Goal: Task Accomplishment & Management: Complete application form

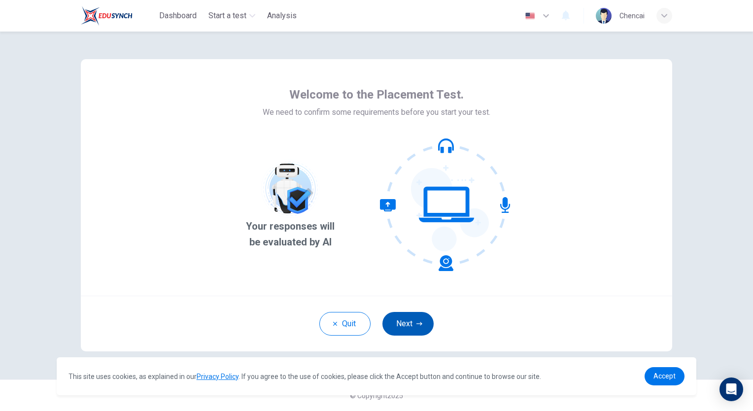
click at [406, 320] on button "Next" at bounding box center [408, 324] width 51 height 24
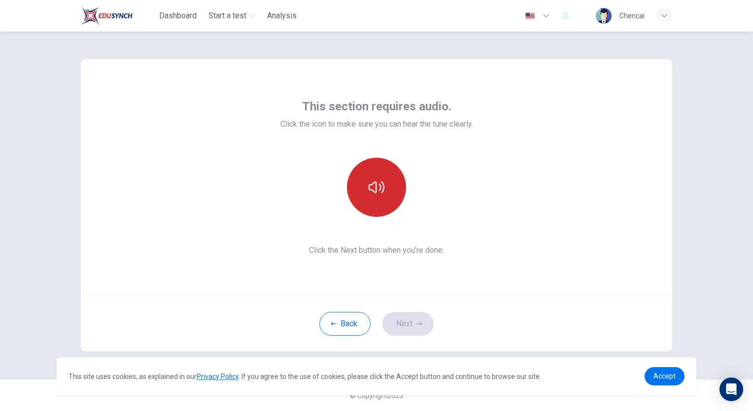
click at [370, 203] on button "button" at bounding box center [376, 187] width 59 height 59
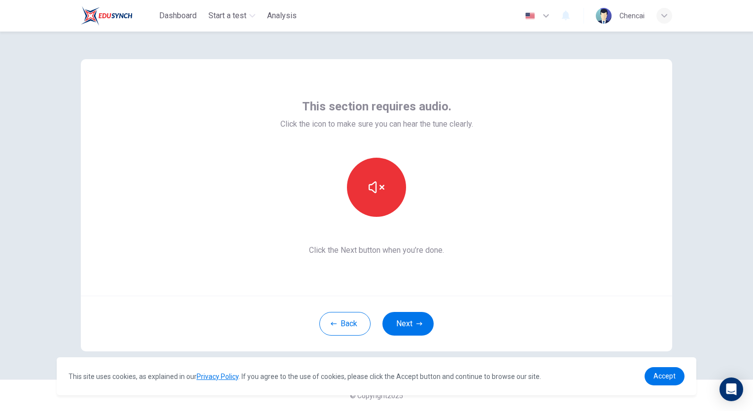
click at [448, 288] on div "This section requires audio. Click the icon to make sure you can hear the tune …" at bounding box center [377, 177] width 592 height 237
click at [375, 196] on button "button" at bounding box center [376, 187] width 59 height 59
click at [388, 190] on button "button" at bounding box center [376, 187] width 59 height 59
click at [381, 189] on icon "button" at bounding box center [377, 187] width 16 height 12
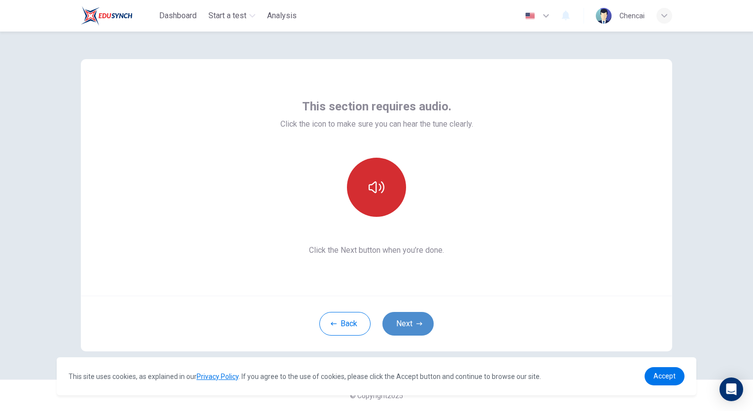
click at [419, 326] on icon "button" at bounding box center [420, 324] width 6 height 6
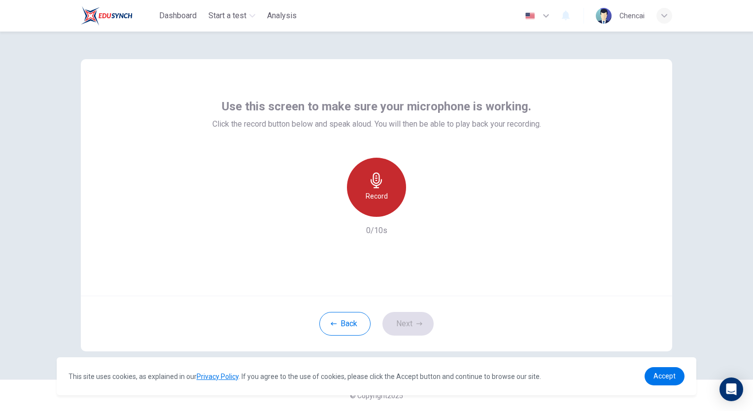
click at [378, 187] on icon "button" at bounding box center [377, 181] width 16 height 16
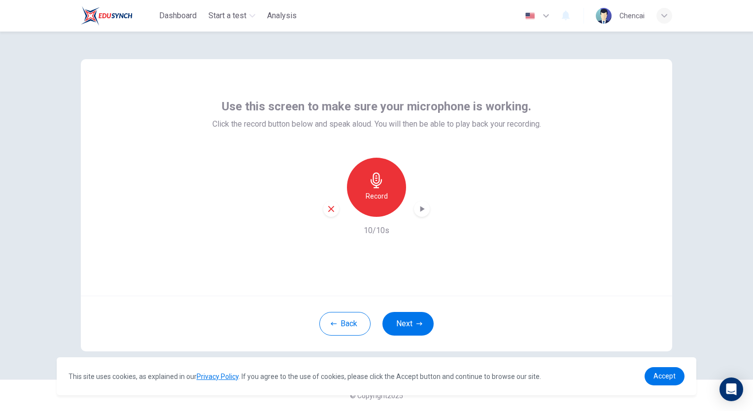
click at [331, 208] on icon "button" at bounding box center [331, 209] width 6 height 6
click at [375, 199] on h6 "Record" at bounding box center [377, 196] width 22 height 12
click at [375, 199] on h6 "Stop" at bounding box center [376, 196] width 15 height 12
click at [333, 205] on icon "button" at bounding box center [331, 209] width 9 height 9
click at [587, 228] on div "Use this screen to make sure your microphone is working. Click the record butto…" at bounding box center [377, 177] width 592 height 237
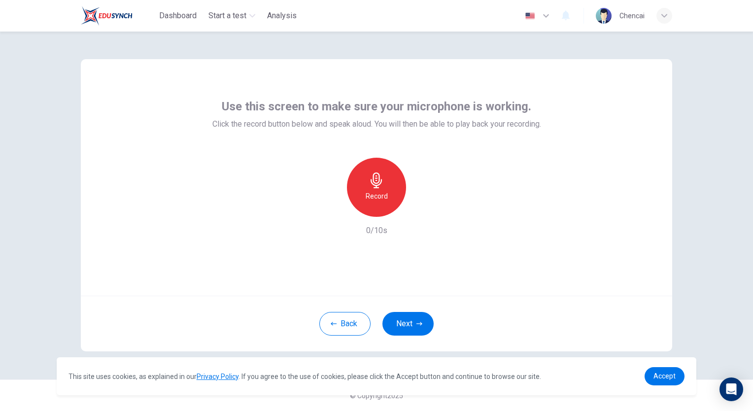
click at [375, 181] on icon "button" at bounding box center [377, 181] width 16 height 16
click at [386, 184] on div "Stop" at bounding box center [376, 187] width 59 height 59
click at [327, 211] on icon "button" at bounding box center [331, 209] width 9 height 9
click at [371, 196] on h6 "Record" at bounding box center [377, 196] width 22 height 12
click at [372, 194] on h6 "Stop" at bounding box center [376, 196] width 15 height 12
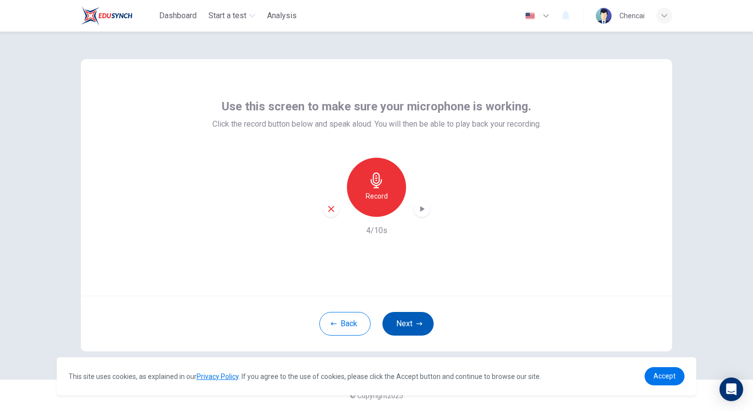
click at [415, 324] on button "Next" at bounding box center [408, 324] width 51 height 24
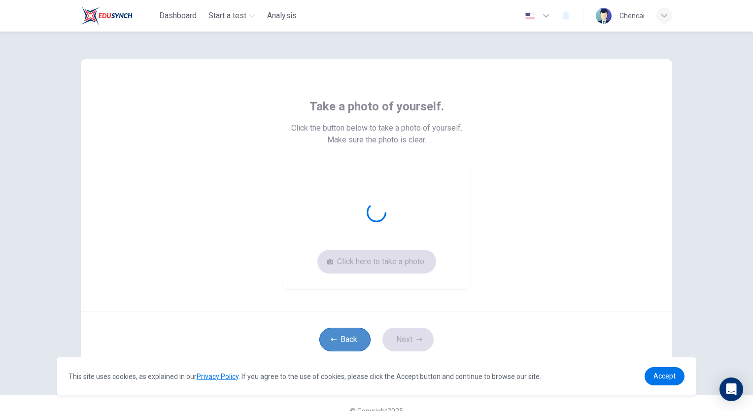
click at [345, 338] on button "Back" at bounding box center [344, 340] width 51 height 24
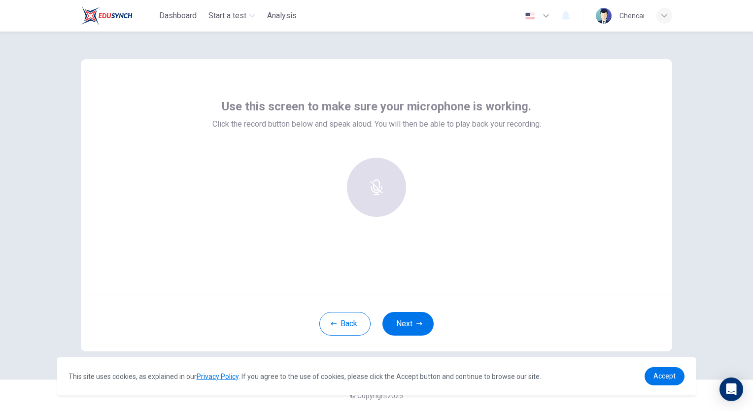
click at [377, 194] on div at bounding box center [376, 187] width 106 height 59
click at [406, 326] on button "Next" at bounding box center [408, 324] width 51 height 24
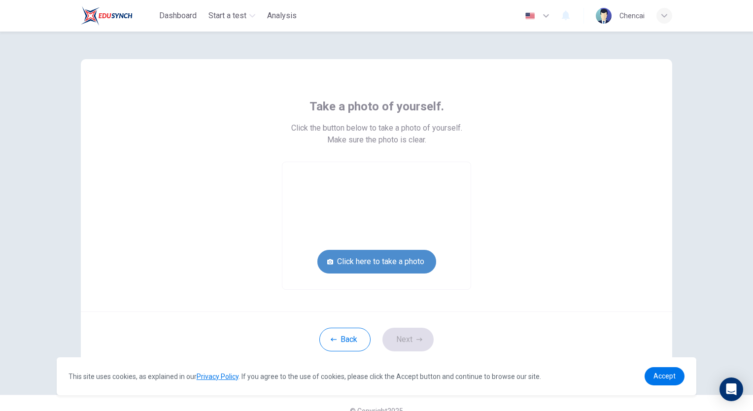
click at [377, 258] on button "Click here to take a photo" at bounding box center [376, 262] width 119 height 24
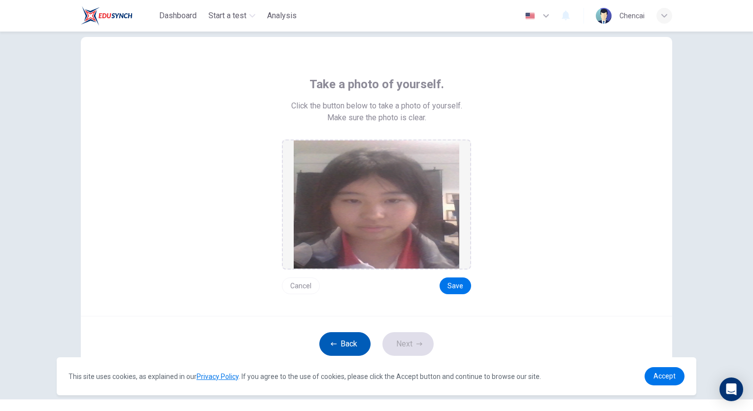
scroll to position [41, 0]
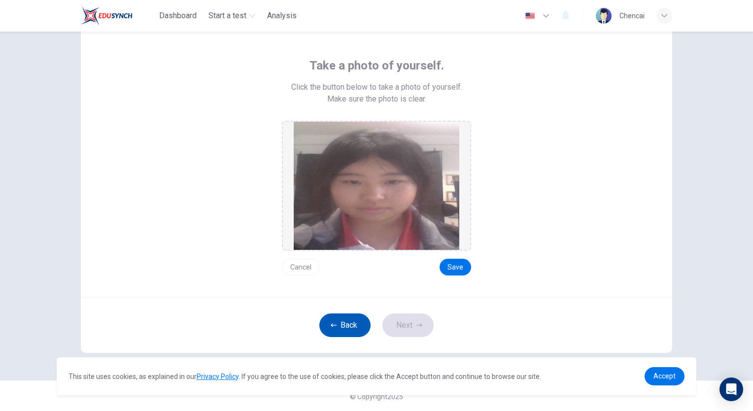
click at [340, 320] on button "Back" at bounding box center [344, 326] width 51 height 24
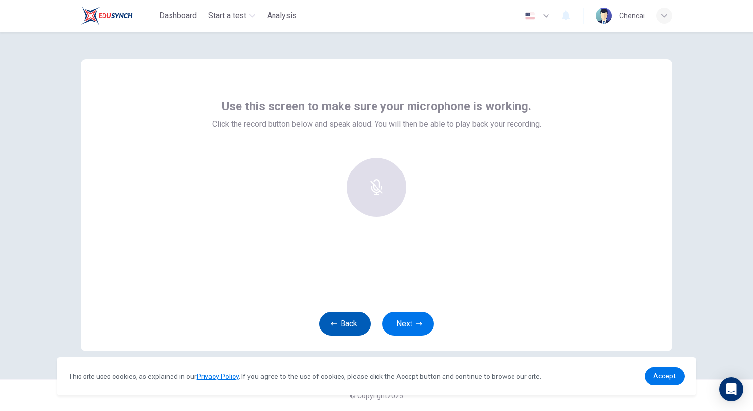
scroll to position [0, 0]
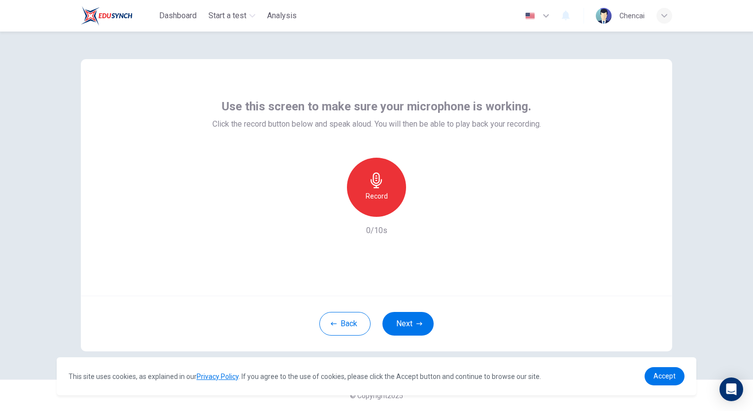
click at [696, 88] on div "Use this screen to make sure your microphone is working. Click the record butto…" at bounding box center [376, 222] width 753 height 380
click at [544, 15] on icon "button" at bounding box center [546, 16] width 12 height 12
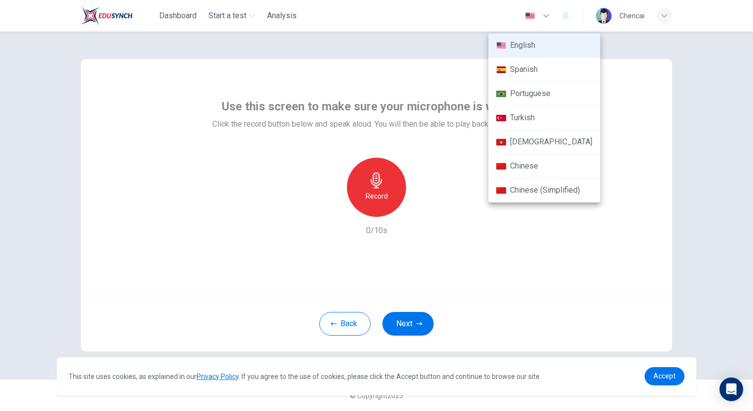
click at [550, 171] on li "Chinese" at bounding box center [545, 166] width 112 height 24
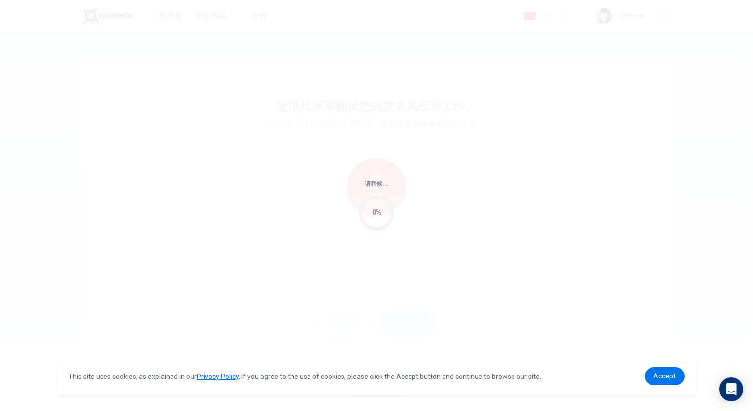
click at [542, 14] on div "请稍候... 0%" at bounding box center [376, 205] width 753 height 411
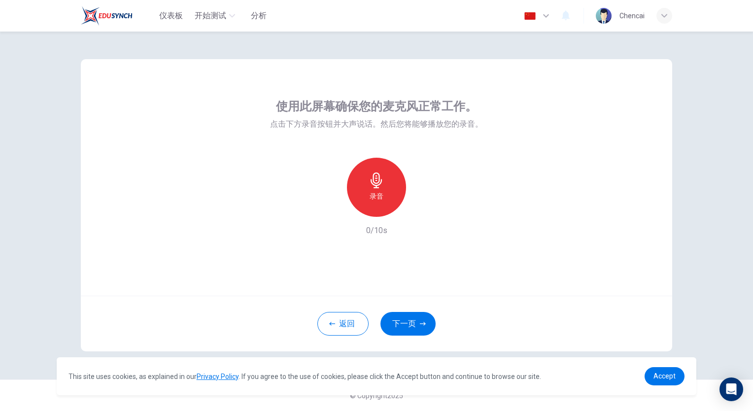
click at [544, 14] on icon "button" at bounding box center [546, 16] width 12 height 12
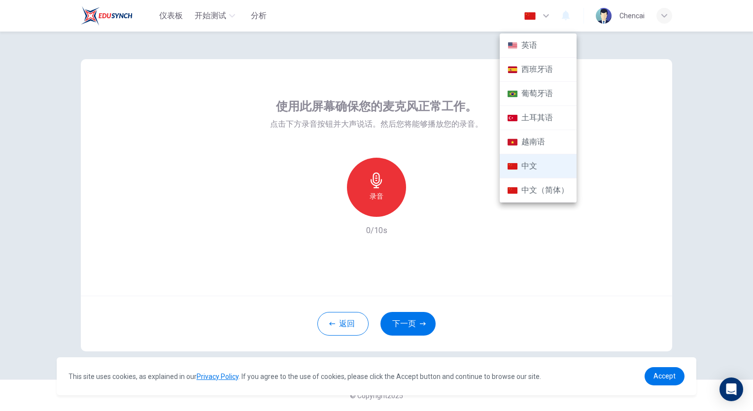
click at [538, 46] on li "英语" at bounding box center [538, 46] width 77 height 24
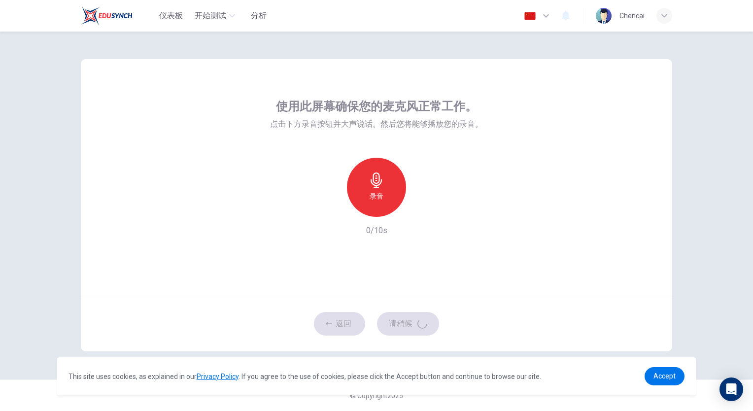
type input "en"
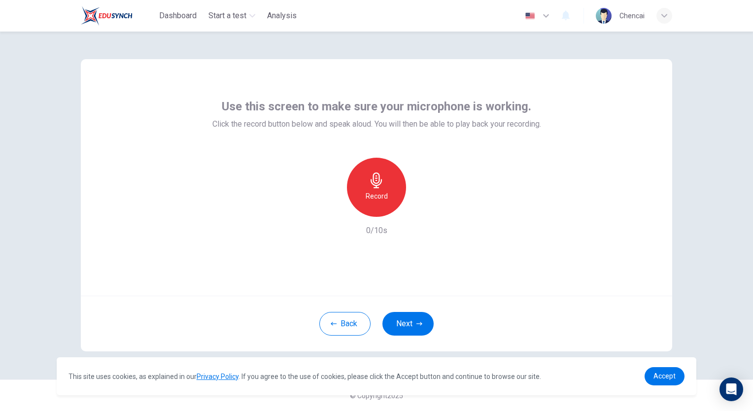
click at [384, 185] on icon "button" at bounding box center [377, 181] width 16 height 16
click at [381, 186] on icon "button" at bounding box center [377, 181] width 16 height 16
click at [418, 208] on icon "button" at bounding box center [422, 209] width 10 height 10
click at [422, 321] on button "Next" at bounding box center [408, 324] width 51 height 24
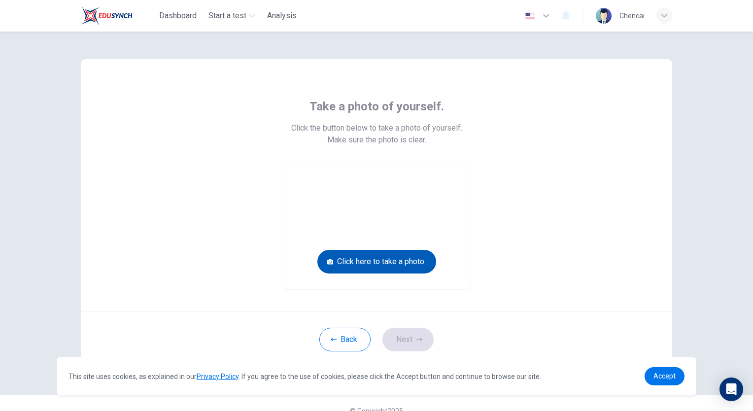
click at [399, 260] on button "Click here to take a photo" at bounding box center [376, 262] width 119 height 24
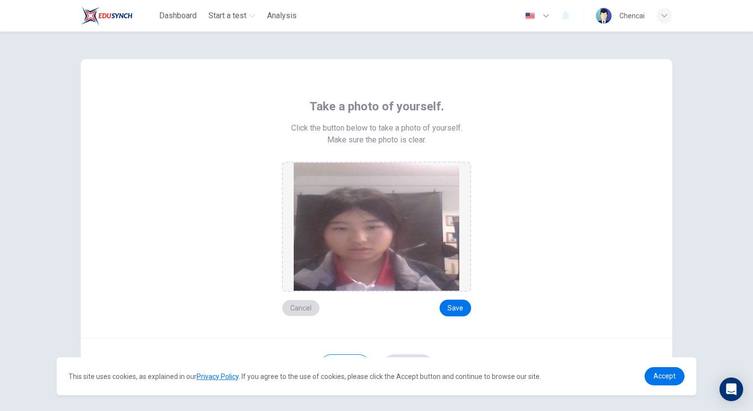
click at [300, 310] on button "Cancel" at bounding box center [301, 308] width 38 height 17
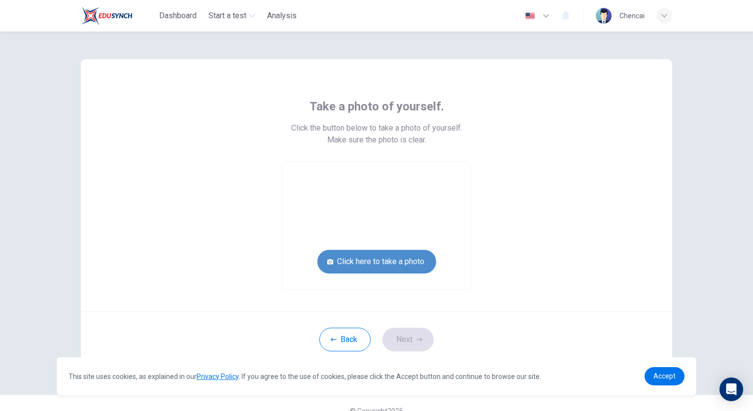
click at [390, 264] on button "Click here to take a photo" at bounding box center [376, 262] width 119 height 24
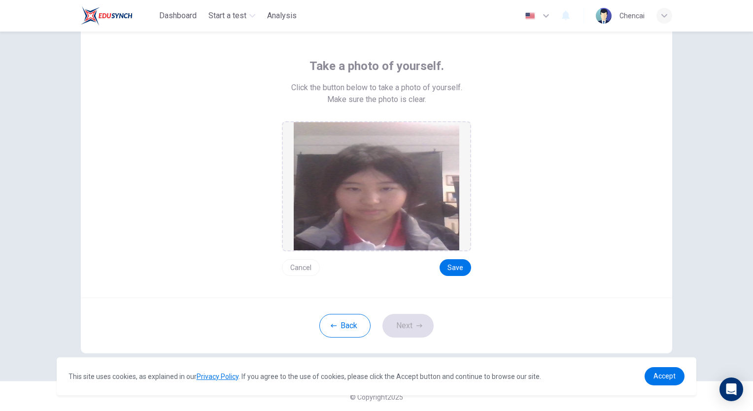
scroll to position [41, 0]
click at [300, 265] on button "Cancel" at bounding box center [301, 267] width 38 height 17
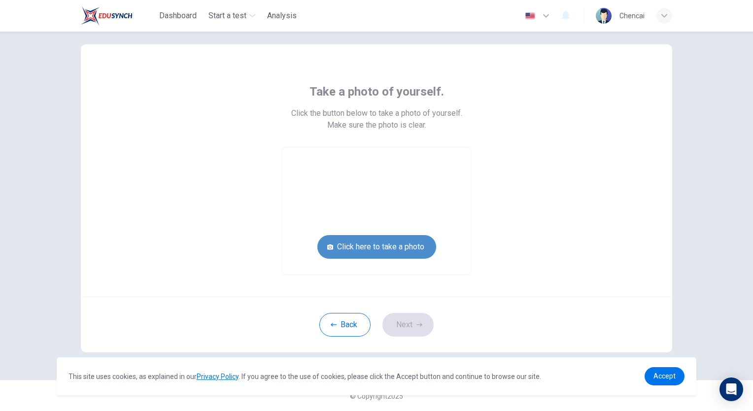
click at [353, 246] on button "Click here to take a photo" at bounding box center [376, 247] width 119 height 24
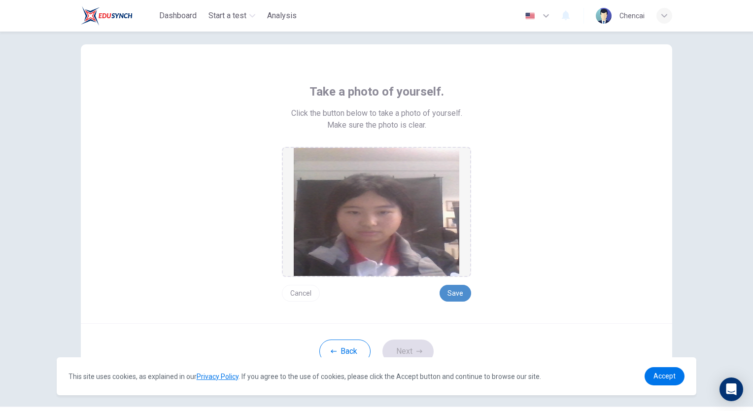
click at [455, 297] on button "Save" at bounding box center [456, 293] width 32 height 17
click at [408, 349] on button "Next" at bounding box center [408, 352] width 51 height 24
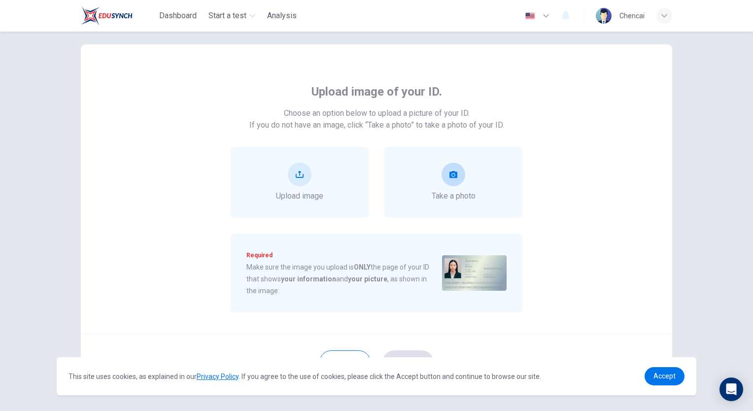
click at [450, 184] on button "take photo" at bounding box center [454, 175] width 24 height 24
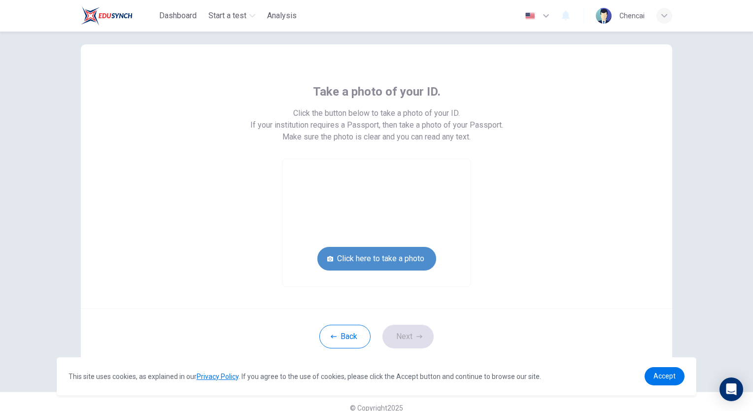
click at [408, 257] on button "Click here to take a photo" at bounding box center [376, 259] width 119 height 24
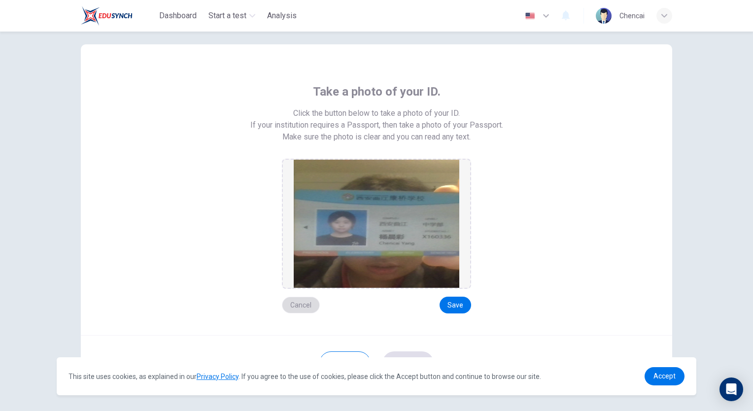
click at [298, 308] on button "Cancel" at bounding box center [301, 305] width 38 height 17
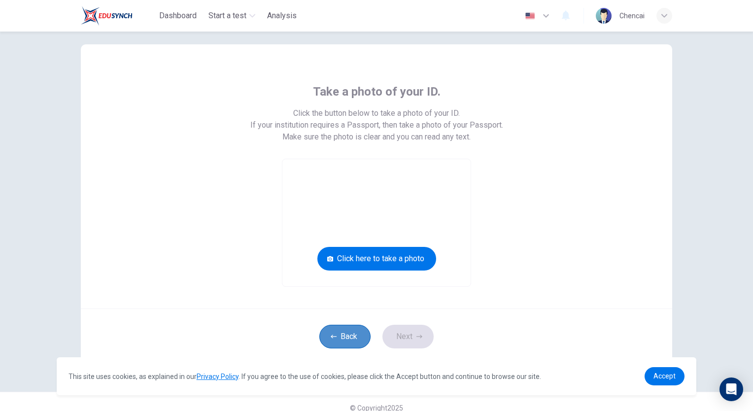
click at [345, 334] on button "Back" at bounding box center [344, 337] width 51 height 24
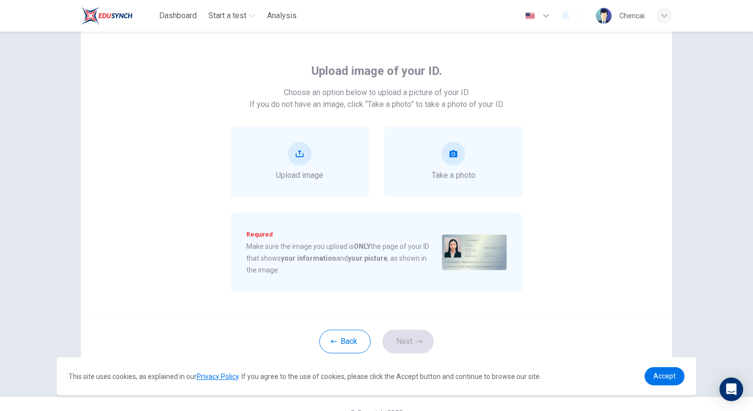
scroll to position [52, 0]
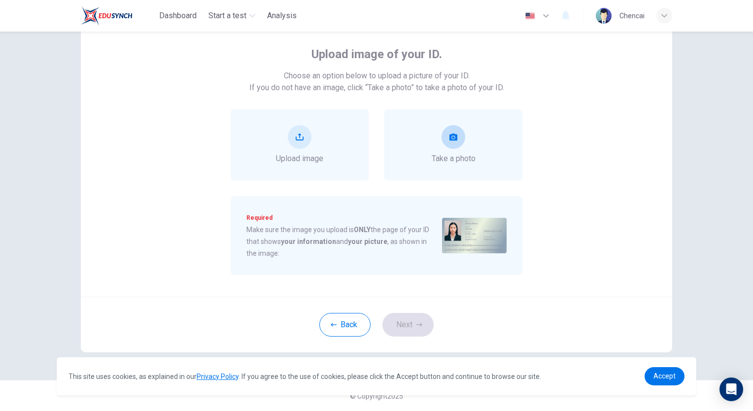
click at [468, 145] on div "Take a photo" at bounding box center [454, 144] width 44 height 39
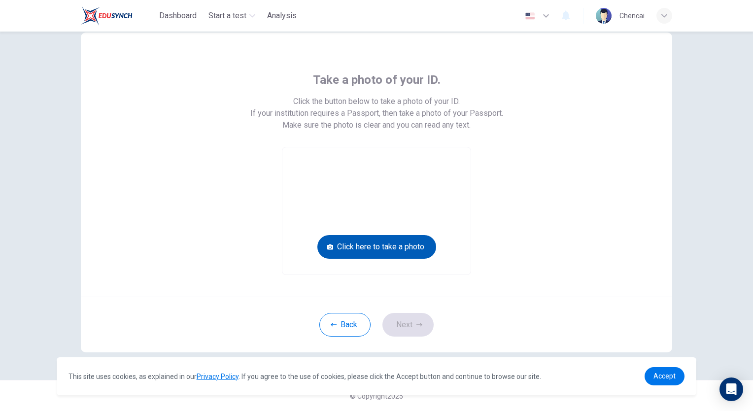
click at [402, 248] on button "Click here to take a photo" at bounding box center [376, 247] width 119 height 24
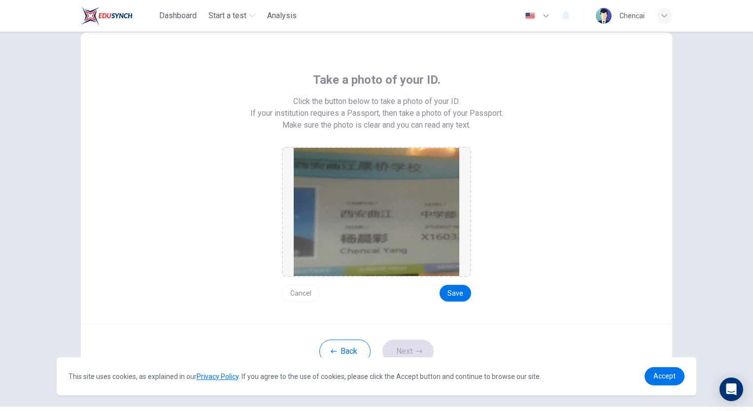
click at [300, 293] on button "Cancel" at bounding box center [301, 293] width 38 height 17
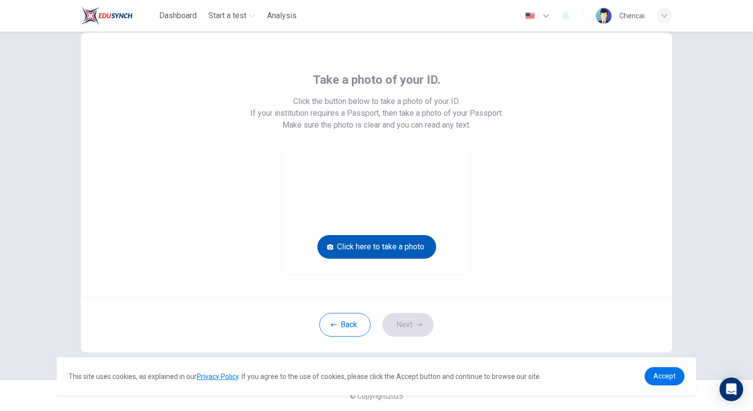
click at [368, 250] on button "Click here to take a photo" at bounding box center [376, 247] width 119 height 24
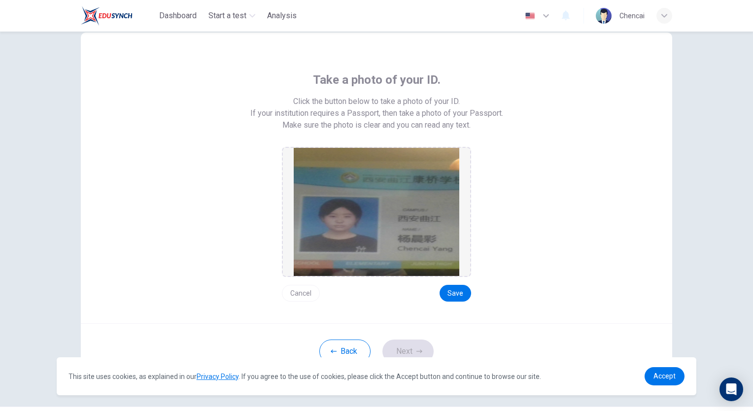
click at [307, 294] on button "Cancel" at bounding box center [301, 293] width 38 height 17
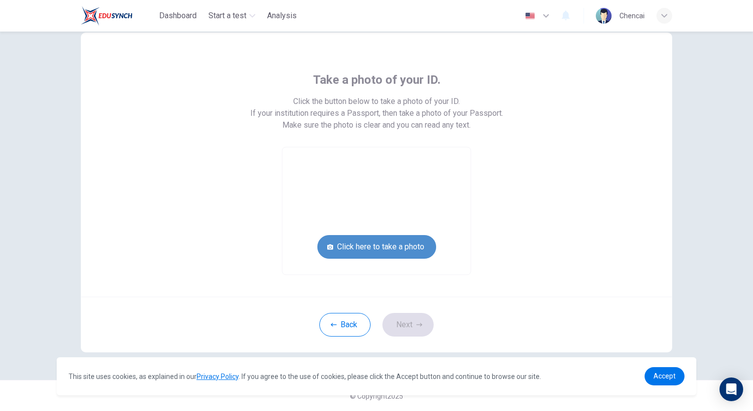
click at [382, 246] on button "Click here to take a photo" at bounding box center [376, 247] width 119 height 24
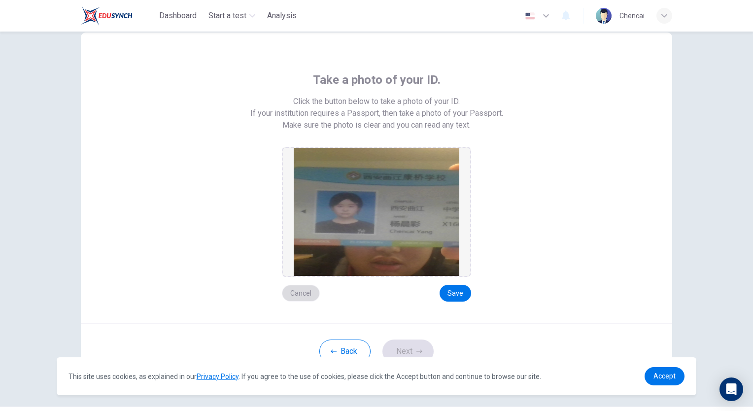
click at [295, 296] on button "Cancel" at bounding box center [301, 293] width 38 height 17
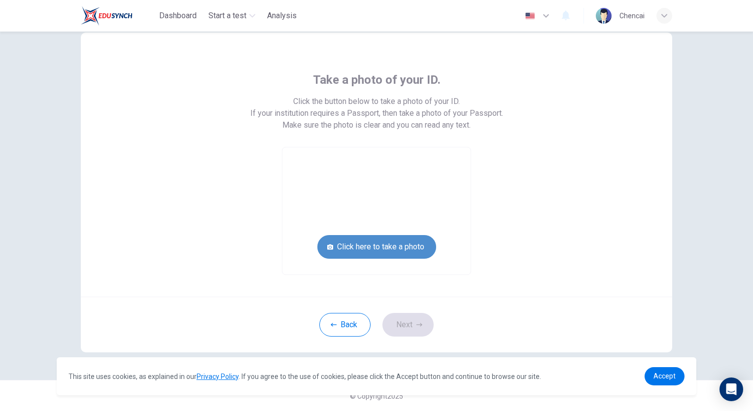
click at [377, 246] on button "Click here to take a photo" at bounding box center [376, 247] width 119 height 24
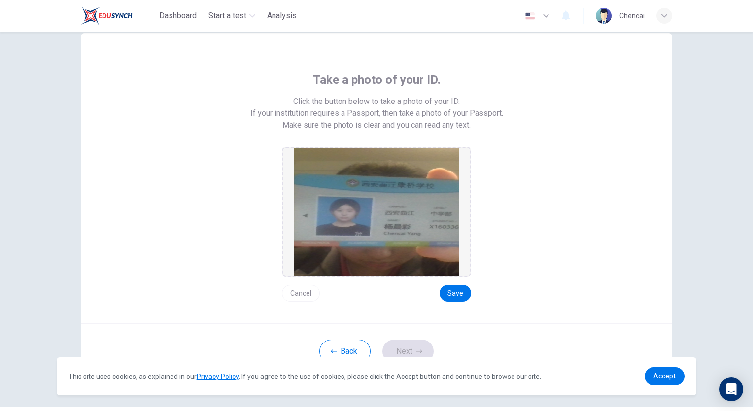
click at [706, 255] on div "Take a photo of your ID. Click the button below to take a photo of your ID. If …" at bounding box center [376, 222] width 753 height 380
click at [304, 292] on button "Cancel" at bounding box center [301, 293] width 38 height 17
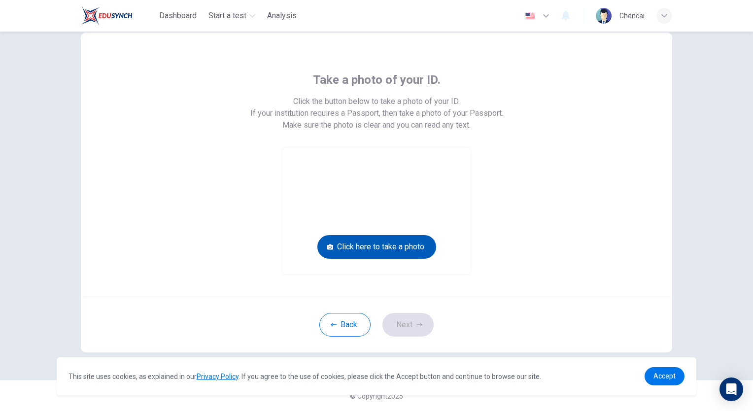
click at [397, 240] on button "Click here to take a photo" at bounding box center [376, 247] width 119 height 24
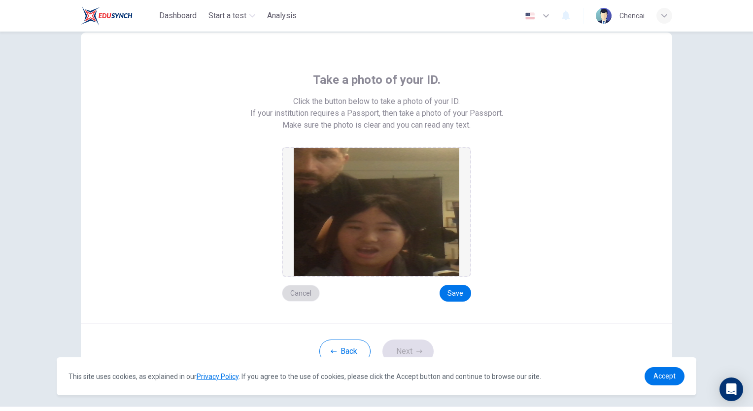
click at [298, 293] on button "Cancel" at bounding box center [301, 293] width 38 height 17
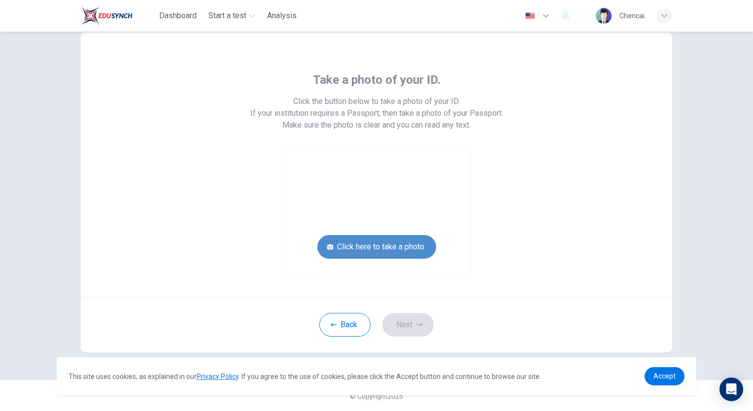
click at [361, 250] on button "Click here to take a photo" at bounding box center [376, 247] width 119 height 24
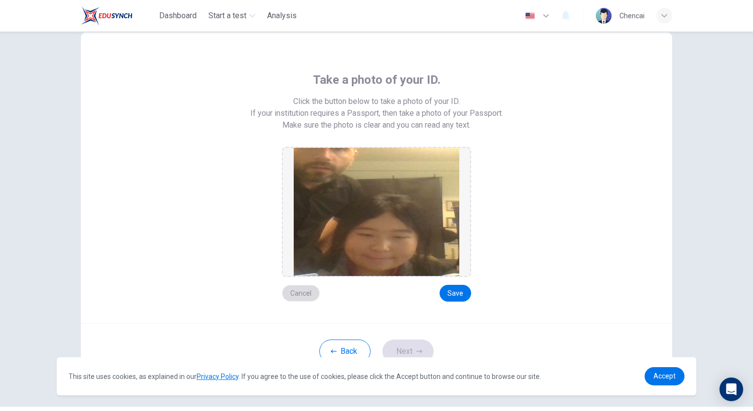
click at [299, 294] on button "Cancel" at bounding box center [301, 293] width 38 height 17
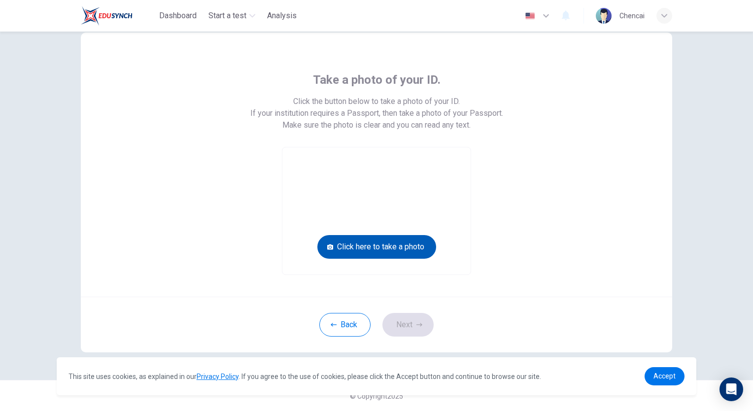
click at [377, 249] on button "Click here to take a photo" at bounding box center [376, 247] width 119 height 24
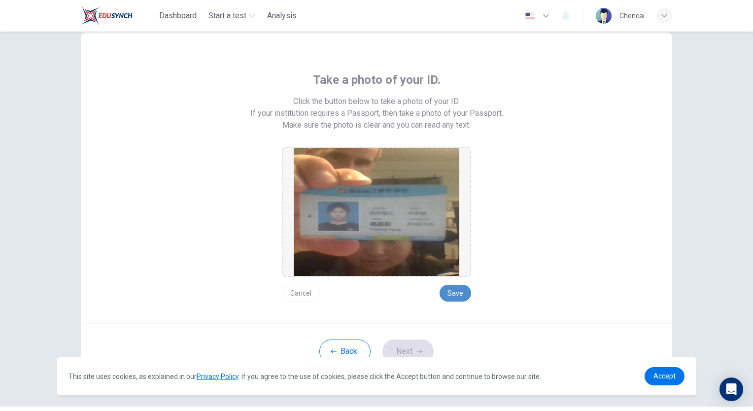
click at [448, 296] on button "Save" at bounding box center [456, 293] width 32 height 17
click at [412, 349] on button "Next" at bounding box center [408, 352] width 51 height 24
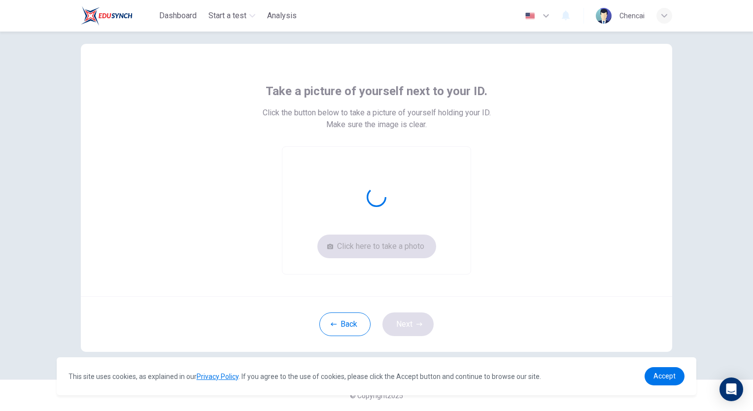
scroll to position [15, 0]
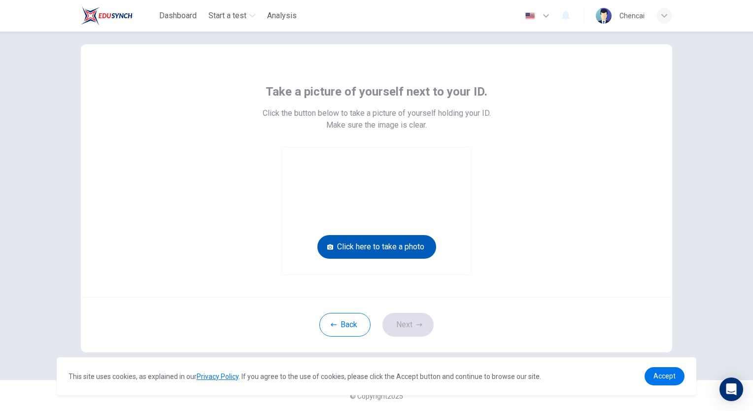
click at [366, 244] on button "Click here to take a photo" at bounding box center [376, 247] width 119 height 24
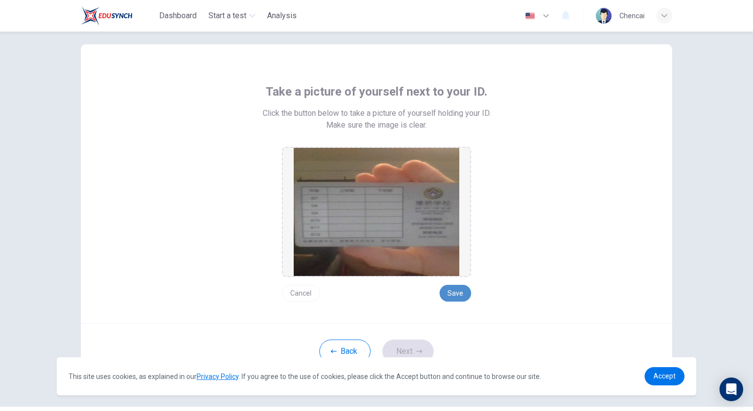
click at [446, 288] on button "Save" at bounding box center [456, 293] width 32 height 17
click at [412, 344] on button "Next" at bounding box center [408, 352] width 51 height 24
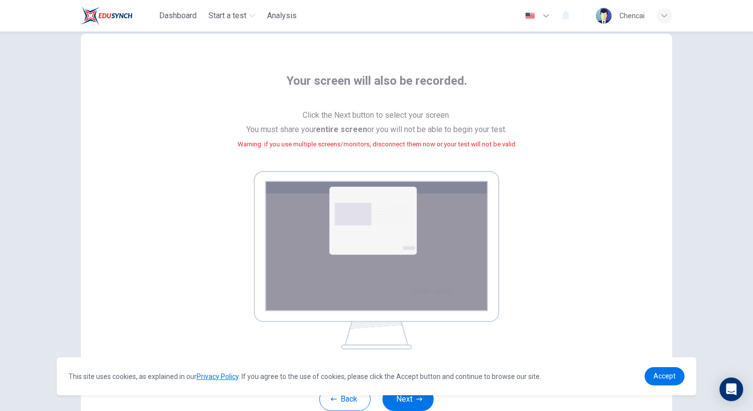
scroll to position [2, 0]
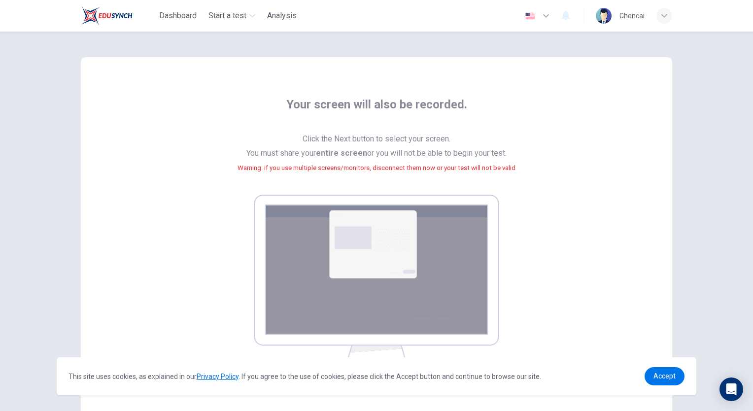
click at [375, 181] on span "Click the Next button to select your screen. You must share your entire screen …" at bounding box center [377, 159] width 278 height 55
drag, startPoint x: 284, startPoint y: 102, endPoint x: 249, endPoint y: 96, distance: 35.5
click at [249, 96] on div "Your screen will also be recorded. Click the Next button to select your screen.…" at bounding box center [377, 226] width 592 height 338
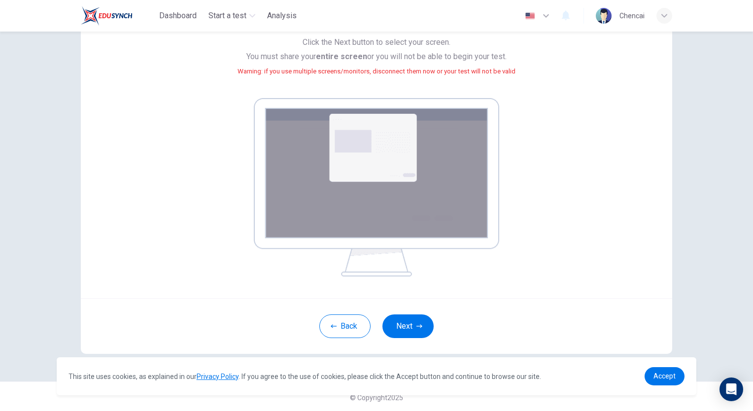
scroll to position [101, 0]
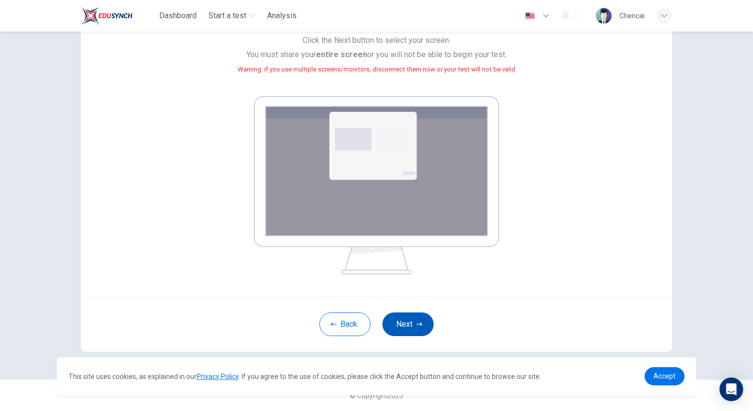
click at [409, 319] on button "Next" at bounding box center [408, 325] width 51 height 24
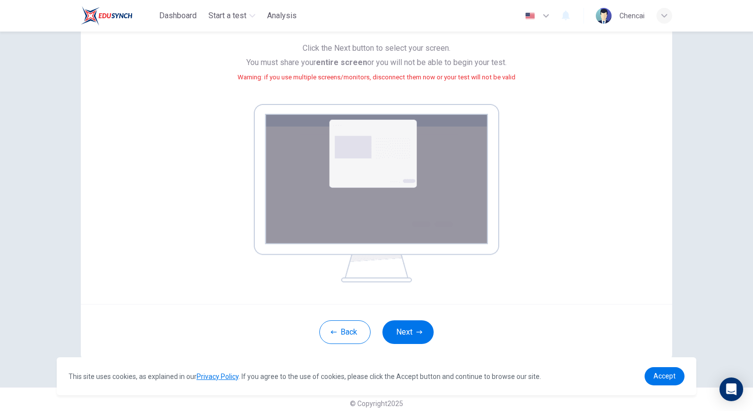
scroll to position [99, 0]
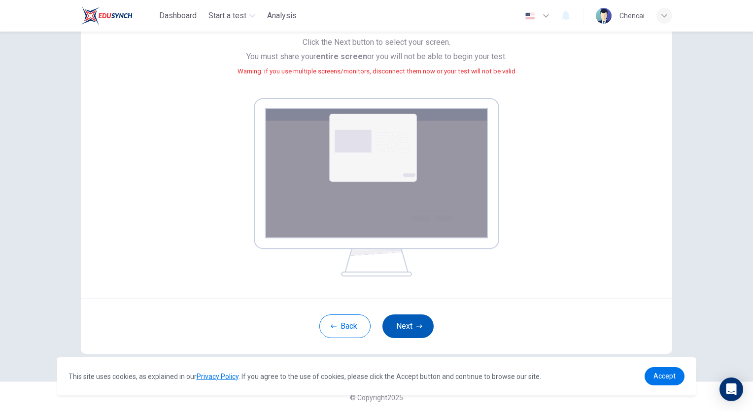
click at [402, 320] on button "Next" at bounding box center [408, 327] width 51 height 24
click at [398, 321] on button "Next" at bounding box center [408, 327] width 51 height 24
click at [658, 374] on span "Accept" at bounding box center [665, 376] width 22 height 8
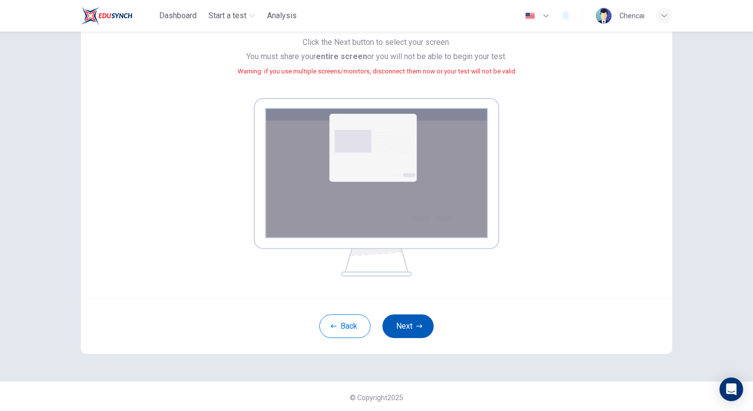
click at [411, 326] on button "Next" at bounding box center [408, 327] width 51 height 24
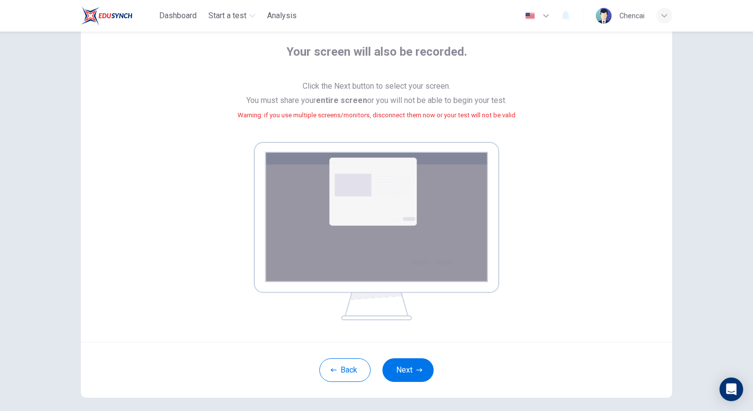
scroll to position [101, 0]
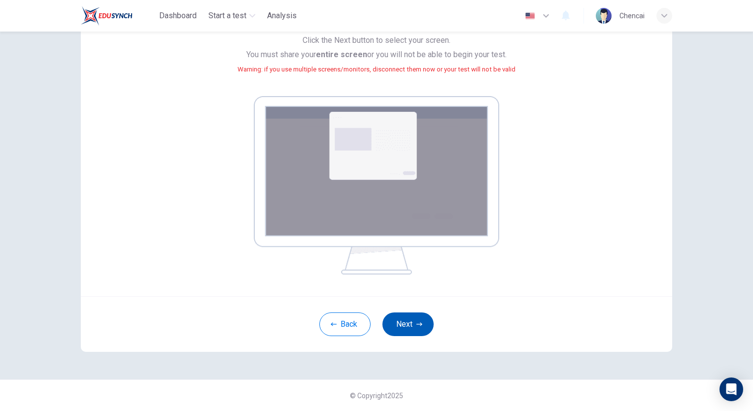
click at [412, 322] on button "Next" at bounding box center [408, 325] width 51 height 24
click at [417, 327] on icon "button" at bounding box center [420, 324] width 6 height 6
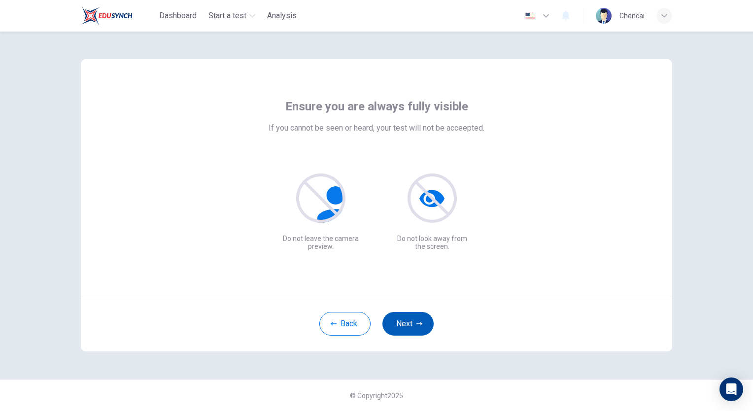
click at [414, 325] on button "Next" at bounding box center [408, 324] width 51 height 24
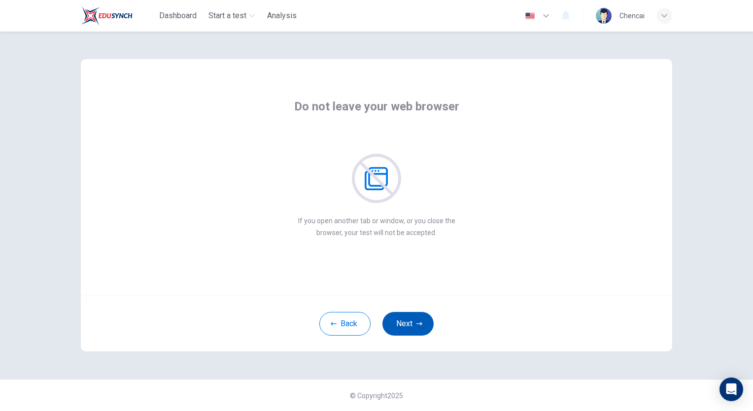
click at [408, 329] on button "Next" at bounding box center [408, 324] width 51 height 24
click at [409, 324] on button "Next" at bounding box center [408, 324] width 51 height 24
click at [410, 325] on button "Next" at bounding box center [408, 324] width 51 height 24
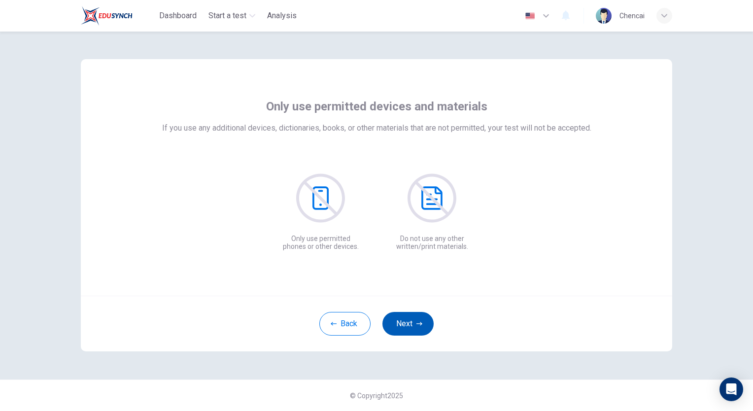
click at [410, 324] on button "Next" at bounding box center [408, 324] width 51 height 24
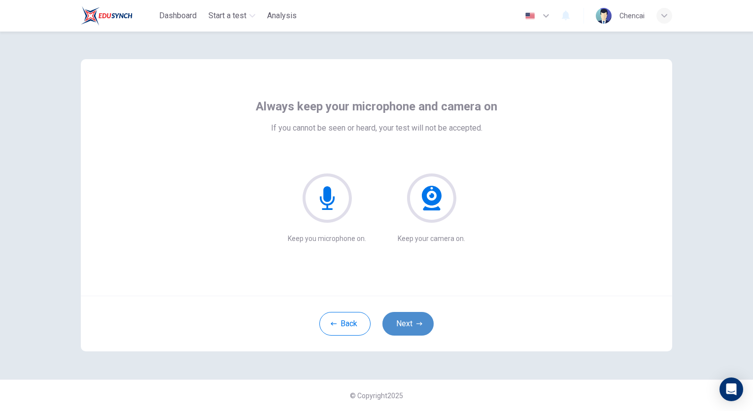
click at [422, 321] on icon "button" at bounding box center [420, 324] width 6 height 6
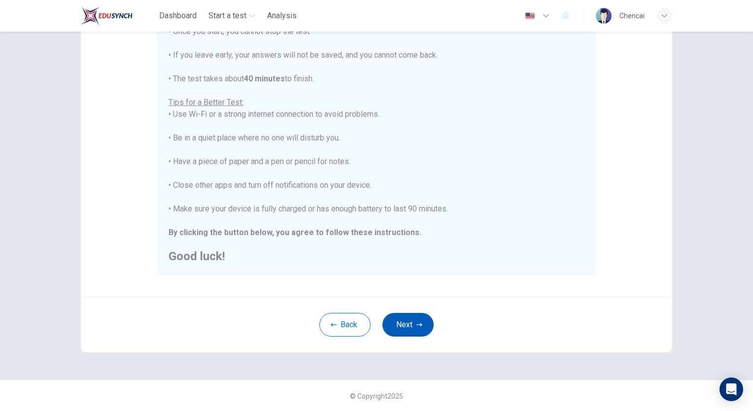
click at [408, 326] on button "Next" at bounding box center [408, 325] width 51 height 24
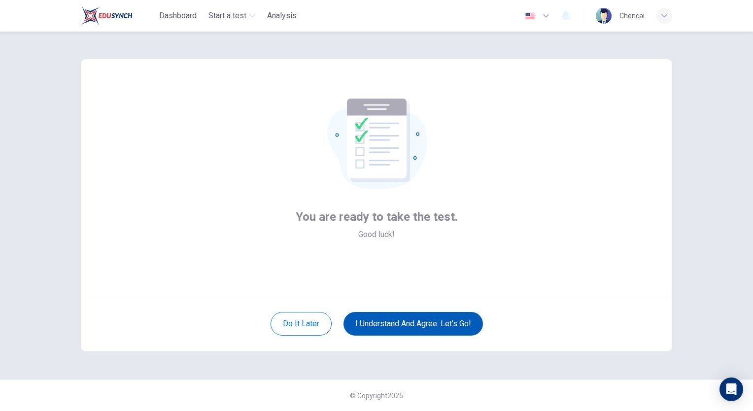
click at [425, 328] on button "I understand and agree. Let’s go!" at bounding box center [414, 324] width 140 height 24
click at [421, 323] on button "I understand and agree. Let’s go!" at bounding box center [414, 324] width 140 height 24
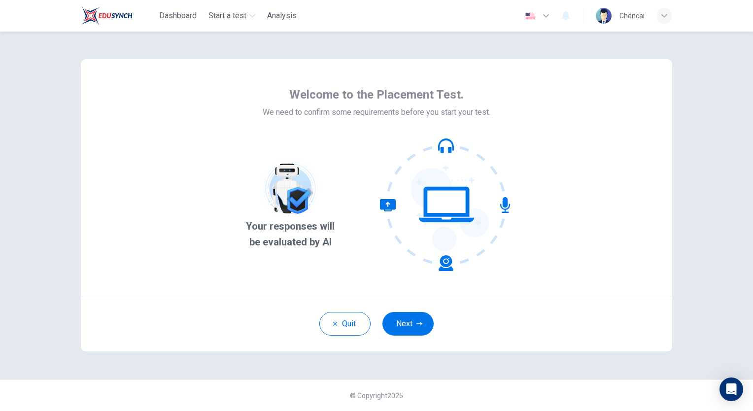
click at [409, 317] on button "Next" at bounding box center [408, 324] width 51 height 24
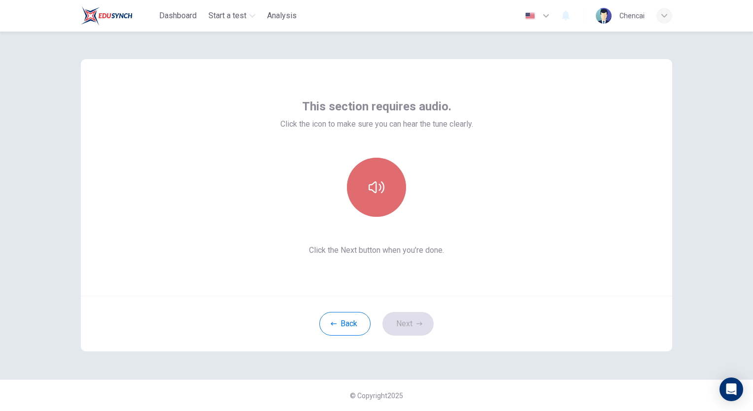
click at [393, 182] on button "button" at bounding box center [376, 187] width 59 height 59
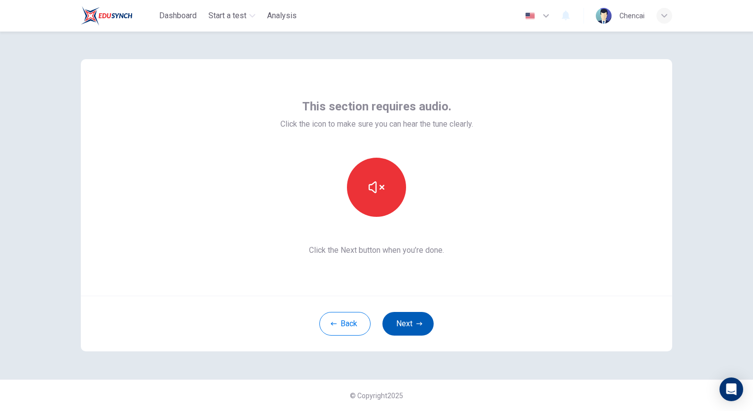
click at [404, 324] on button "Next" at bounding box center [408, 324] width 51 height 24
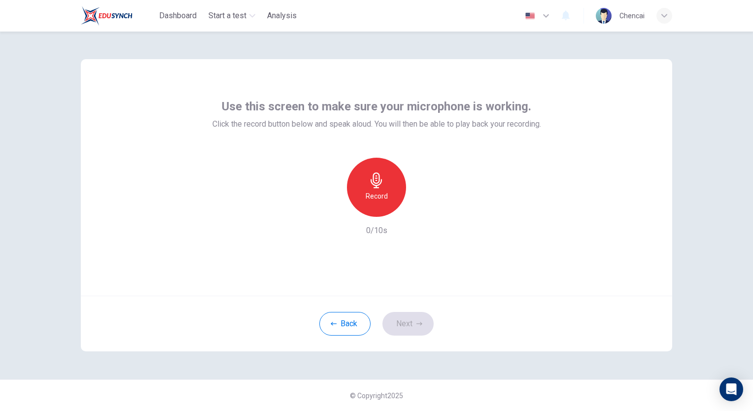
click at [380, 187] on icon "button" at bounding box center [377, 181] width 16 height 16
click at [388, 191] on div "Stop" at bounding box center [376, 187] width 59 height 59
click at [424, 209] on icon "button" at bounding box center [422, 209] width 10 height 10
click at [422, 210] on icon "button" at bounding box center [422, 209] width 10 height 10
click at [419, 326] on button "Next" at bounding box center [408, 324] width 51 height 24
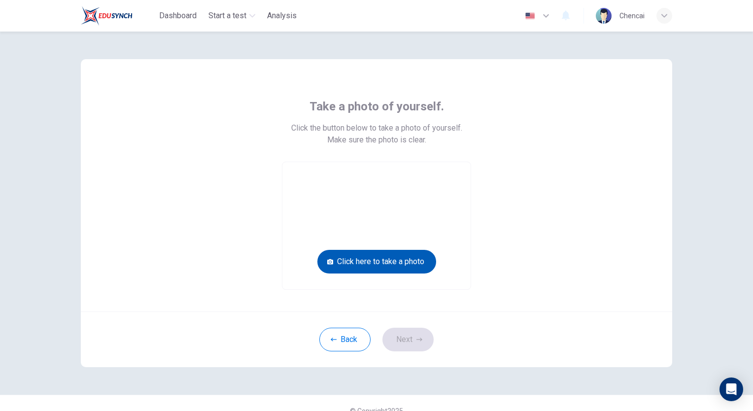
click at [401, 261] on button "Click here to take a photo" at bounding box center [376, 262] width 119 height 24
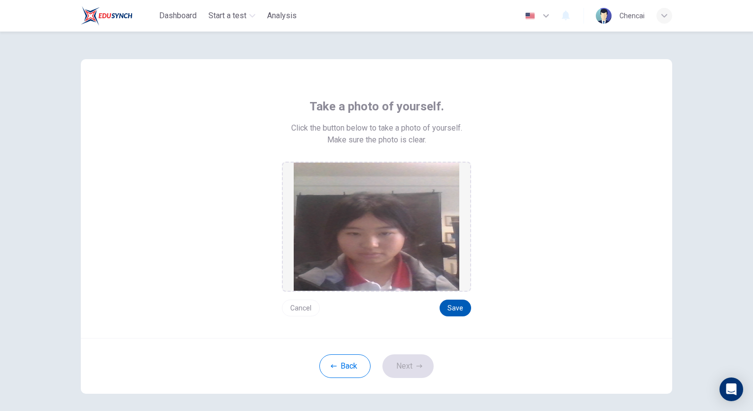
click at [454, 307] on button "Save" at bounding box center [456, 308] width 32 height 17
click at [405, 370] on button "Next" at bounding box center [408, 366] width 51 height 24
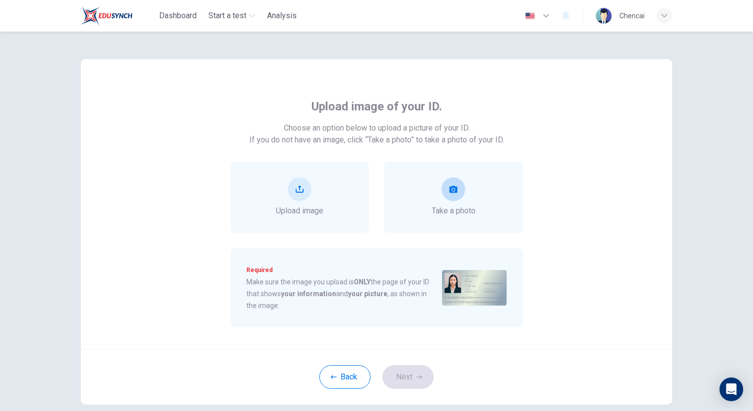
click at [456, 205] on span "Take a photo" at bounding box center [454, 211] width 44 height 12
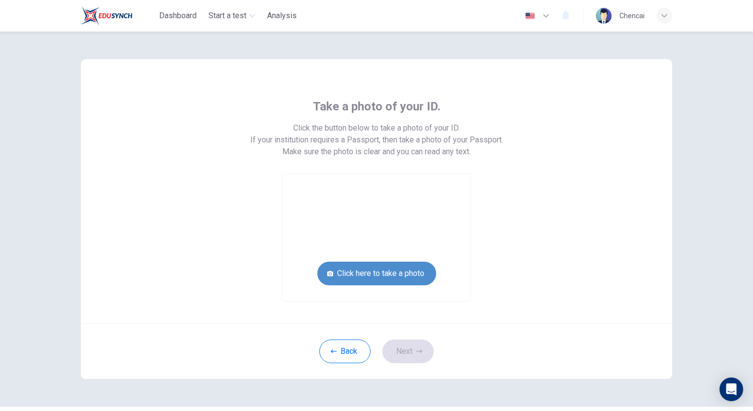
click at [408, 275] on button "Click here to take a photo" at bounding box center [376, 274] width 119 height 24
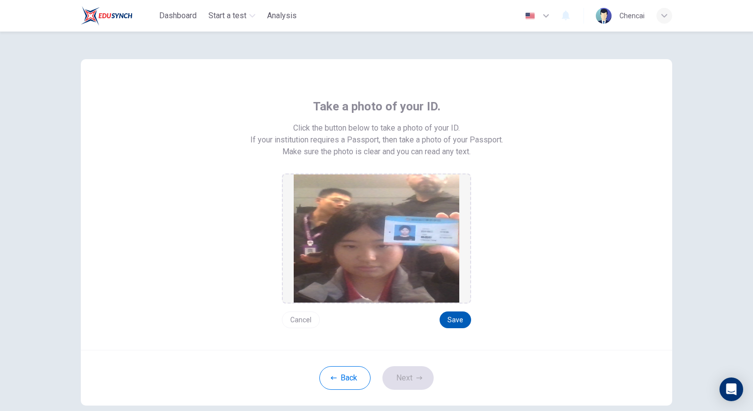
click at [452, 321] on button "Save" at bounding box center [456, 320] width 32 height 17
click at [392, 380] on button "Next" at bounding box center [408, 378] width 51 height 24
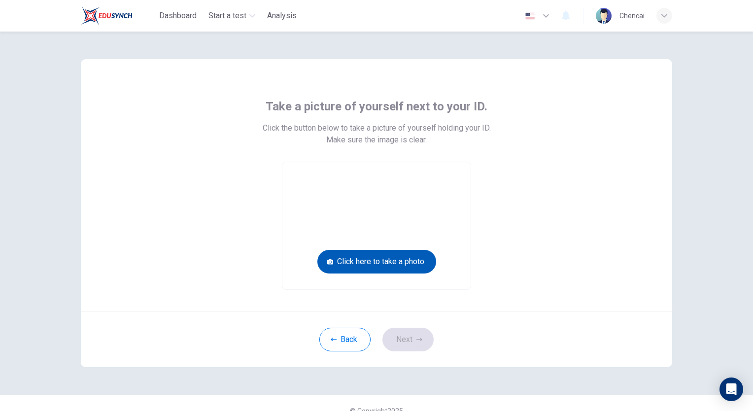
click at [396, 266] on button "Click here to take a photo" at bounding box center [376, 262] width 119 height 24
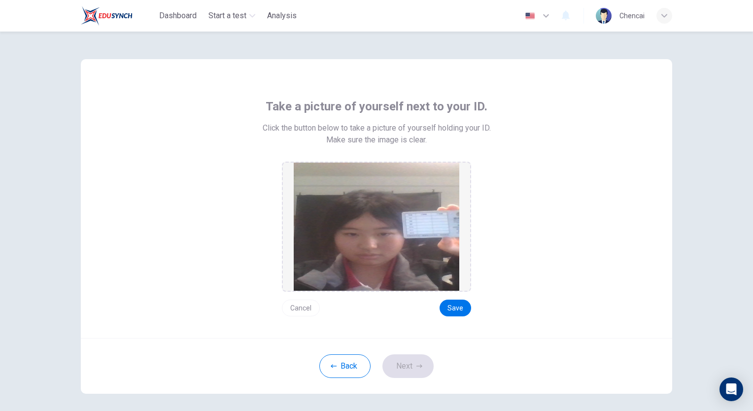
click at [300, 313] on button "Cancel" at bounding box center [301, 308] width 38 height 17
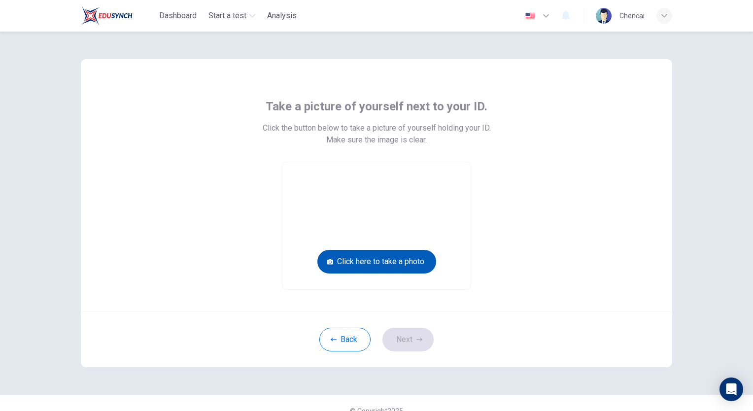
click at [384, 263] on button "Click here to take a photo" at bounding box center [376, 262] width 119 height 24
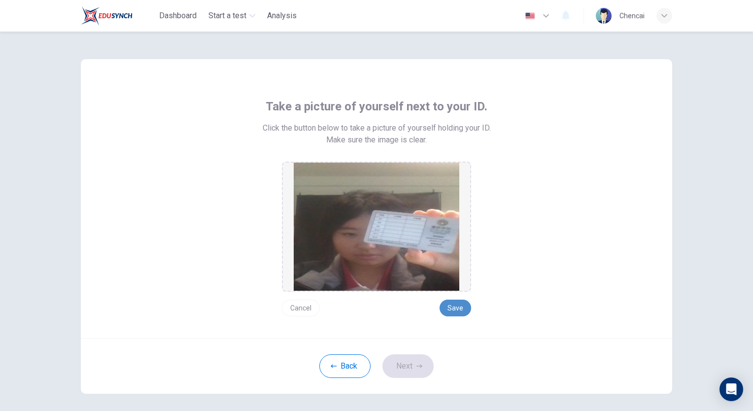
click at [454, 311] on button "Save" at bounding box center [456, 308] width 32 height 17
click at [402, 366] on button "Next" at bounding box center [408, 366] width 51 height 24
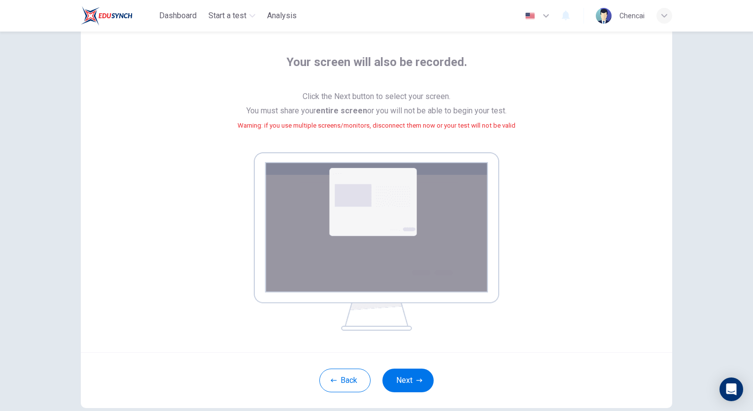
scroll to position [101, 0]
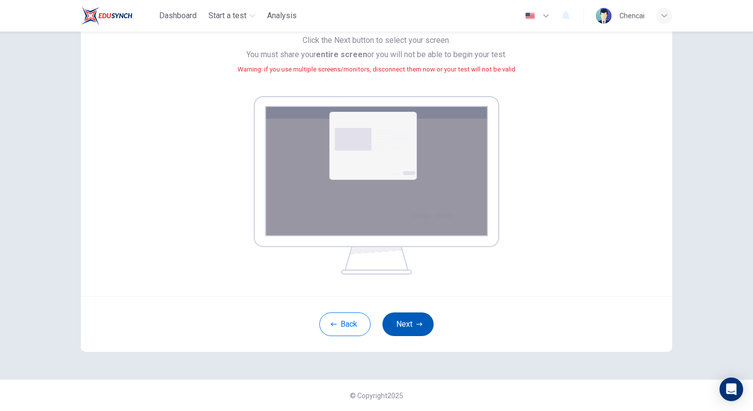
click at [387, 325] on button "Next" at bounding box center [408, 325] width 51 height 24
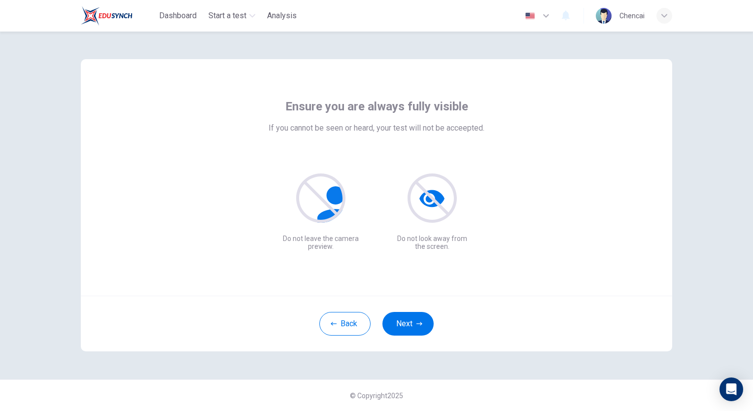
scroll to position [0, 0]
click at [403, 339] on div "Back Next" at bounding box center [377, 324] width 592 height 56
click at [407, 319] on button "Next" at bounding box center [408, 324] width 51 height 24
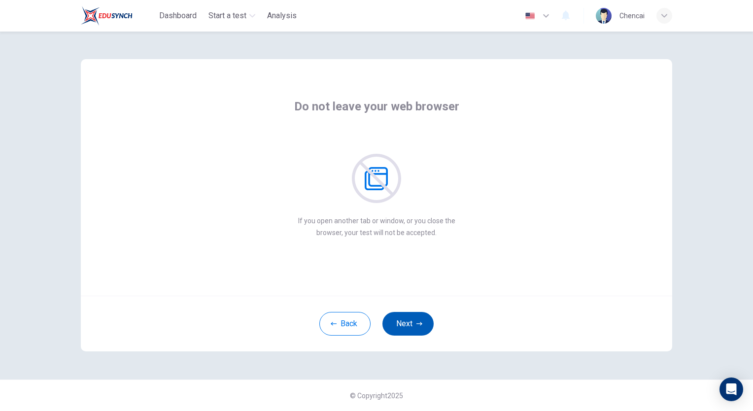
click at [404, 322] on button "Next" at bounding box center [408, 324] width 51 height 24
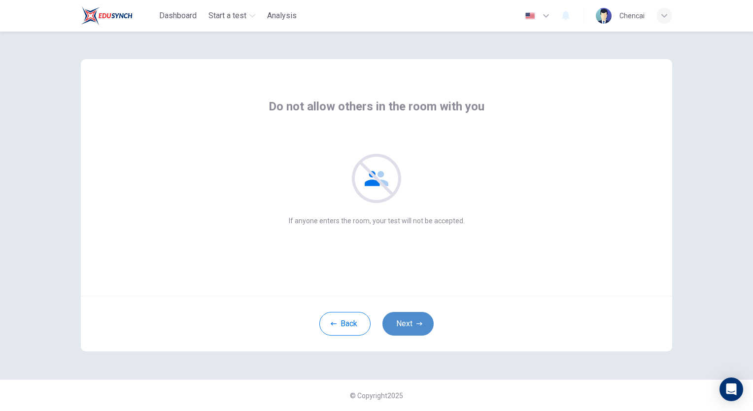
click at [404, 322] on button "Next" at bounding box center [408, 324] width 51 height 24
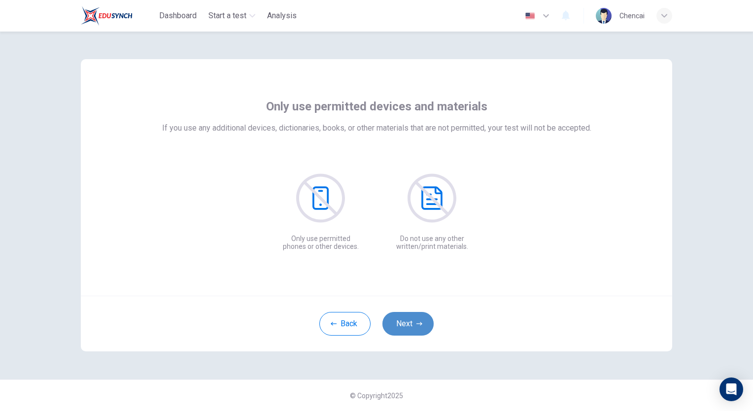
click at [404, 322] on button "Next" at bounding box center [408, 324] width 51 height 24
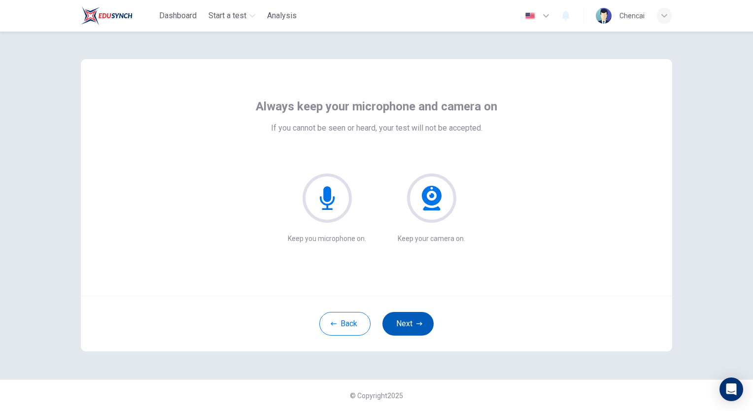
click at [404, 322] on button "Next" at bounding box center [408, 324] width 51 height 24
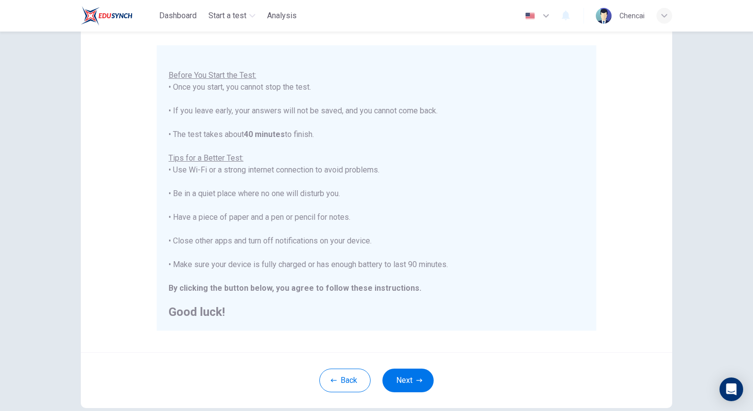
scroll to position [137, 0]
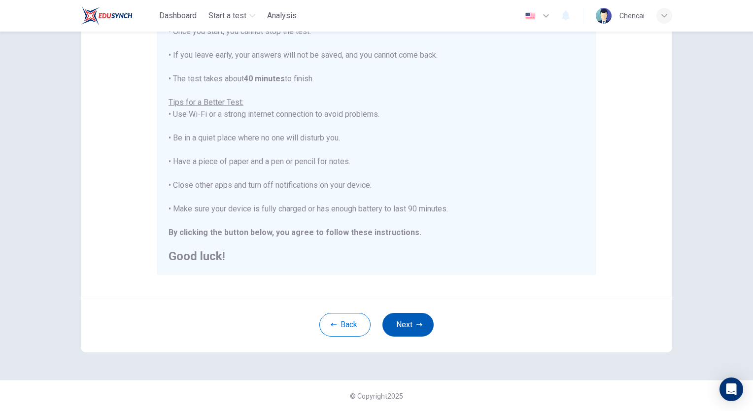
click at [402, 320] on button "Next" at bounding box center [408, 325] width 51 height 24
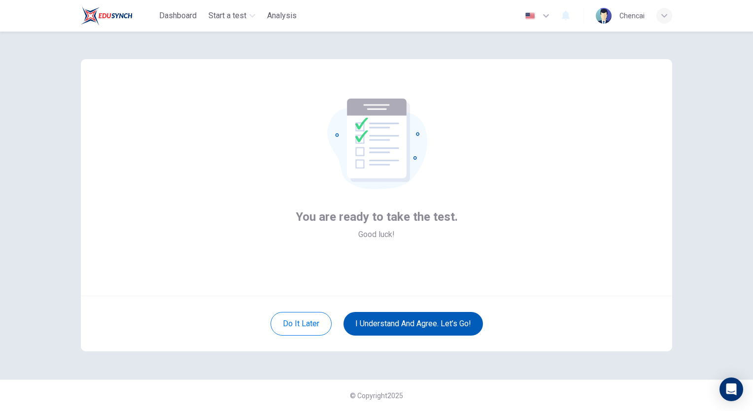
scroll to position [0, 0]
click at [404, 324] on button "I understand and agree. Let’s go!" at bounding box center [414, 324] width 140 height 24
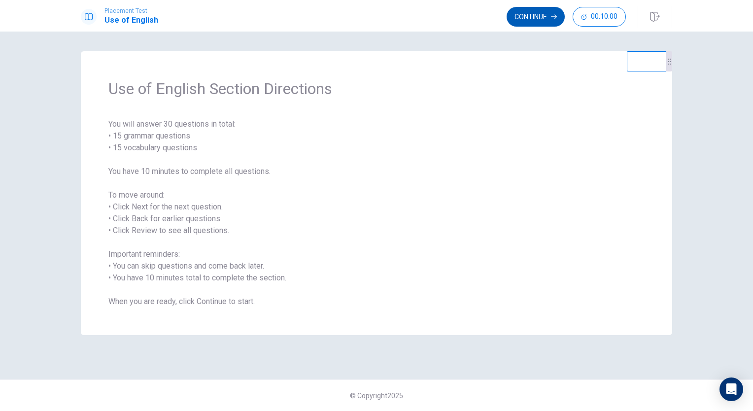
click at [540, 17] on button "Continue" at bounding box center [536, 17] width 58 height 20
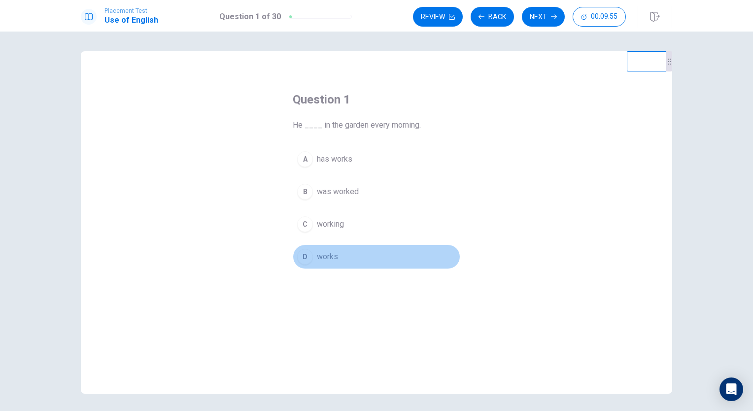
click at [330, 257] on span "works" at bounding box center [327, 257] width 21 height 12
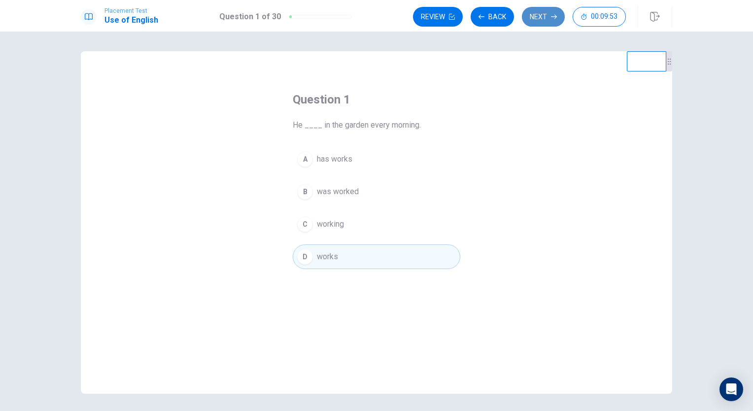
click at [551, 15] on button "Next" at bounding box center [543, 17] width 43 height 20
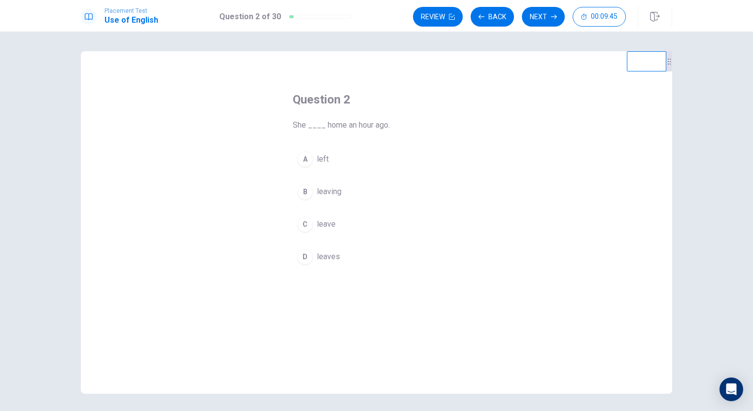
click at [335, 156] on button "A left" at bounding box center [377, 159] width 168 height 25
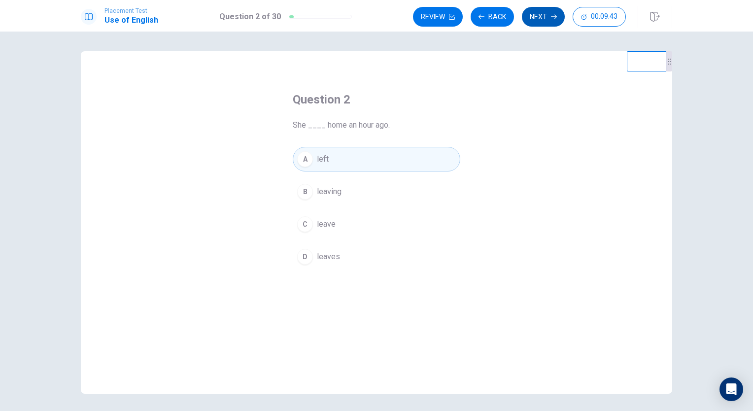
click at [540, 15] on button "Next" at bounding box center [543, 17] width 43 height 20
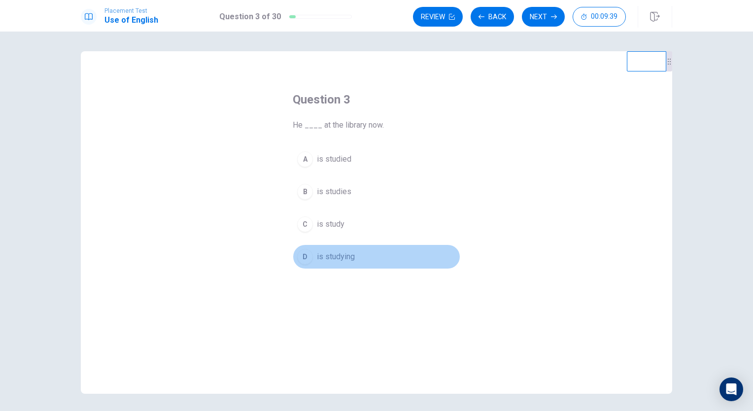
click at [343, 261] on span "is studying" at bounding box center [336, 257] width 38 height 12
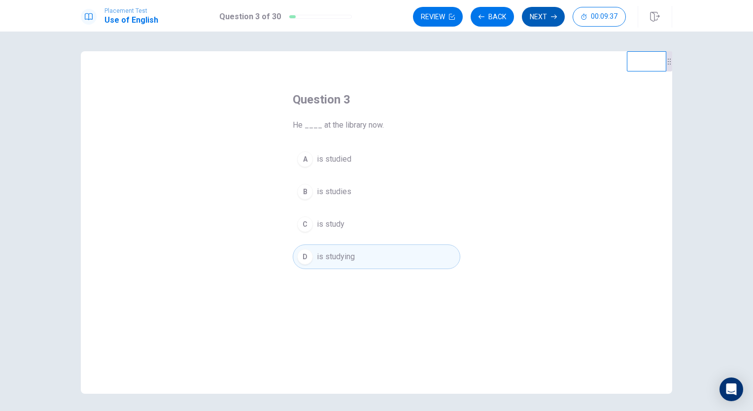
click at [540, 18] on button "Next" at bounding box center [543, 17] width 43 height 20
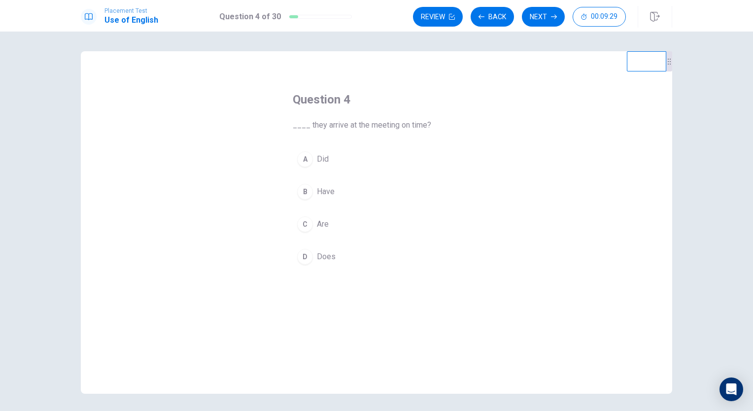
click at [325, 221] on span "Are" at bounding box center [323, 224] width 12 height 12
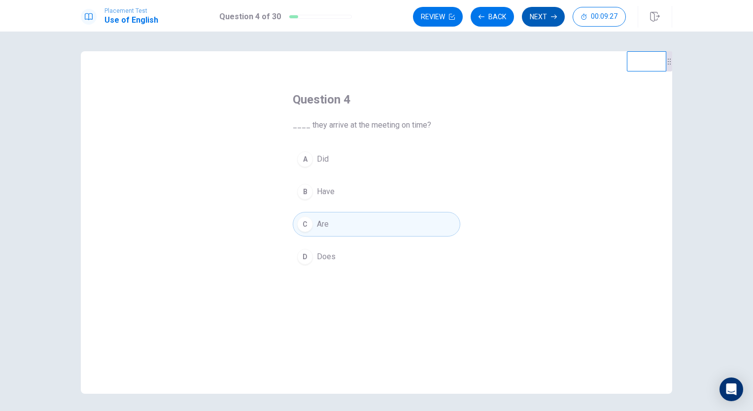
click at [542, 17] on button "Next" at bounding box center [543, 17] width 43 height 20
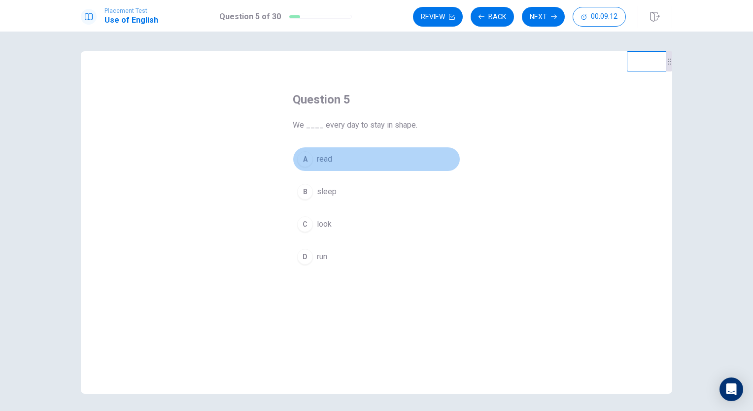
click at [332, 160] on button "A read" at bounding box center [377, 159] width 168 height 25
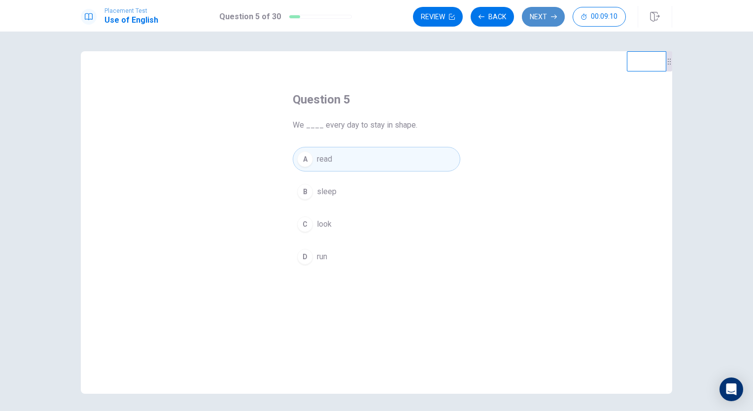
click at [537, 17] on button "Next" at bounding box center [543, 17] width 43 height 20
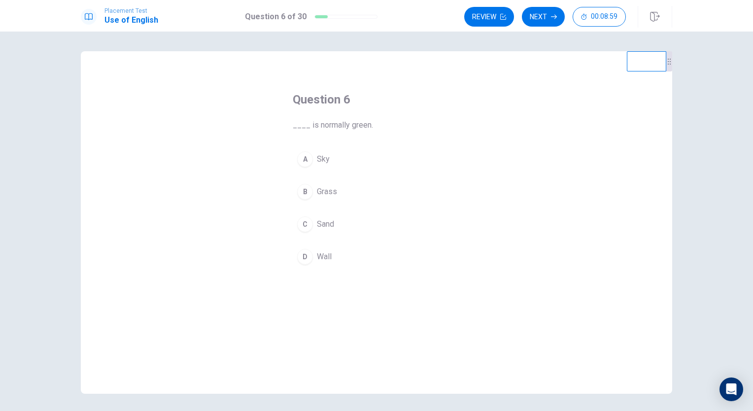
click at [325, 186] on span "Grass" at bounding box center [327, 192] width 20 height 12
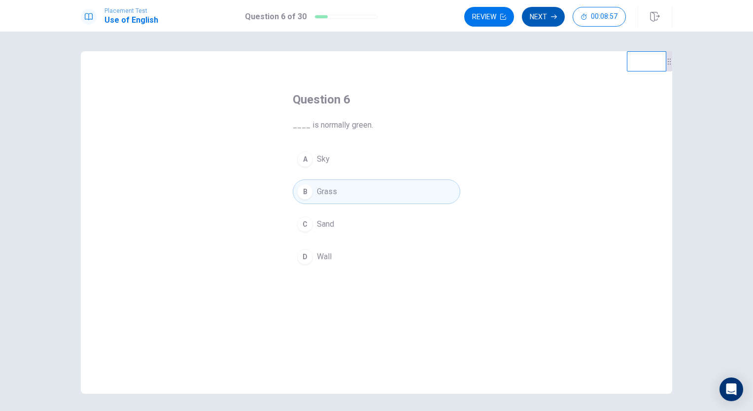
click at [541, 22] on button "Next" at bounding box center [543, 17] width 43 height 20
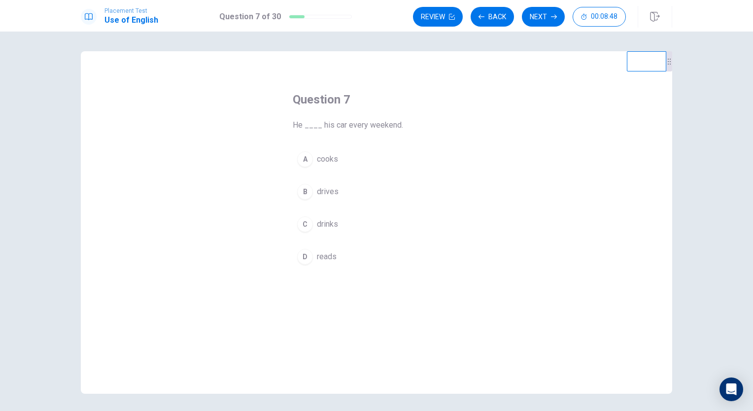
click at [313, 192] on button "B drives" at bounding box center [377, 191] width 168 height 25
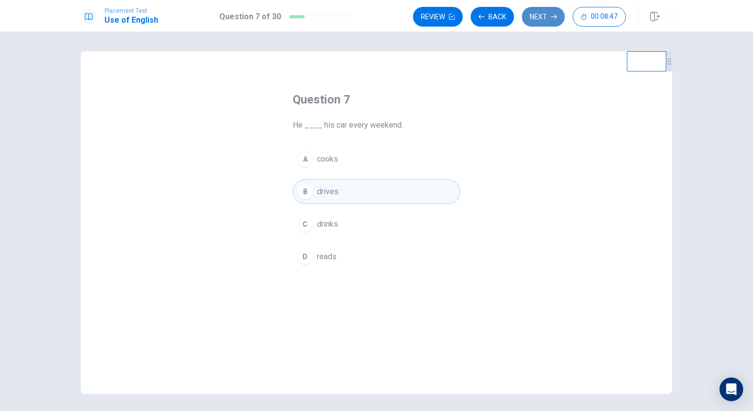
click at [551, 15] on button "Next" at bounding box center [543, 17] width 43 height 20
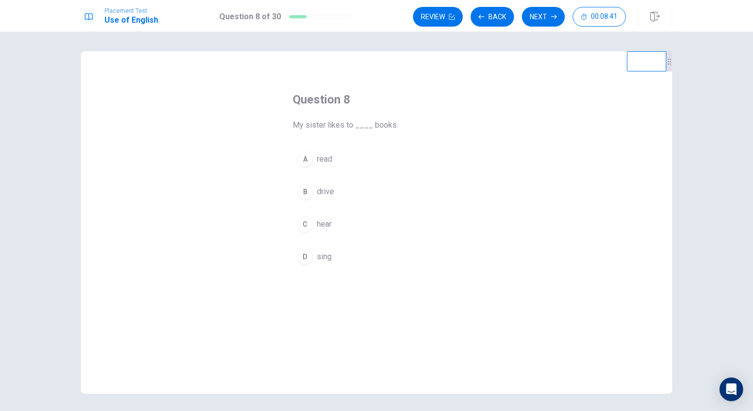
drag, startPoint x: 323, startPoint y: 160, endPoint x: 327, endPoint y: 155, distance: 6.7
click at [327, 155] on span "read" at bounding box center [324, 159] width 15 height 12
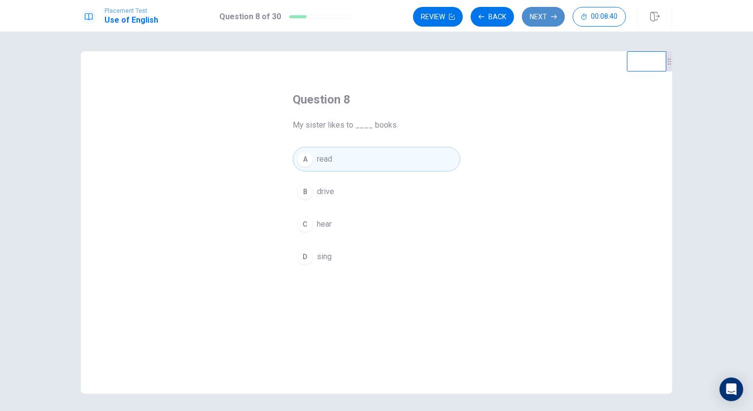
click at [544, 23] on button "Next" at bounding box center [543, 17] width 43 height 20
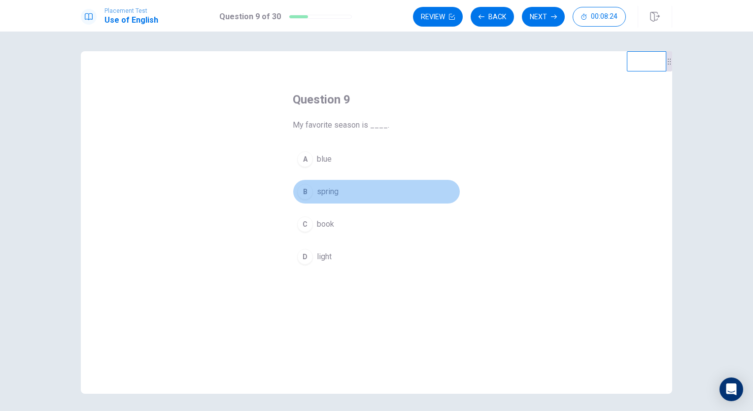
click at [328, 192] on span "spring" at bounding box center [328, 192] width 22 height 12
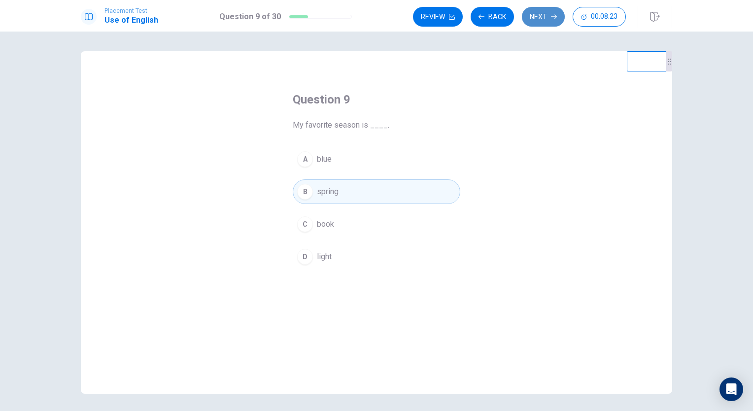
click at [542, 17] on button "Next" at bounding box center [543, 17] width 43 height 20
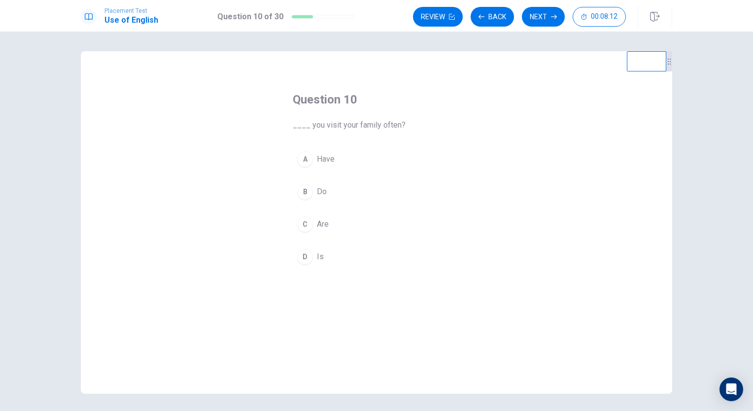
click at [326, 192] on button "B Do" at bounding box center [377, 191] width 168 height 25
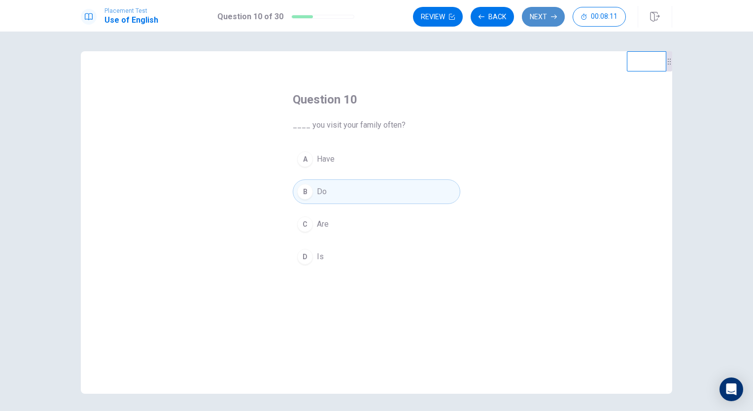
click at [550, 13] on button "Next" at bounding box center [543, 17] width 43 height 20
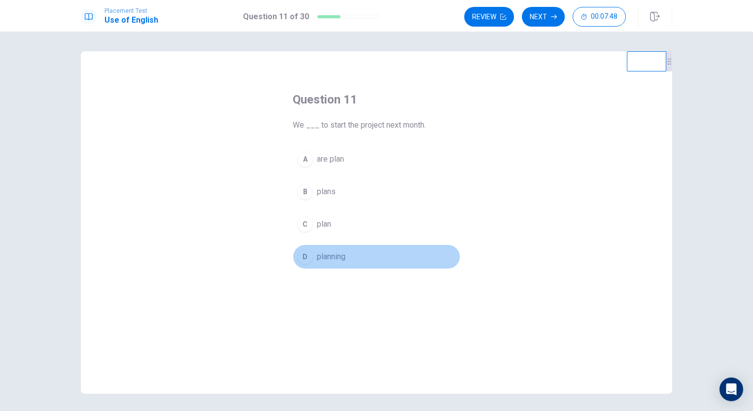
click at [343, 258] on span "planning" at bounding box center [331, 257] width 29 height 12
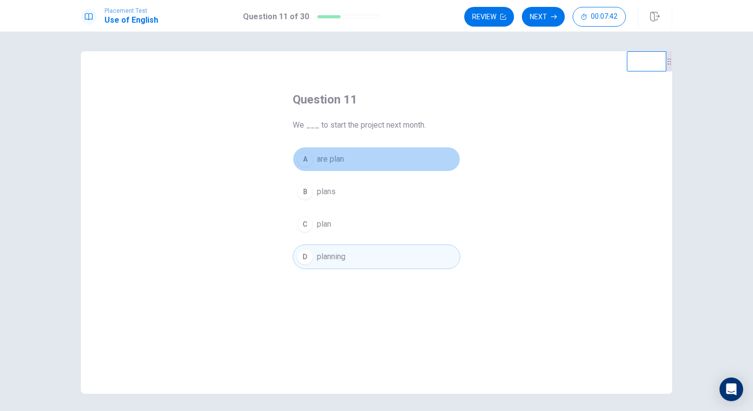
click at [337, 161] on span "are plan" at bounding box center [330, 159] width 27 height 12
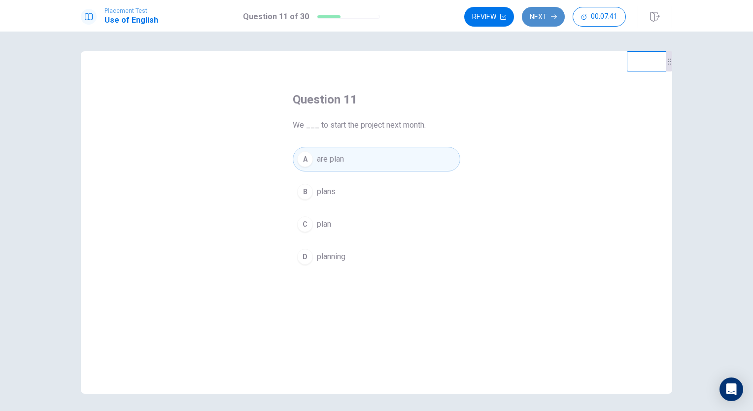
click at [548, 20] on button "Next" at bounding box center [543, 17] width 43 height 20
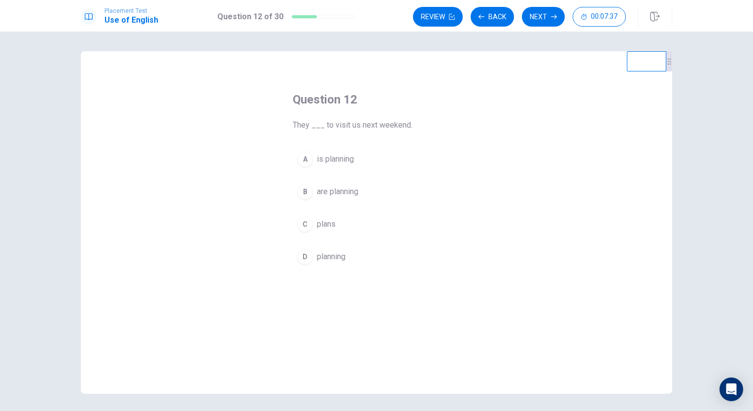
click at [352, 188] on span "are planning" at bounding box center [337, 192] width 41 height 12
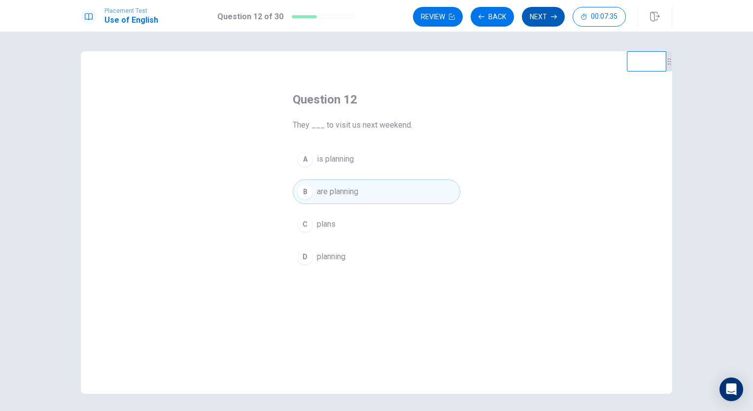
click at [542, 17] on button "Next" at bounding box center [543, 17] width 43 height 20
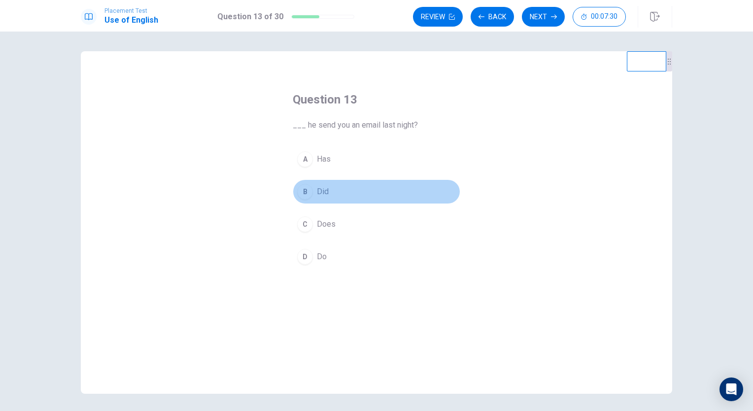
click at [326, 183] on button "B Did" at bounding box center [377, 191] width 168 height 25
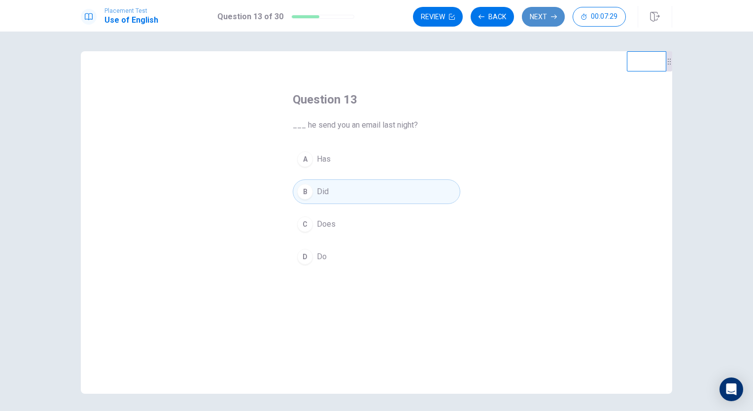
click at [544, 8] on button "Next" at bounding box center [543, 17] width 43 height 20
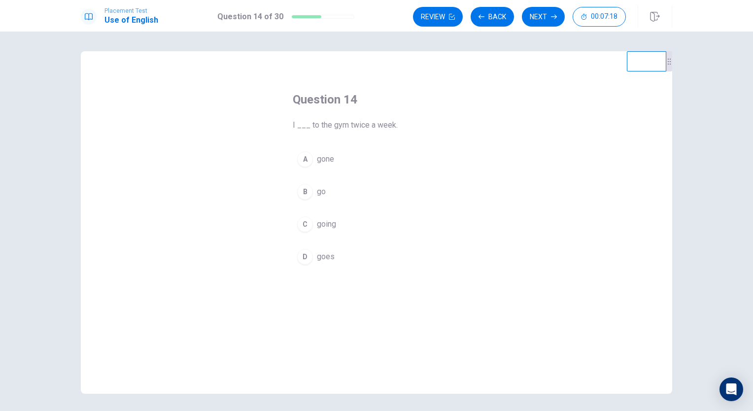
click at [332, 194] on button "B go" at bounding box center [377, 191] width 168 height 25
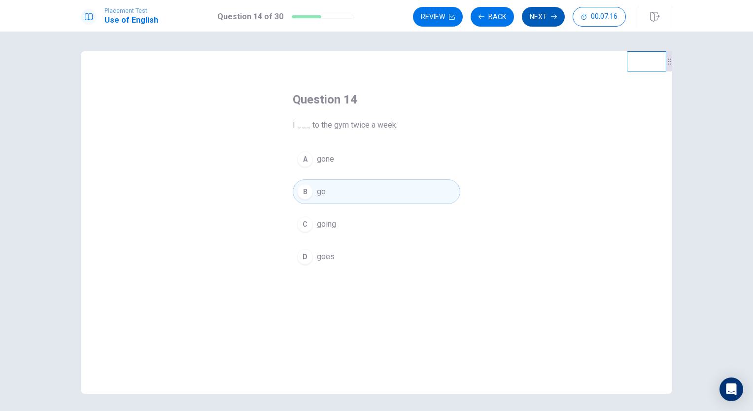
click at [540, 18] on button "Next" at bounding box center [543, 17] width 43 height 20
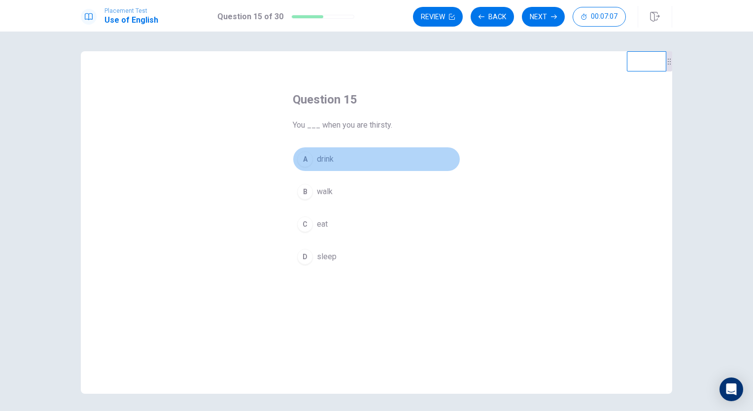
click at [334, 160] on button "A drink" at bounding box center [377, 159] width 168 height 25
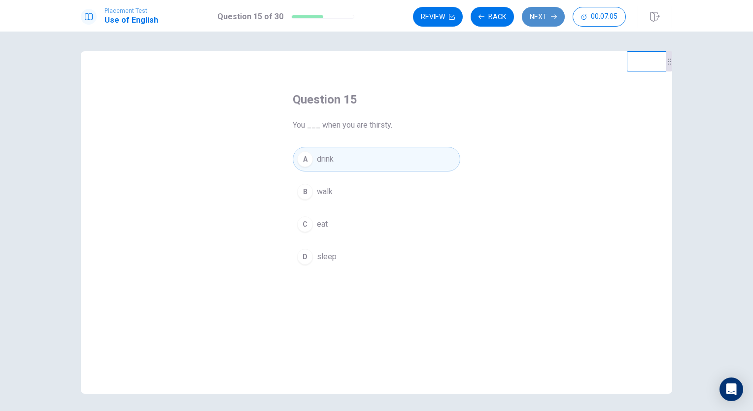
click at [543, 14] on button "Next" at bounding box center [543, 17] width 43 height 20
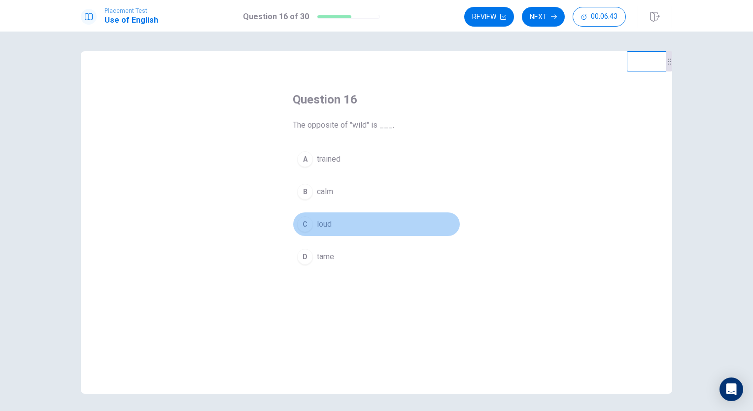
drag, startPoint x: 337, startPoint y: 226, endPoint x: 338, endPoint y: 231, distance: 5.0
click at [338, 231] on button "C loud" at bounding box center [377, 224] width 168 height 25
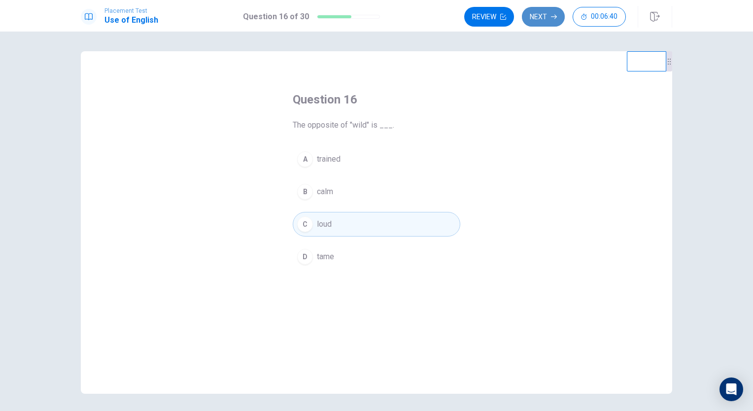
click at [551, 13] on button "Next" at bounding box center [543, 17] width 43 height 20
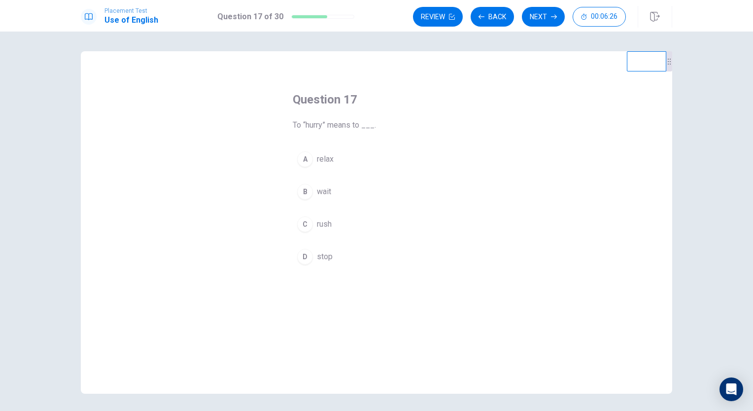
click at [330, 195] on button "B wait" at bounding box center [377, 191] width 168 height 25
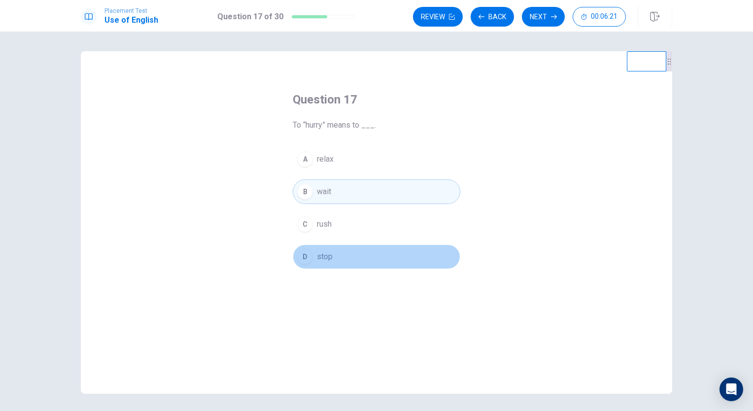
click at [328, 259] on span "stop" at bounding box center [325, 257] width 16 height 12
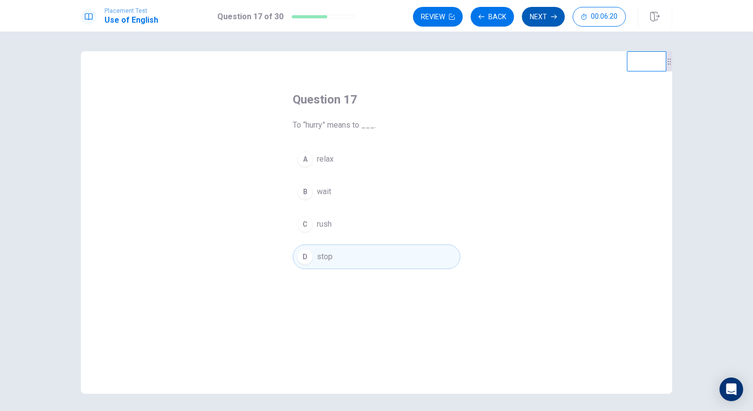
click at [549, 12] on button "Next" at bounding box center [543, 17] width 43 height 20
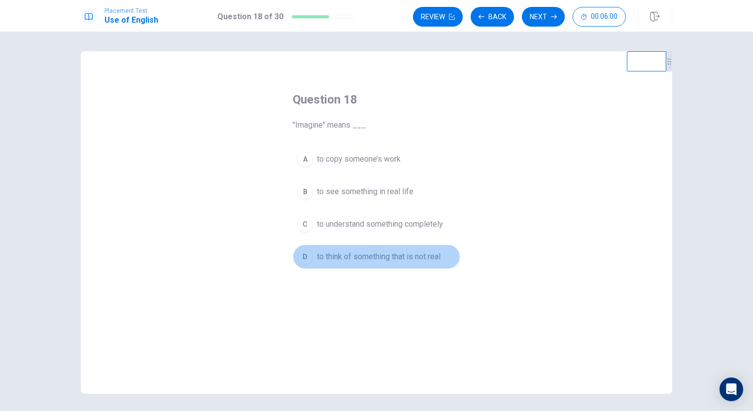
click at [359, 251] on span "to think of something that is not real" at bounding box center [379, 257] width 124 height 12
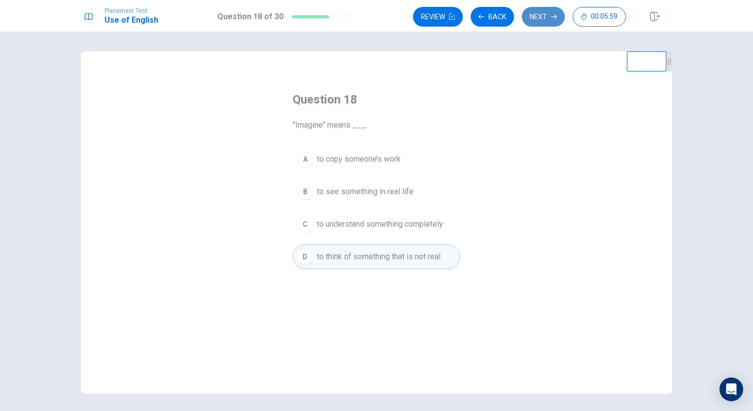
click at [546, 17] on button "Next" at bounding box center [543, 17] width 43 height 20
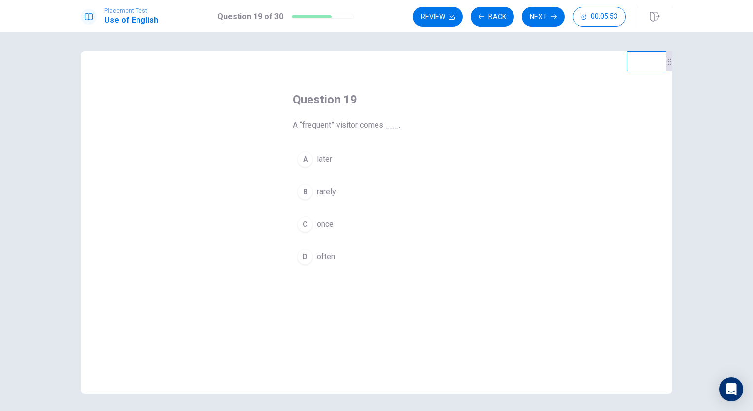
click at [340, 189] on button "B rarely" at bounding box center [377, 191] width 168 height 25
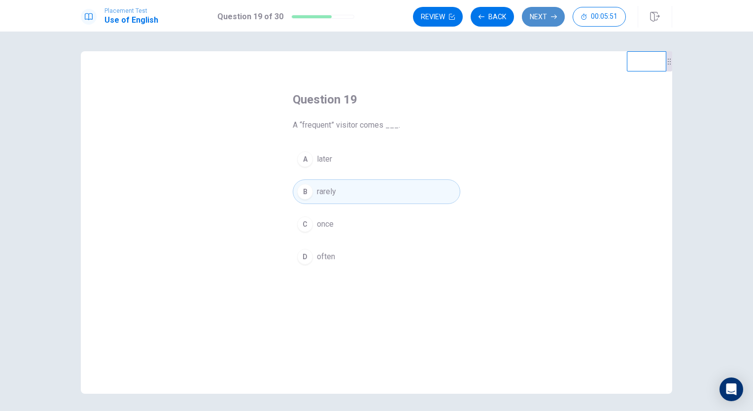
click at [545, 15] on button "Next" at bounding box center [543, 17] width 43 height 20
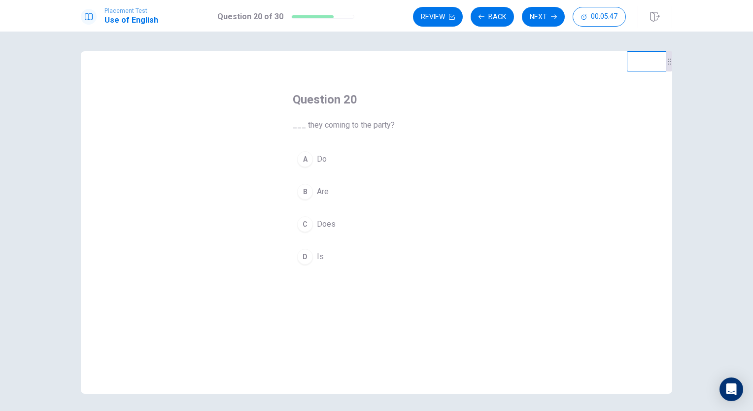
click at [343, 191] on button "B Are" at bounding box center [377, 191] width 168 height 25
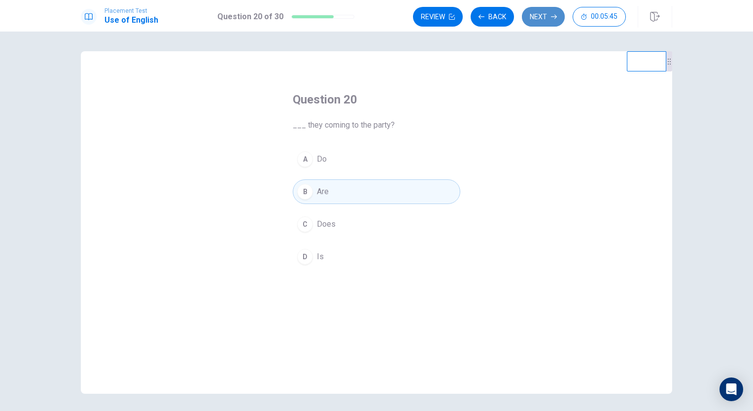
click at [545, 17] on button "Next" at bounding box center [543, 17] width 43 height 20
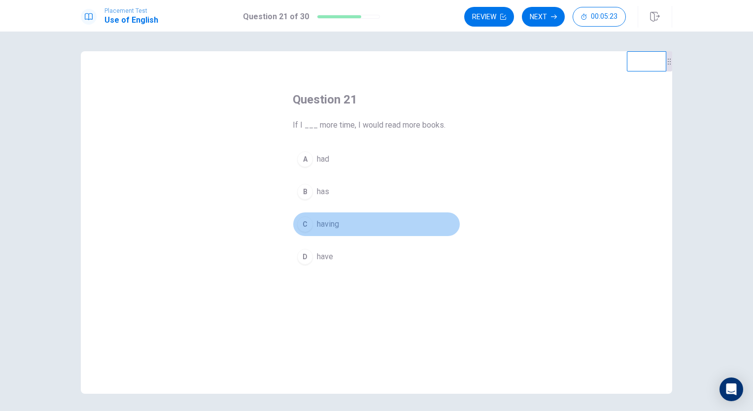
click at [349, 215] on button "C having" at bounding box center [377, 224] width 168 height 25
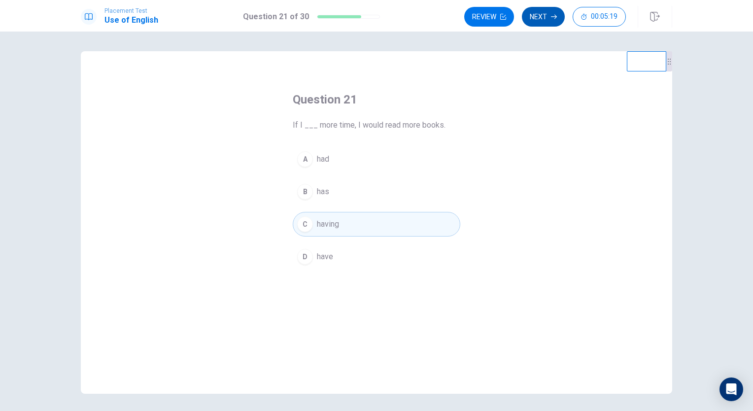
click at [549, 18] on button "Next" at bounding box center [543, 17] width 43 height 20
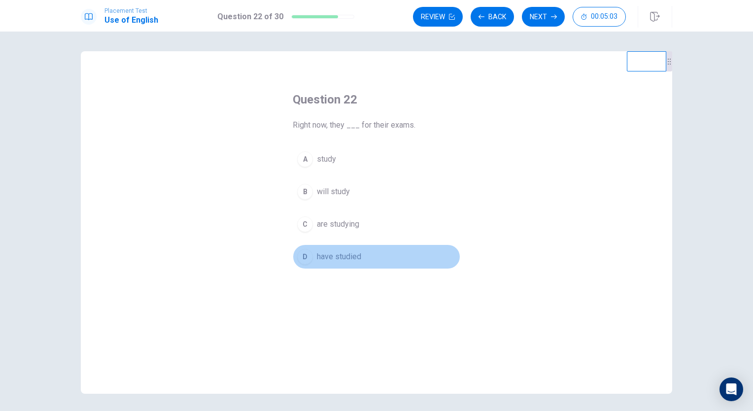
click at [353, 257] on span "have studied" at bounding box center [339, 257] width 44 height 12
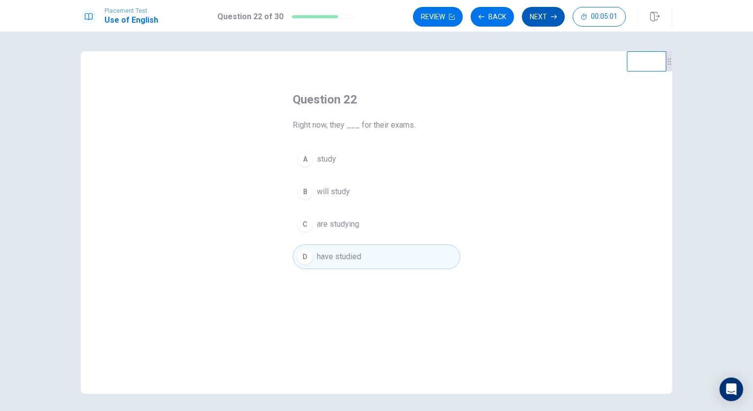
click at [543, 20] on button "Next" at bounding box center [543, 17] width 43 height 20
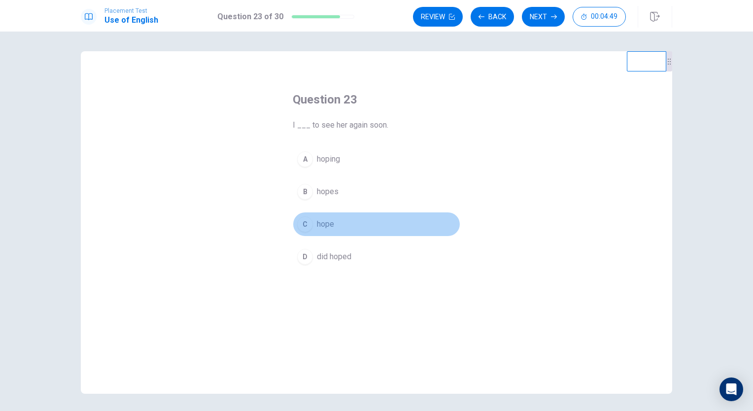
click at [327, 212] on button "C hope" at bounding box center [377, 224] width 168 height 25
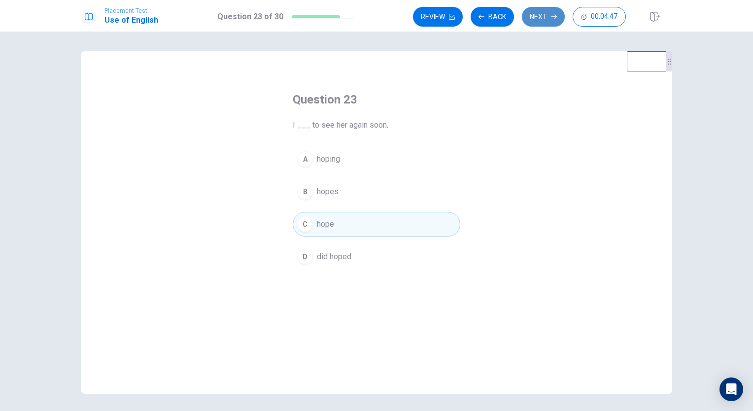
click at [537, 12] on button "Next" at bounding box center [543, 17] width 43 height 20
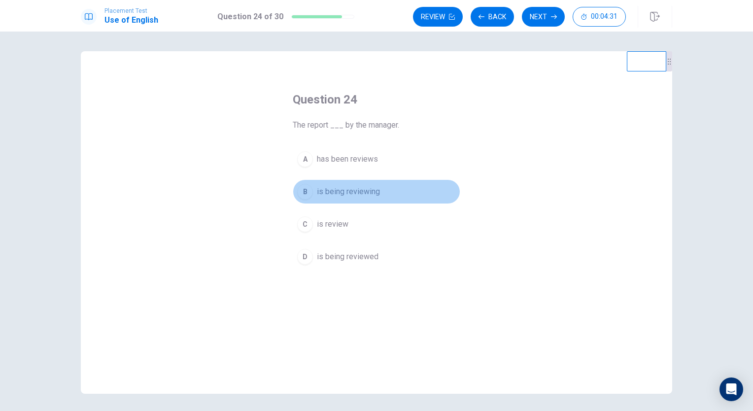
click at [343, 190] on span "is being reviewing" at bounding box center [348, 192] width 63 height 12
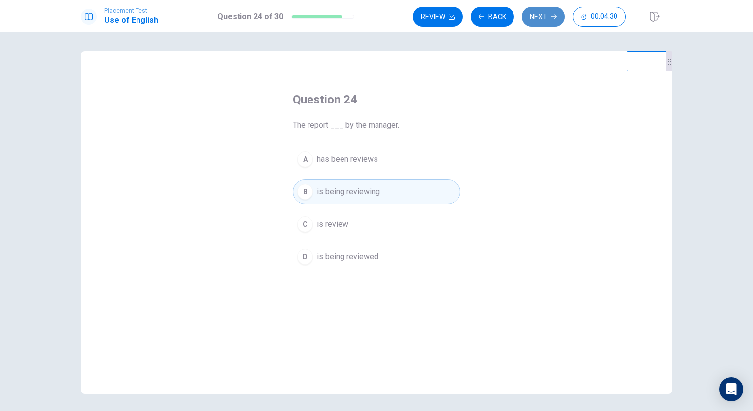
click at [550, 17] on button "Next" at bounding box center [543, 17] width 43 height 20
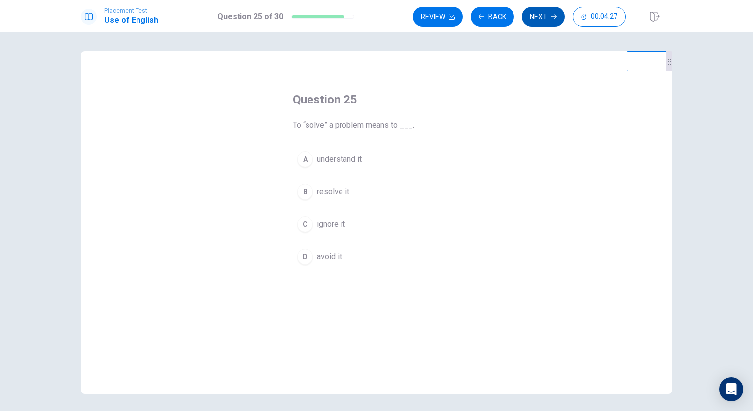
click at [554, 14] on icon "button" at bounding box center [554, 17] width 6 height 6
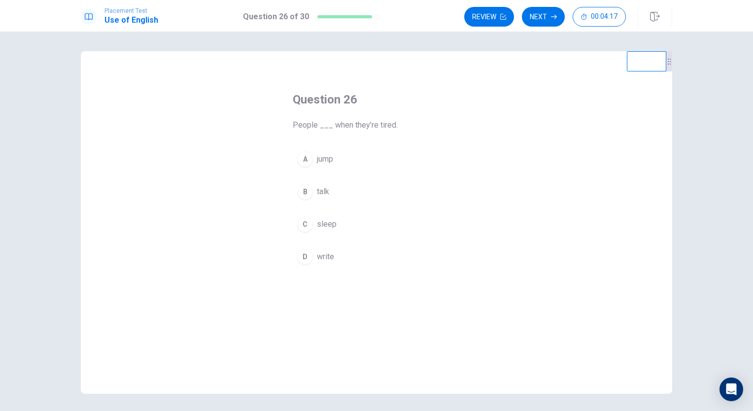
click at [326, 226] on span "sleep" at bounding box center [327, 224] width 20 height 12
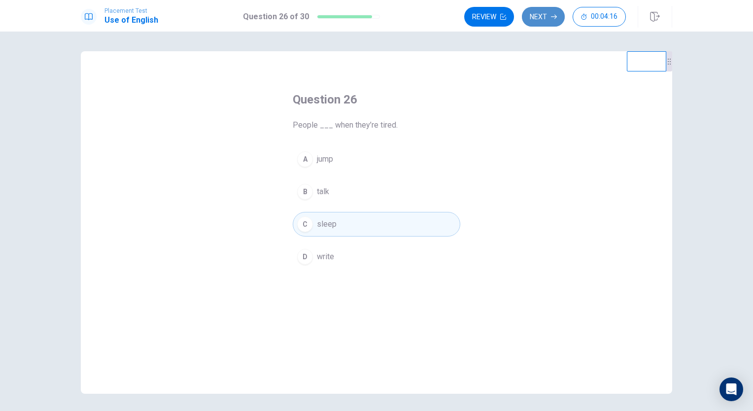
click at [551, 19] on icon "button" at bounding box center [554, 17] width 6 height 6
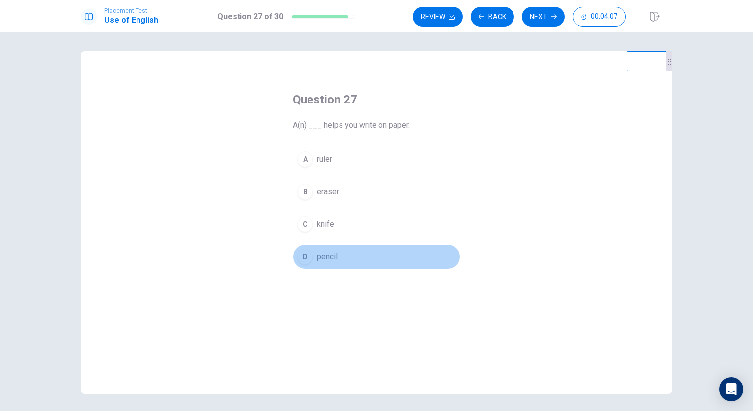
click at [335, 255] on span "pencil" at bounding box center [327, 257] width 21 height 12
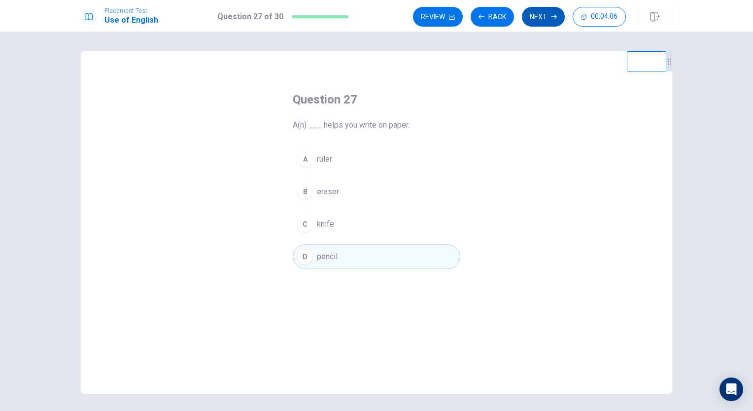
click at [551, 11] on button "Next" at bounding box center [543, 17] width 43 height 20
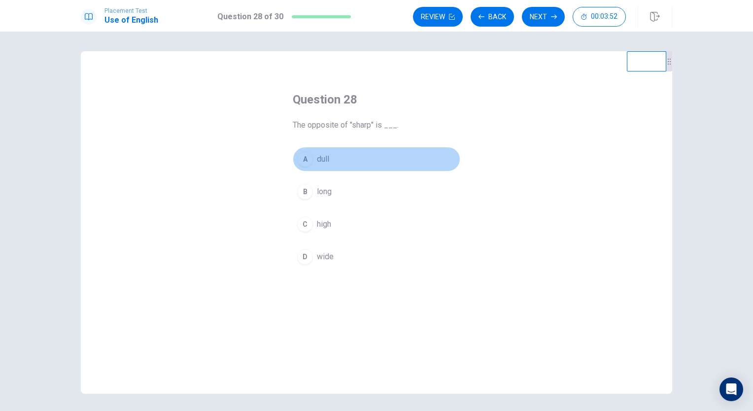
click at [326, 161] on span "dull" at bounding box center [323, 159] width 12 height 12
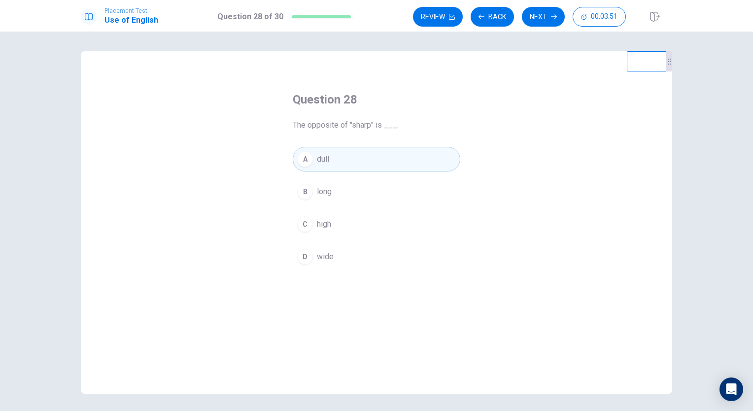
click at [544, 17] on button "Next" at bounding box center [543, 17] width 43 height 20
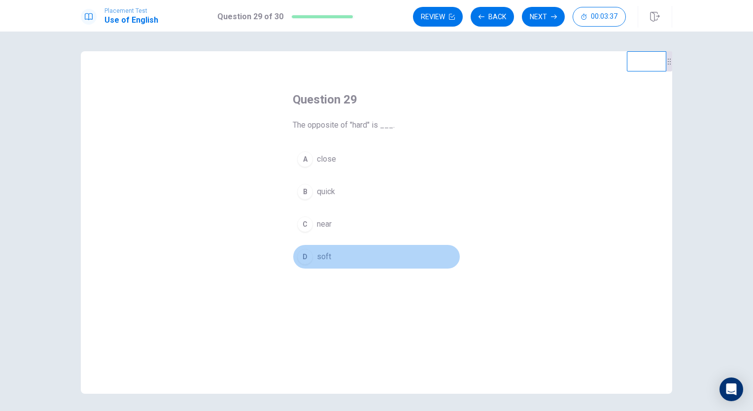
click at [332, 255] on button "D soft" at bounding box center [377, 257] width 168 height 25
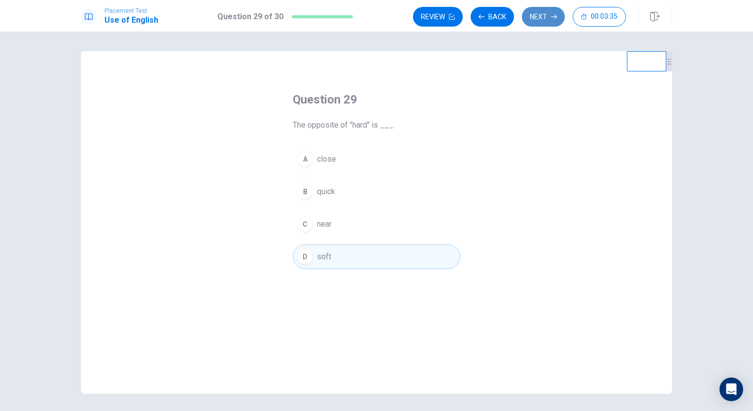
click at [538, 8] on button "Next" at bounding box center [543, 17] width 43 height 20
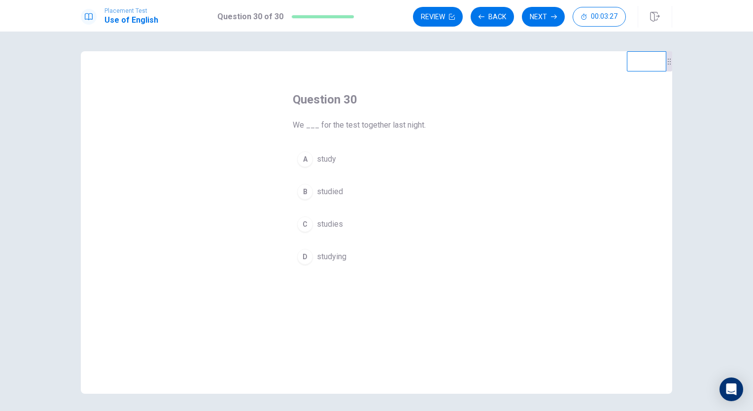
click at [353, 182] on button "B studied" at bounding box center [377, 191] width 168 height 25
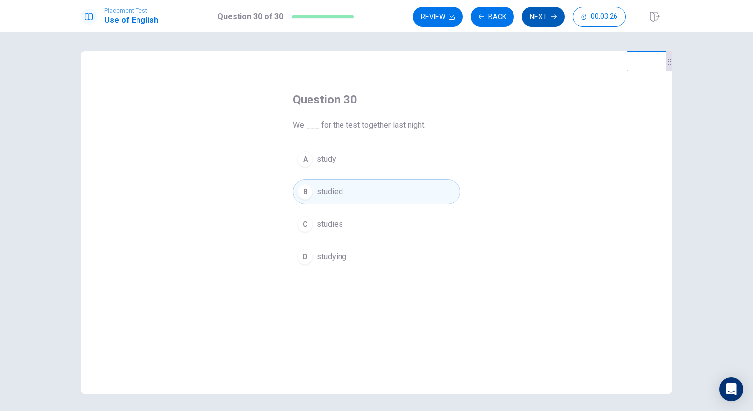
click at [549, 19] on button "Next" at bounding box center [543, 17] width 43 height 20
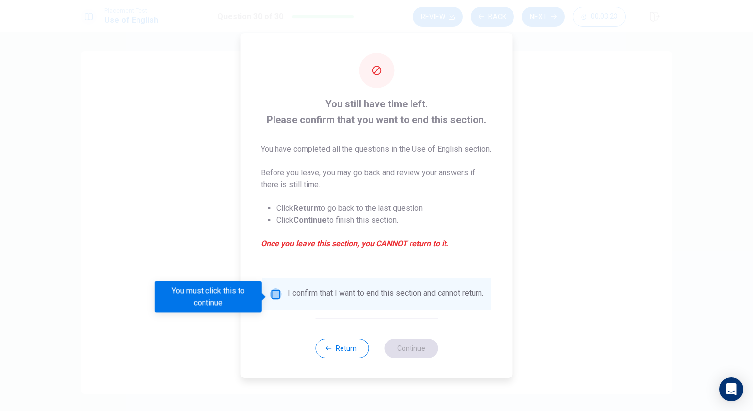
click at [278, 294] on input "You must click this to continue" at bounding box center [276, 294] width 12 height 12
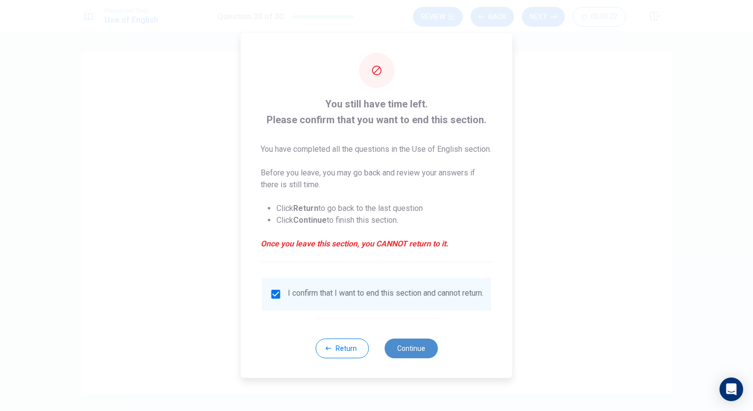
click at [396, 358] on button "Continue" at bounding box center [411, 349] width 53 height 20
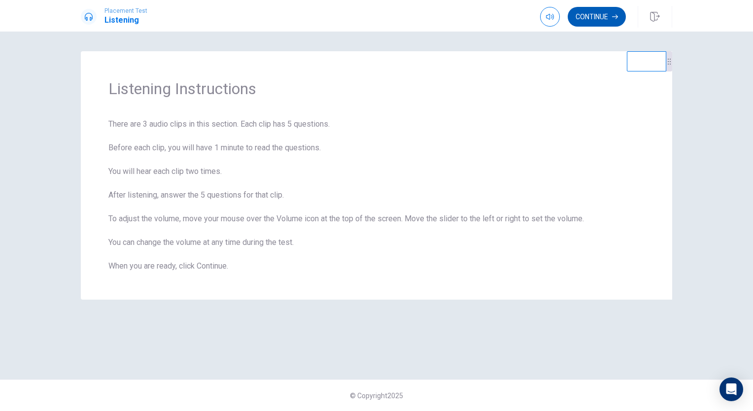
click at [596, 17] on button "Continue" at bounding box center [597, 17] width 58 height 20
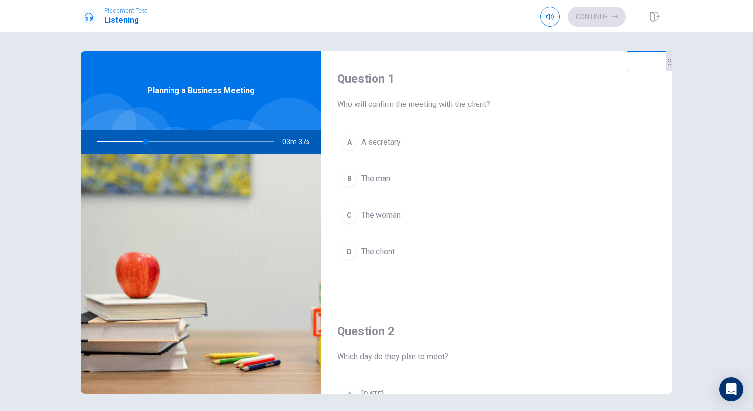
click at [375, 178] on span "The man" at bounding box center [375, 179] width 29 height 12
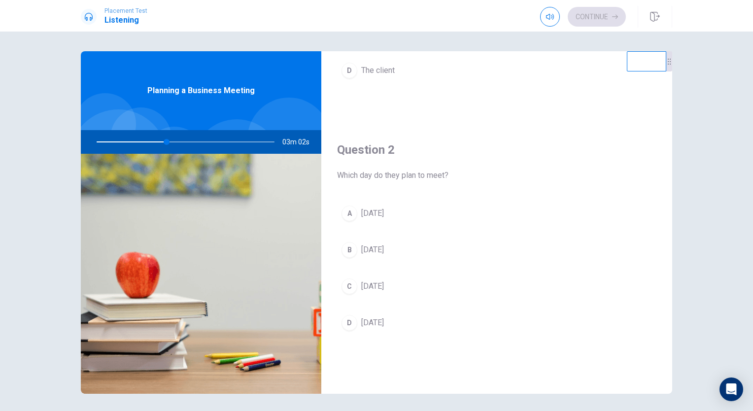
scroll to position [197, 0]
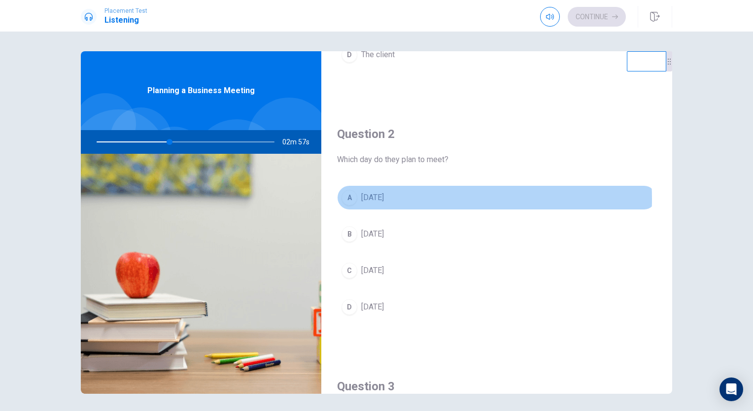
click at [384, 198] on span "[DATE]" at bounding box center [372, 198] width 23 height 12
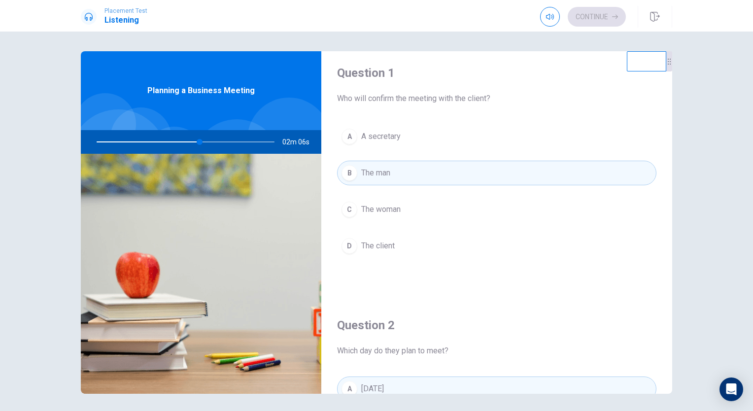
scroll to position [0, 0]
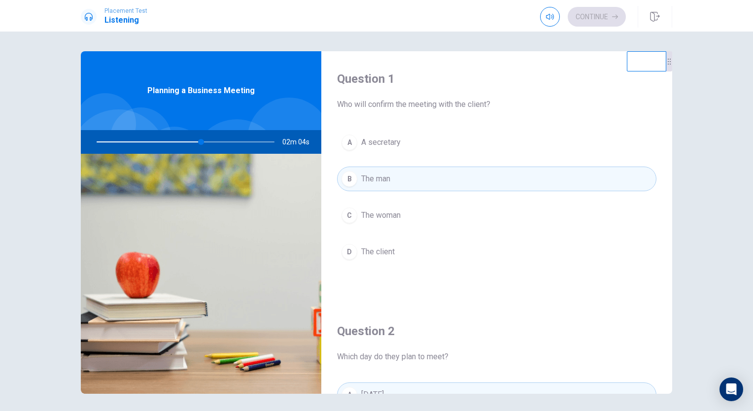
drag, startPoint x: 195, startPoint y: 141, endPoint x: 199, endPoint y: 151, distance: 10.6
click at [182, 146] on div at bounding box center [184, 142] width 198 height 24
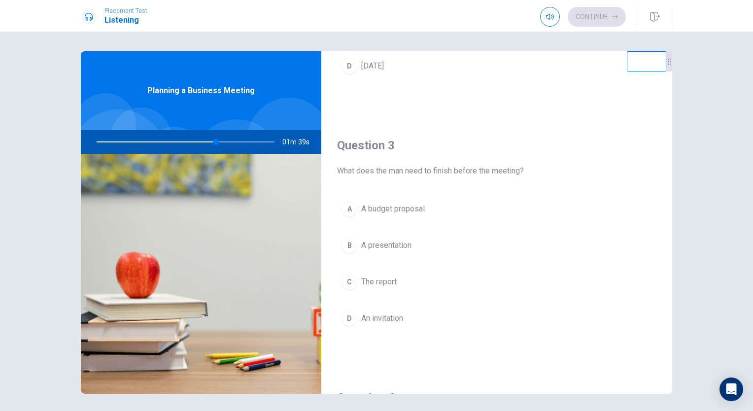
scroll to position [444, 0]
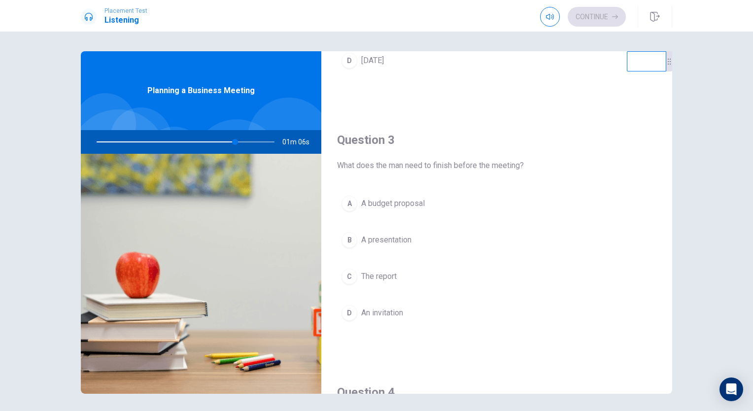
click at [392, 276] on span "The report" at bounding box center [378, 277] width 35 height 12
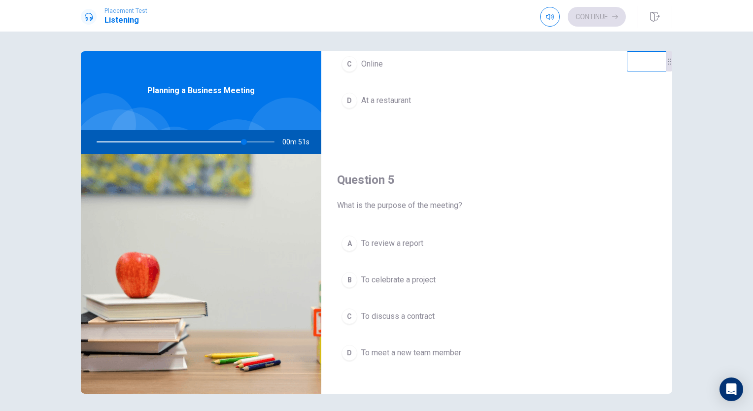
scroll to position [915, 0]
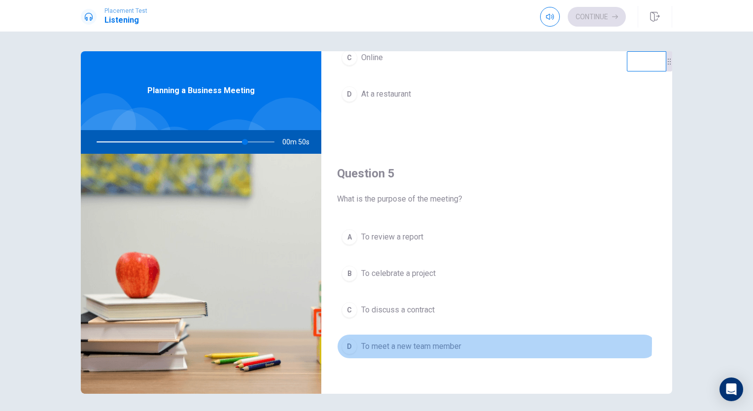
click at [351, 339] on div "D" at bounding box center [350, 347] width 16 height 16
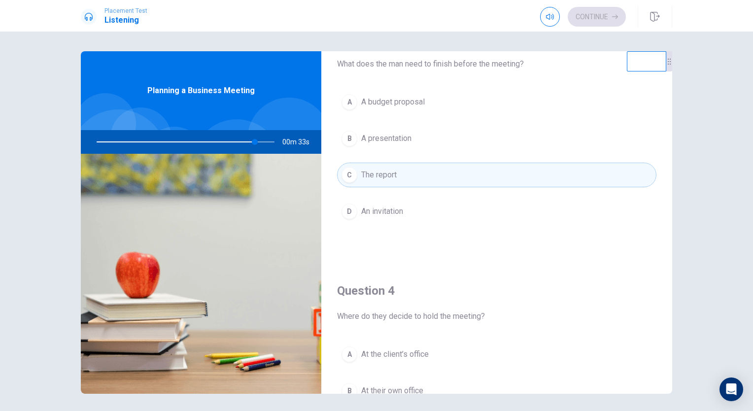
scroll to position [669, 0]
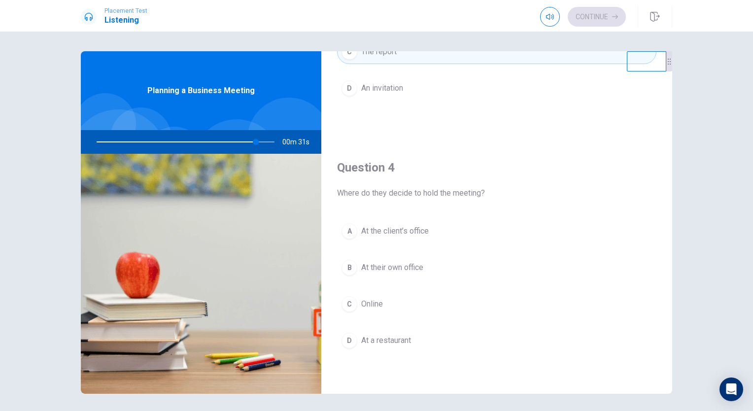
click at [355, 266] on button "B At their own office" at bounding box center [496, 267] width 319 height 25
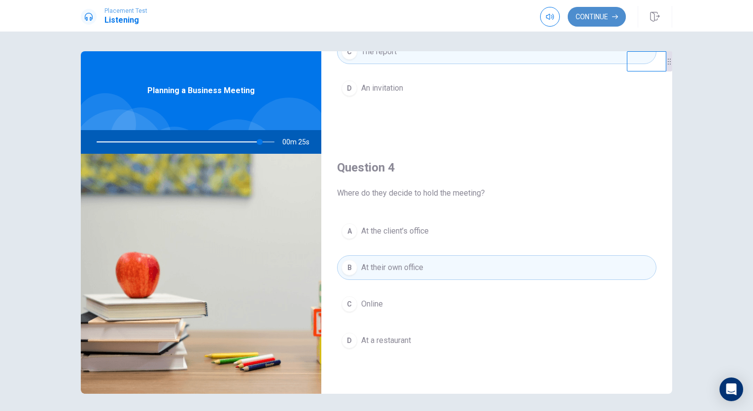
click at [603, 17] on button "Continue" at bounding box center [597, 17] width 58 height 20
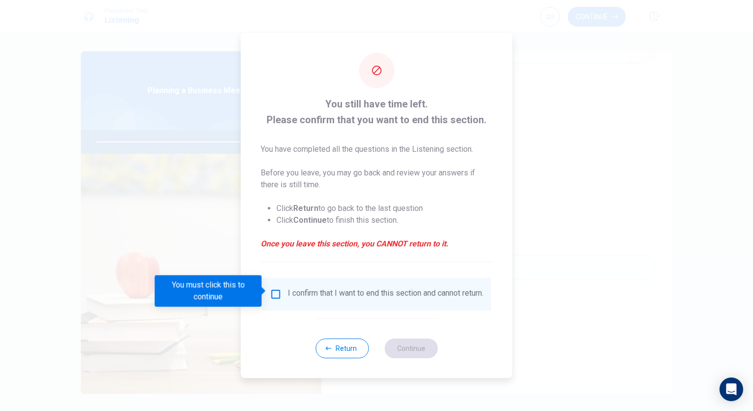
click at [279, 294] on input "You must click this to continue" at bounding box center [276, 294] width 12 height 12
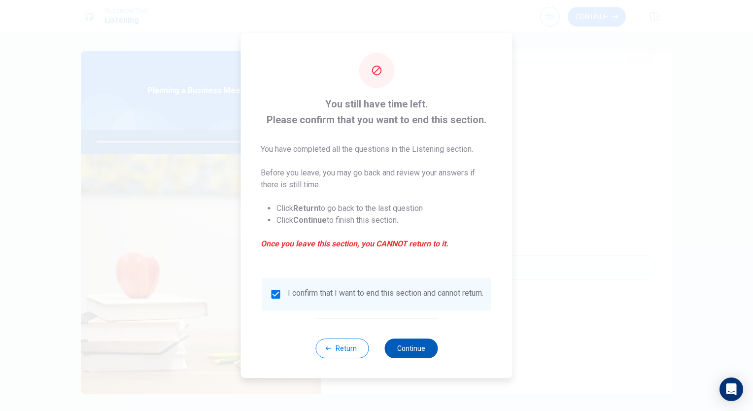
click at [395, 353] on button "Continue" at bounding box center [411, 349] width 53 height 20
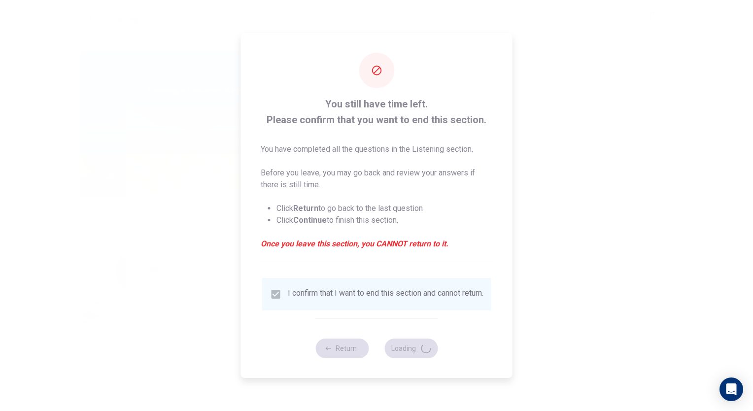
type input "94"
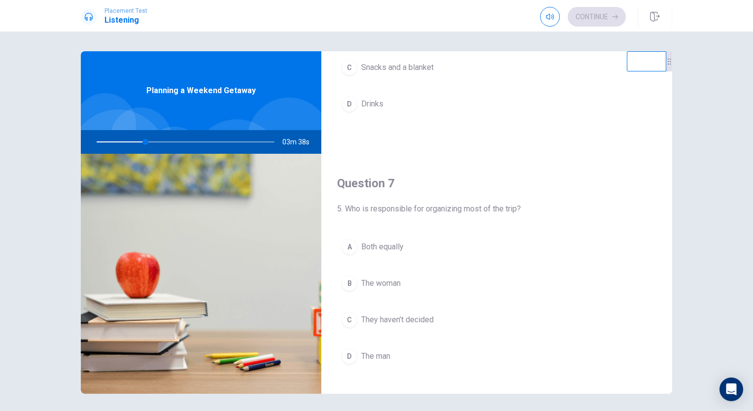
scroll to position [0, 0]
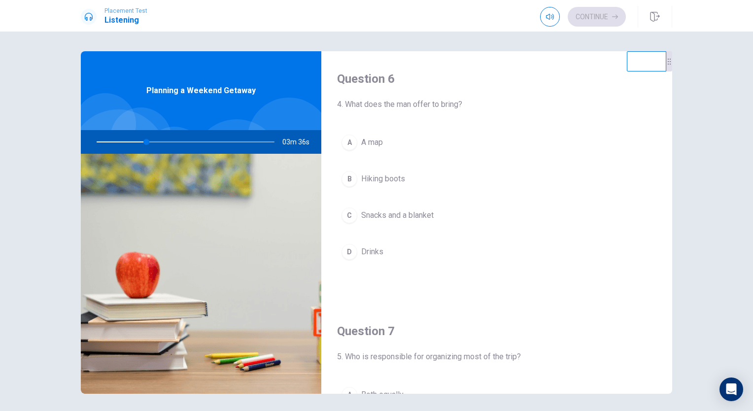
click at [390, 178] on span "Hiking boots" at bounding box center [383, 179] width 44 height 12
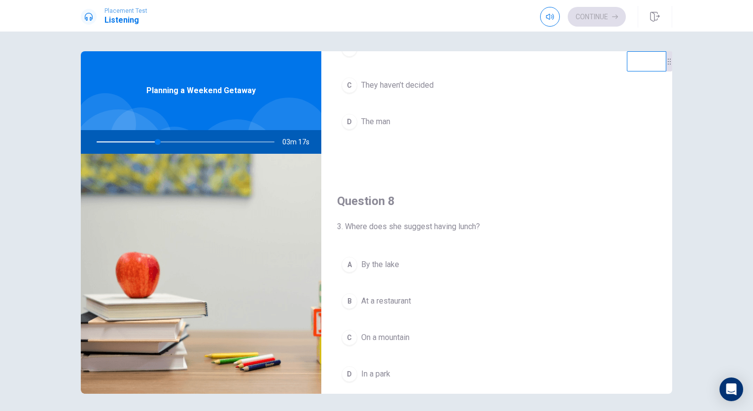
scroll to position [444, 0]
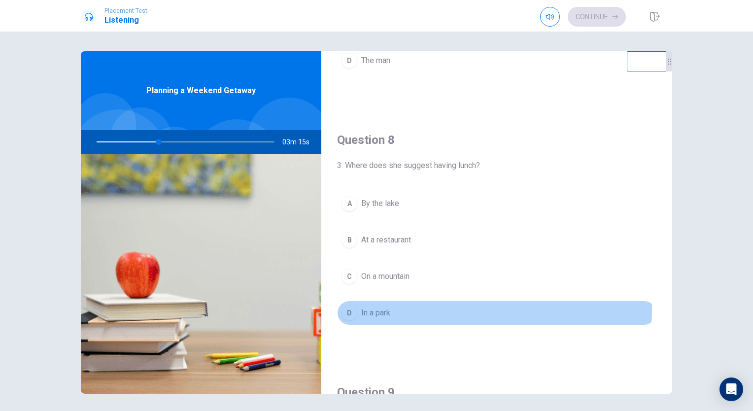
click at [402, 305] on button "D In a park" at bounding box center [496, 313] width 319 height 25
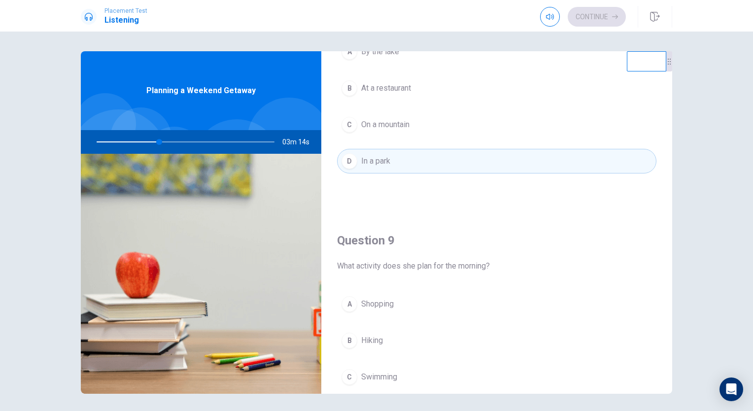
scroll to position [690, 0]
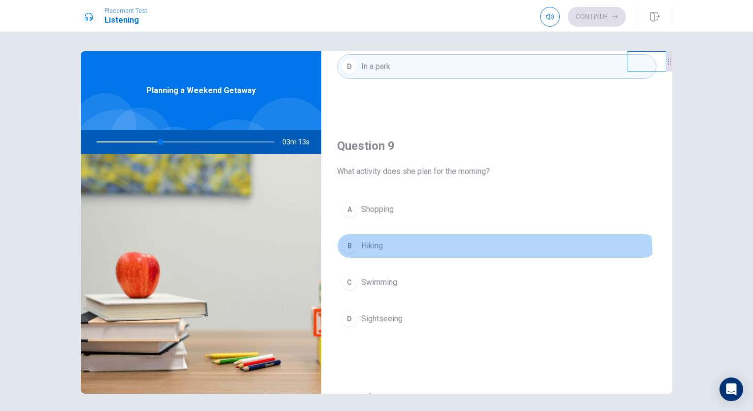
click at [404, 255] on button "B Hiking" at bounding box center [496, 246] width 319 height 25
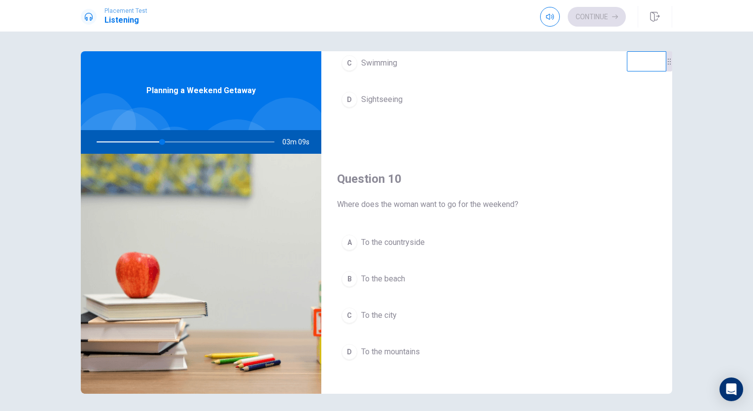
scroll to position [915, 0]
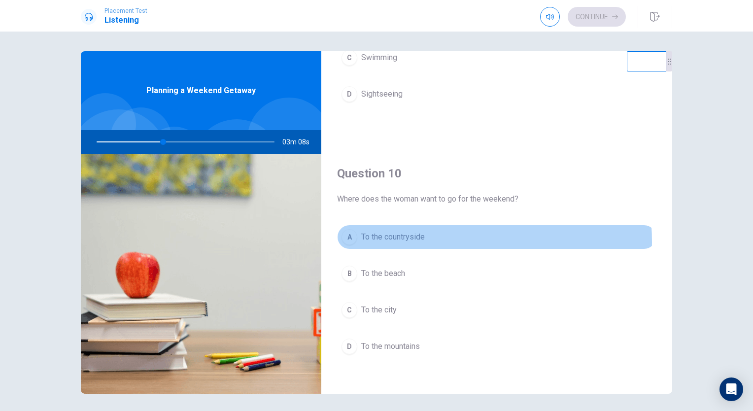
click at [405, 239] on span "To the countryside" at bounding box center [393, 237] width 64 height 12
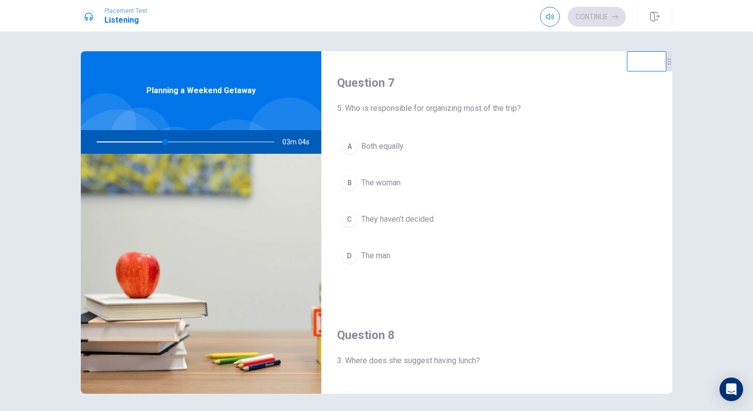
scroll to position [225, 0]
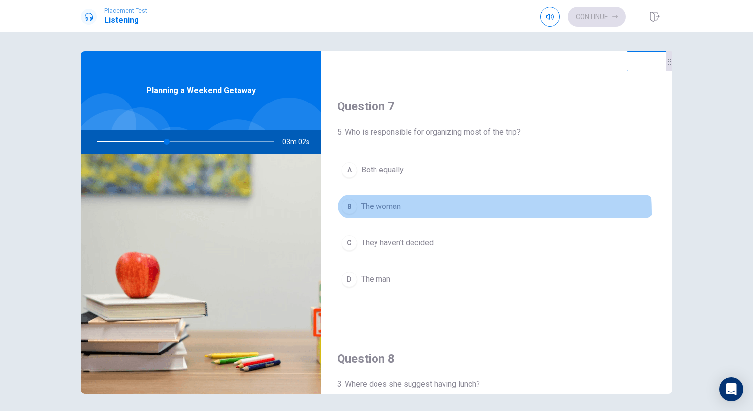
click at [392, 212] on button "B The woman" at bounding box center [496, 206] width 319 height 25
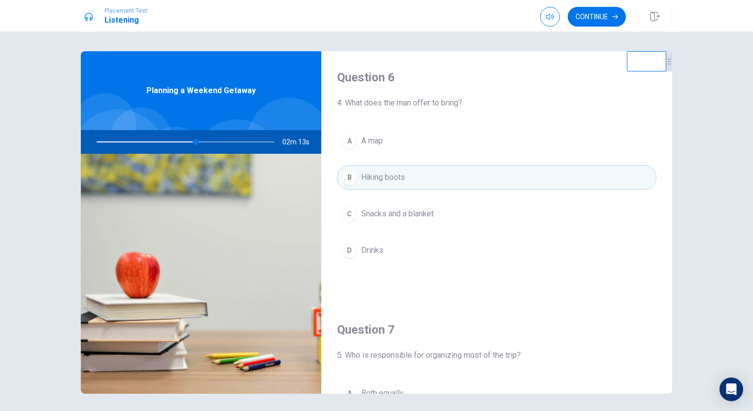
scroll to position [0, 0]
click at [582, 16] on button "Continue" at bounding box center [597, 17] width 58 height 20
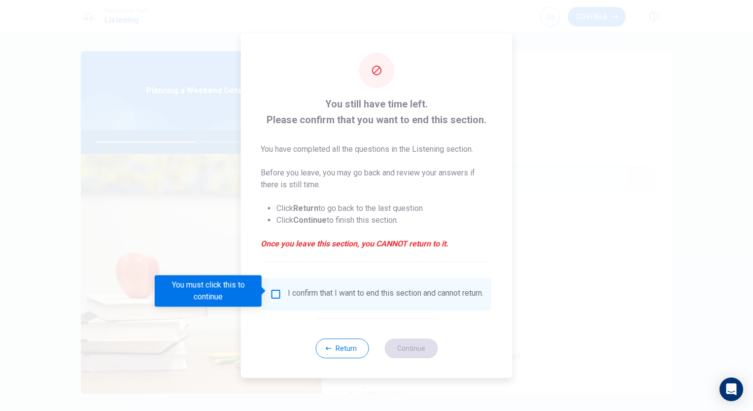
click at [280, 290] on div "I confirm that I want to end this section and cannot return." at bounding box center [376, 294] width 213 height 12
click at [272, 289] on input "You must click this to continue" at bounding box center [276, 294] width 12 height 12
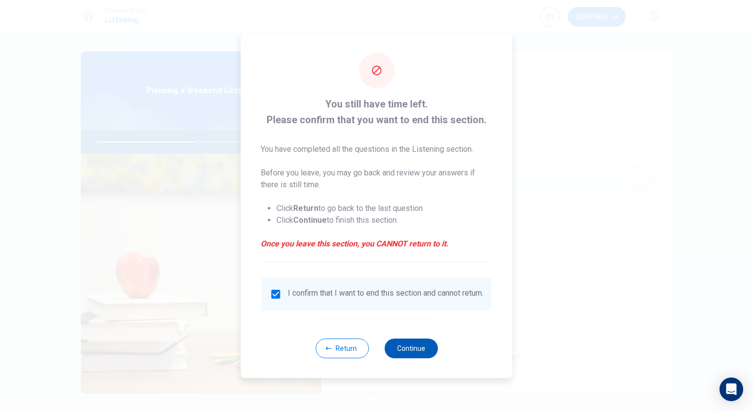
click at [408, 357] on button "Continue" at bounding box center [411, 349] width 53 height 20
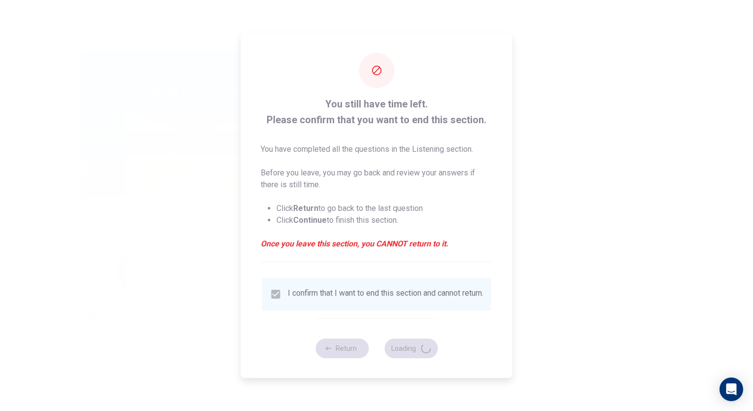
type input "59"
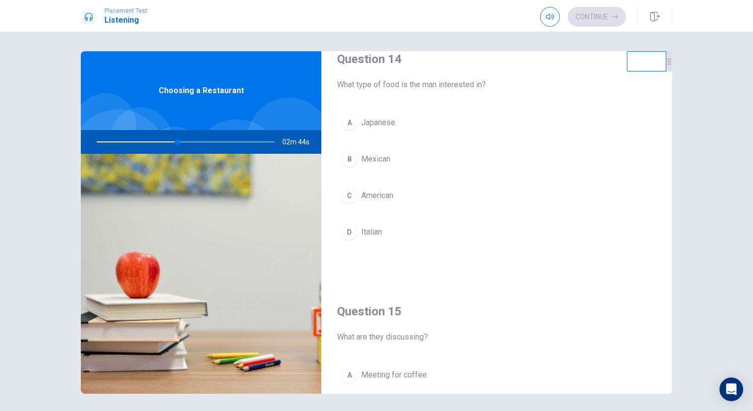
scroll to position [789, 0]
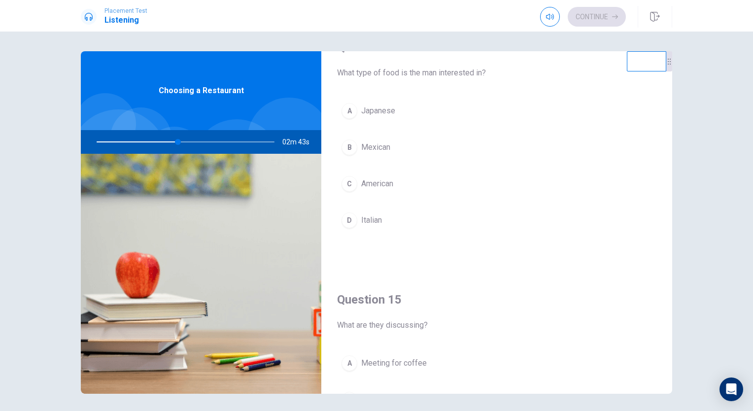
click at [369, 216] on span "Italian" at bounding box center [371, 220] width 21 height 12
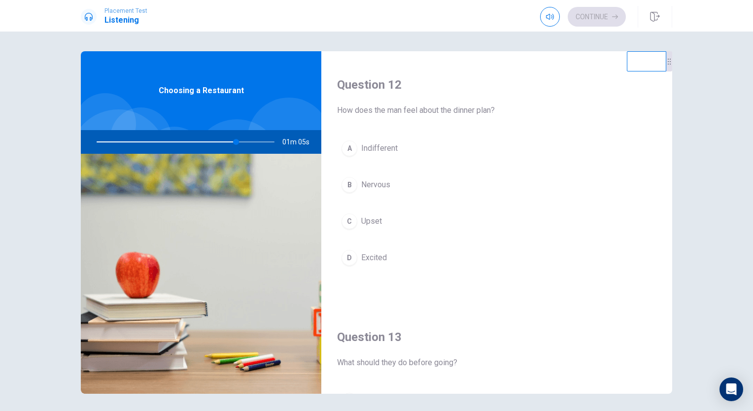
scroll to position [0, 0]
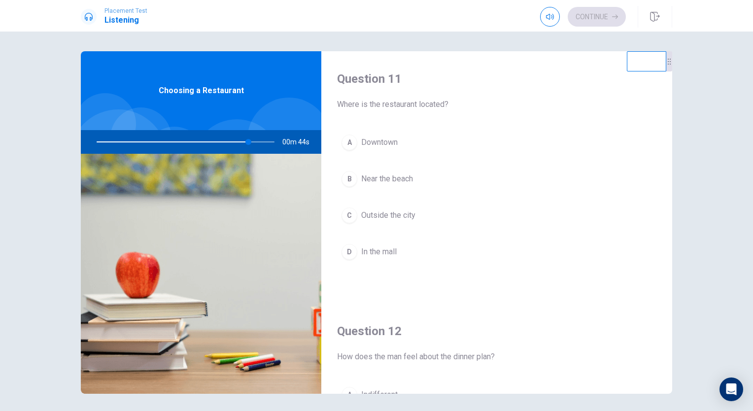
click at [409, 180] on span "Near the beach" at bounding box center [387, 179] width 52 height 12
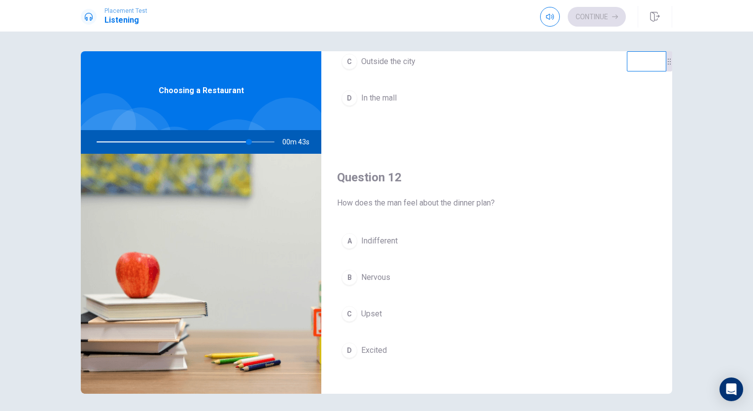
scroll to position [197, 0]
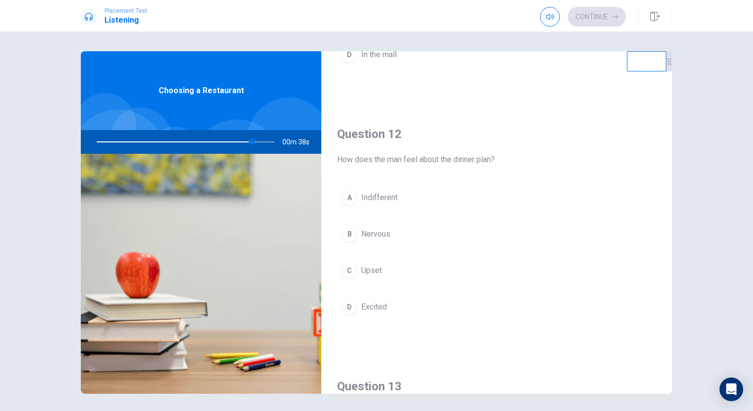
click at [395, 228] on button "B Nervous" at bounding box center [496, 234] width 319 height 25
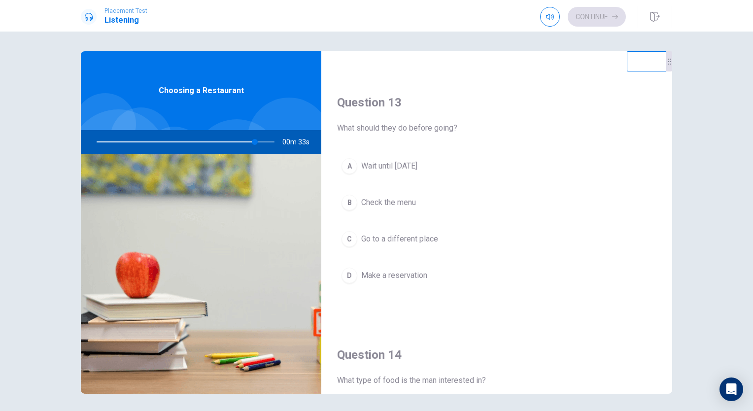
scroll to position [493, 0]
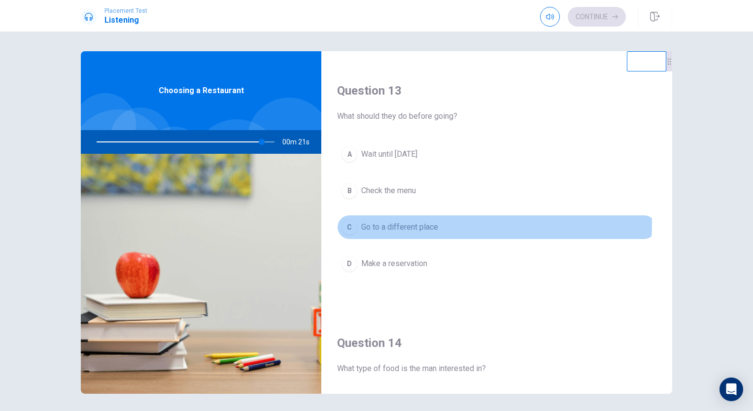
click at [388, 221] on span "Go to a different place" at bounding box center [399, 227] width 77 height 12
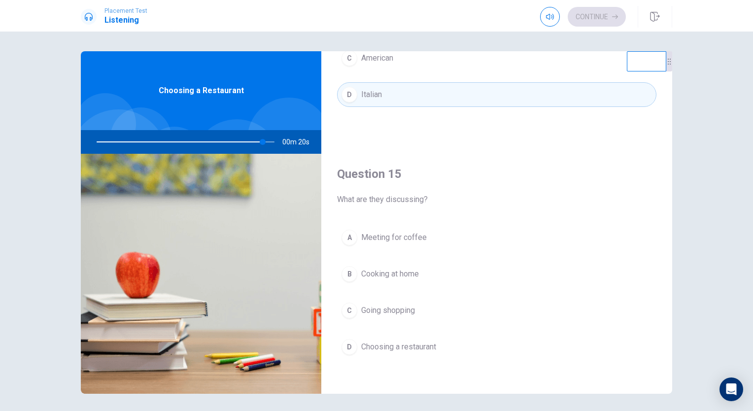
scroll to position [915, 0]
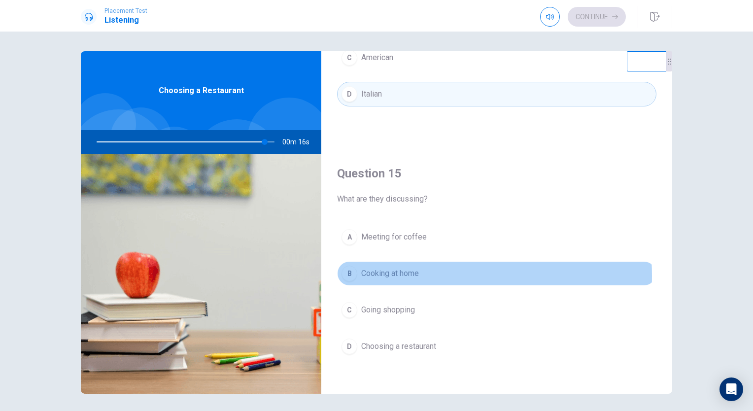
click at [381, 272] on span "Cooking at home" at bounding box center [390, 274] width 58 height 12
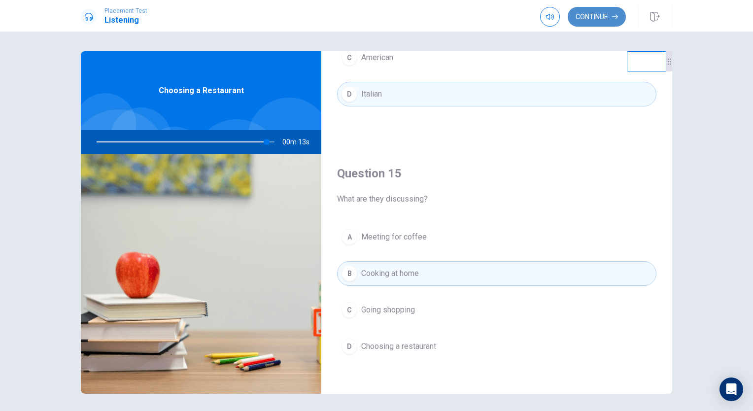
click at [595, 18] on button "Continue" at bounding box center [597, 17] width 58 height 20
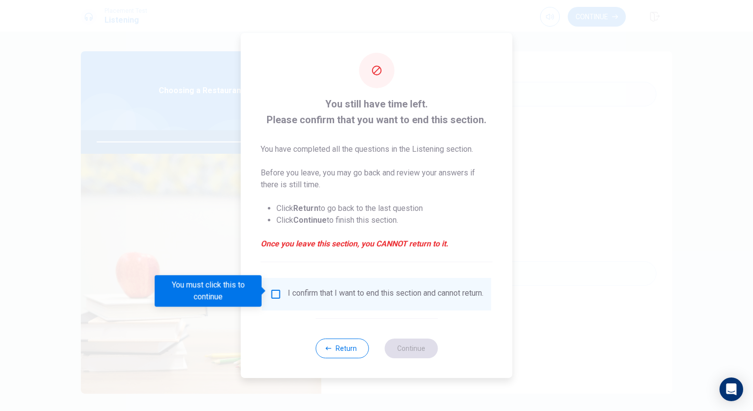
click at [277, 289] on input "You must click this to continue" at bounding box center [276, 294] width 12 height 12
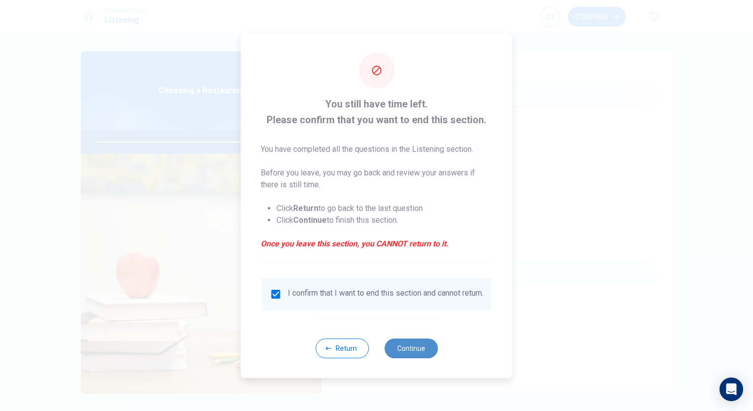
click at [413, 352] on button "Continue" at bounding box center [411, 349] width 53 height 20
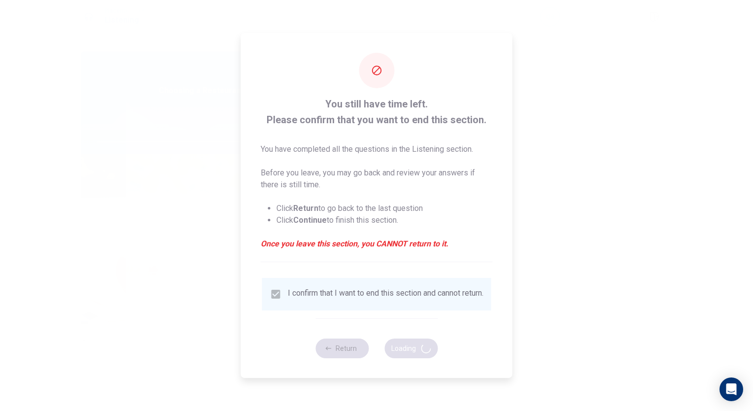
type input "98"
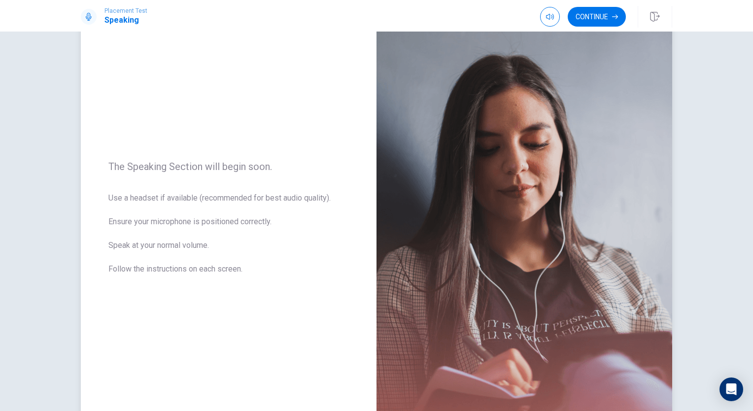
scroll to position [22, 0]
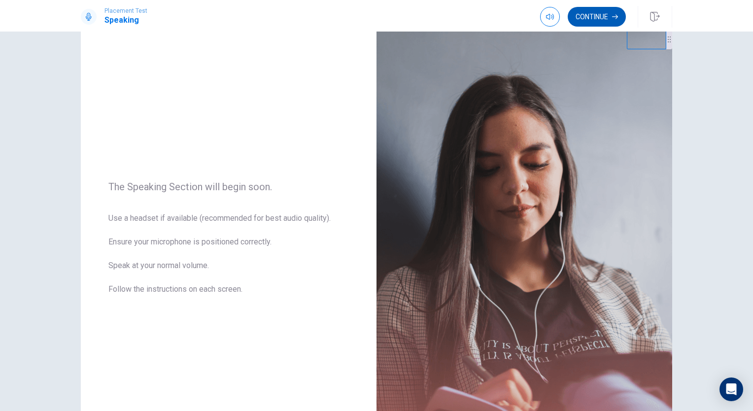
click at [596, 21] on button "Continue" at bounding box center [597, 17] width 58 height 20
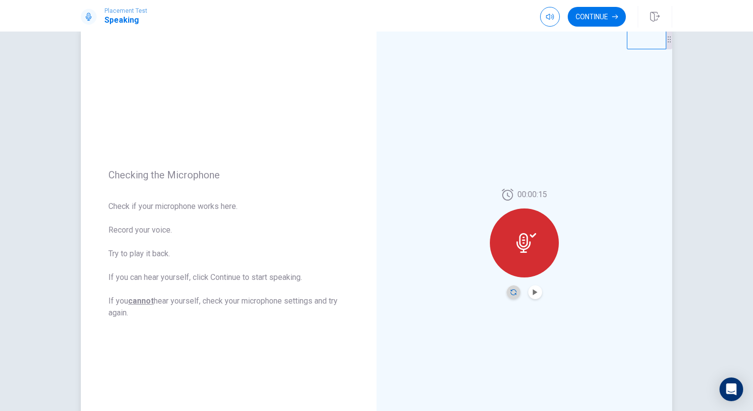
click at [511, 291] on icon "Record Again" at bounding box center [514, 292] width 6 height 6
click at [591, 23] on button "Continue" at bounding box center [597, 17] width 58 height 20
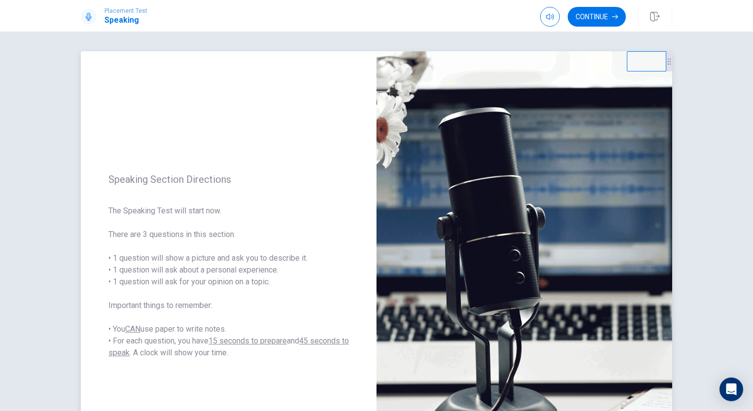
scroll to position [99, 0]
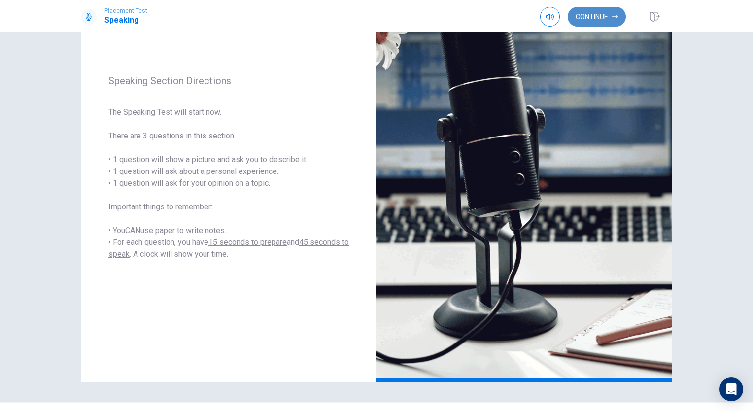
click at [577, 18] on button "Continue" at bounding box center [597, 17] width 58 height 20
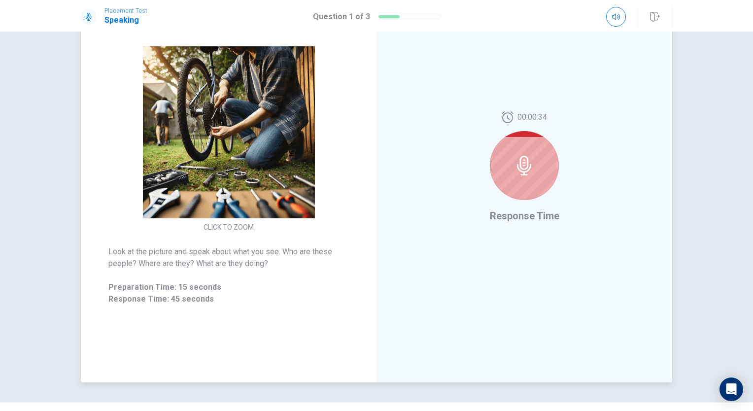
click at [515, 159] on icon at bounding box center [525, 166] width 20 height 20
click at [521, 168] on icon at bounding box center [525, 166] width 20 height 20
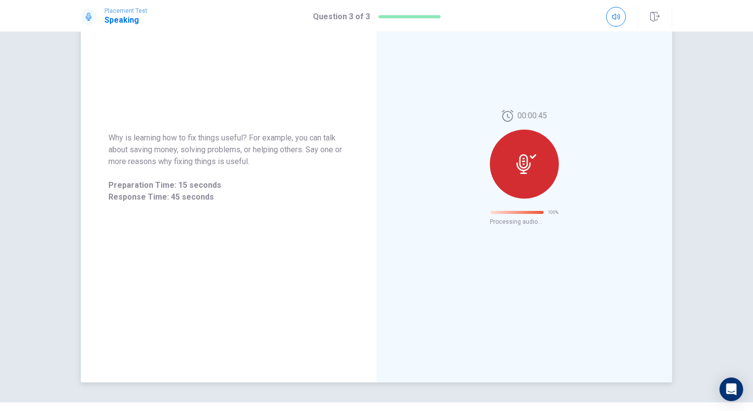
scroll to position [0, 0]
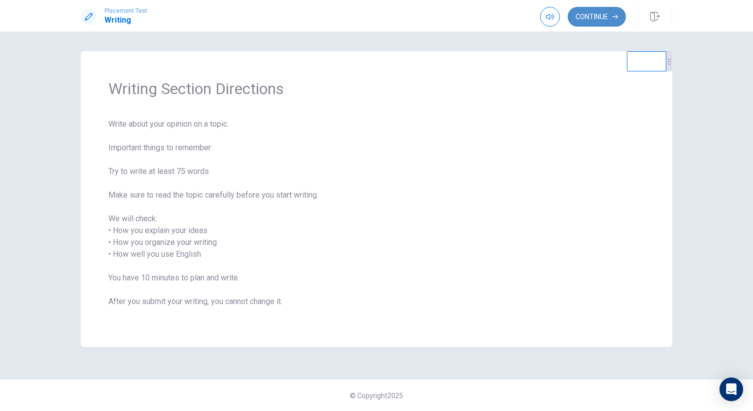
click at [584, 13] on button "Continue" at bounding box center [597, 17] width 58 height 20
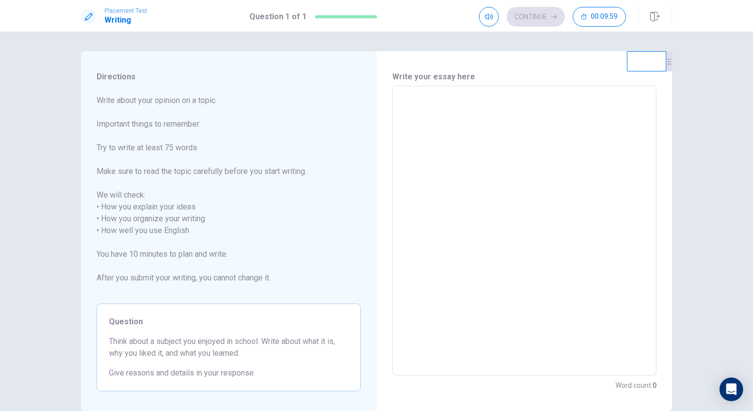
click at [435, 119] on textarea at bounding box center [524, 231] width 250 height 274
click at [427, 115] on textarea at bounding box center [524, 231] width 250 height 274
type textarea "M"
type textarea "x"
type textarea "My"
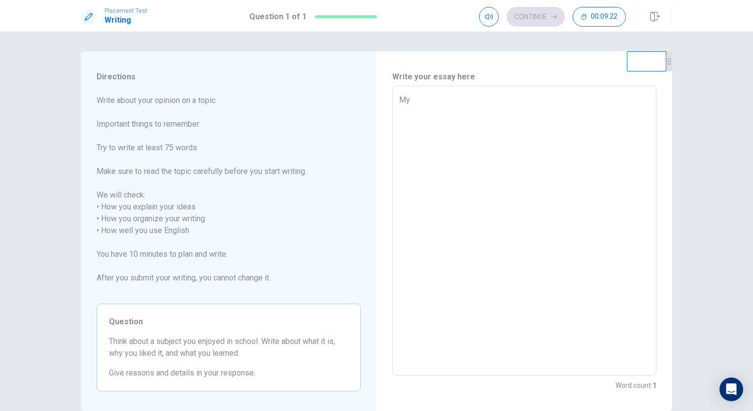
type textarea "x"
type textarea "My"
type textarea "x"
type textarea "My"
type textarea "x"
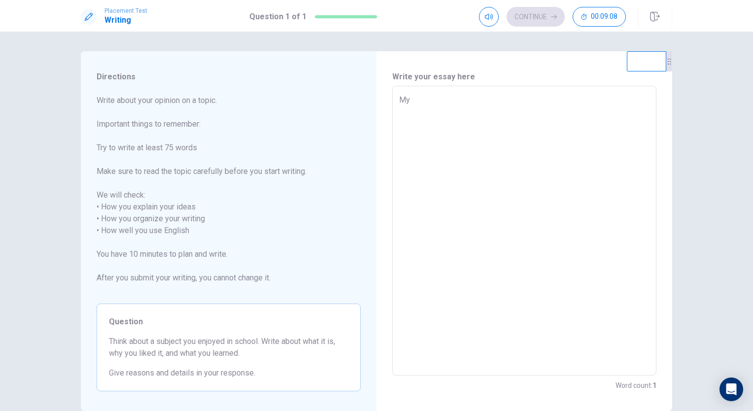
type textarea "M"
type textarea "x"
type textarea "i"
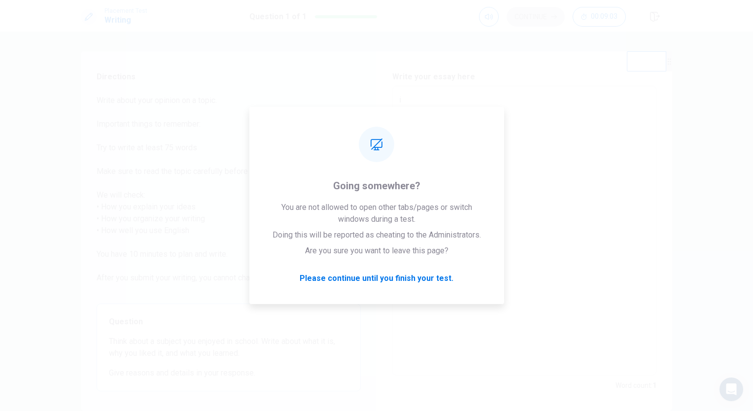
type textarea "x"
type textarea "i"
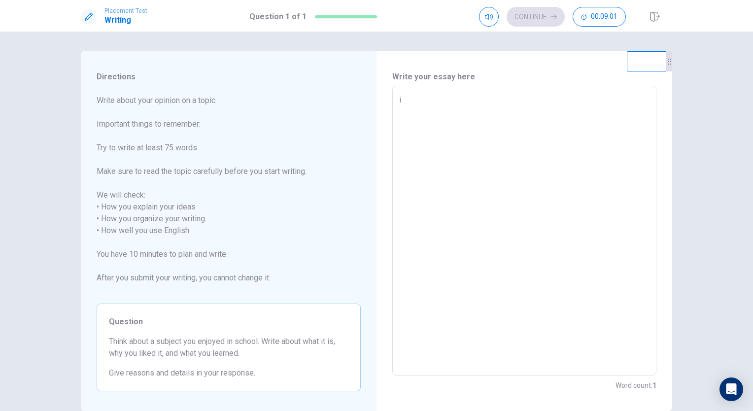
click at [662, 246] on div "Write your essay here i x ​ Word count : 1" at bounding box center [525, 231] width 296 height 360
type textarea "x"
click at [406, 101] on textarea "i" at bounding box center [524, 231] width 250 height 274
type textarea "I"
type textarea "x"
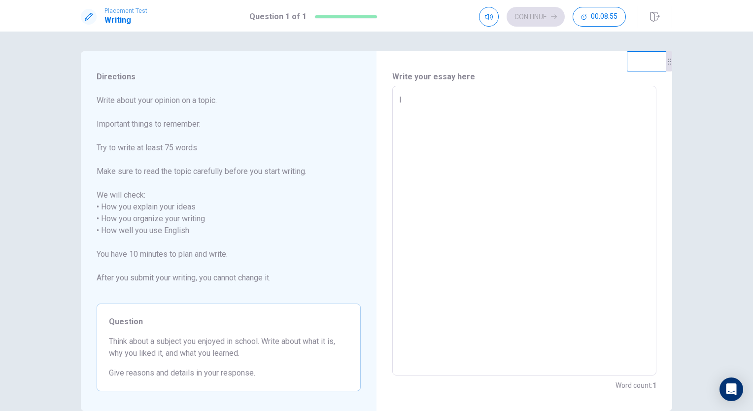
type textarea "I"
type textarea "x"
type textarea "I h"
type textarea "x"
type textarea "I ha"
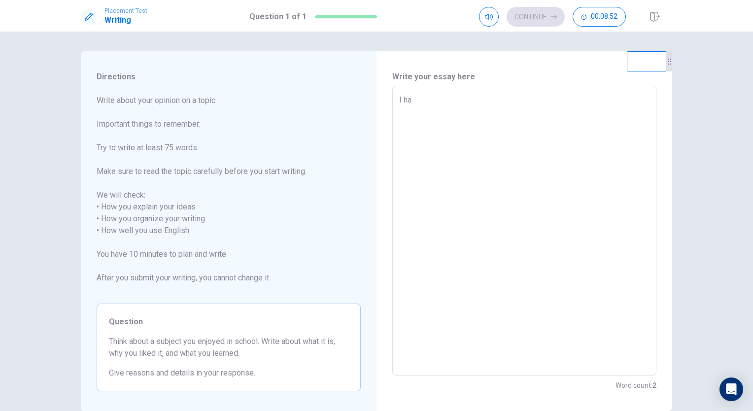
click at [582, 198] on textarea "I ha" at bounding box center [524, 231] width 250 height 274
type textarea "x"
type textarea "I hav"
type textarea "x"
type textarea "I have"
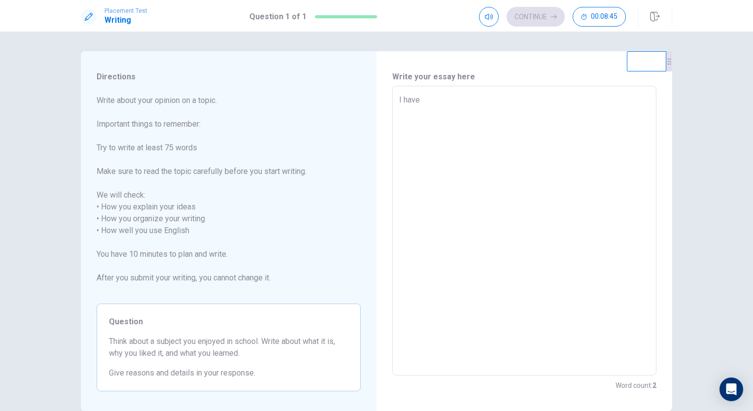
type textarea "x"
type textarea "I have"
type textarea "x"
type textarea "I have n"
type textarea "x"
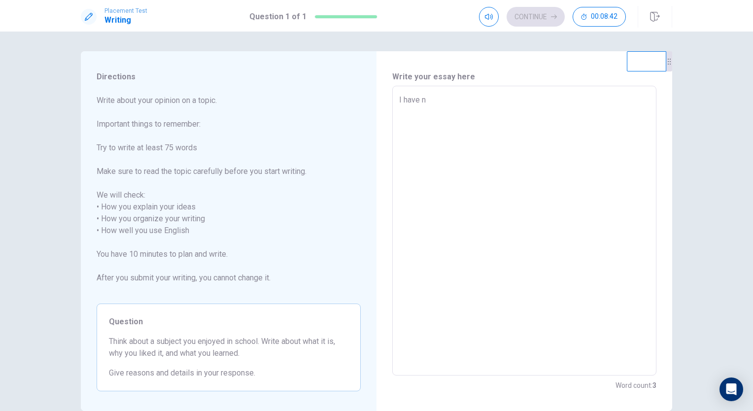
type textarea "I have ni"
type textarea "x"
type textarea "I have nin"
type textarea "x"
type textarea "I have nine"
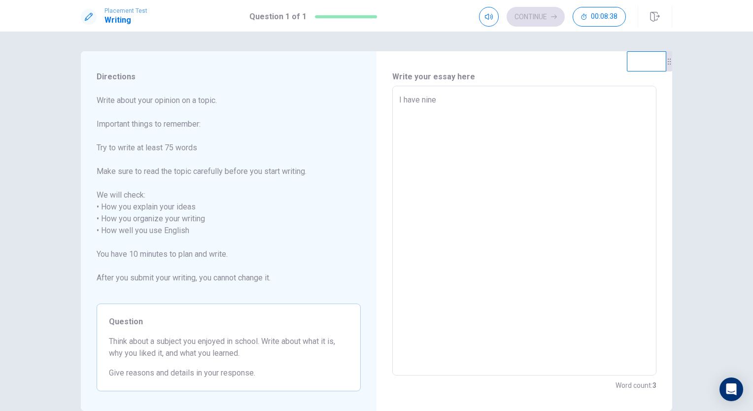
type textarea "x"
type textarea "I have nines"
type textarea "x"
type textarea "I have ninesu"
type textarea "x"
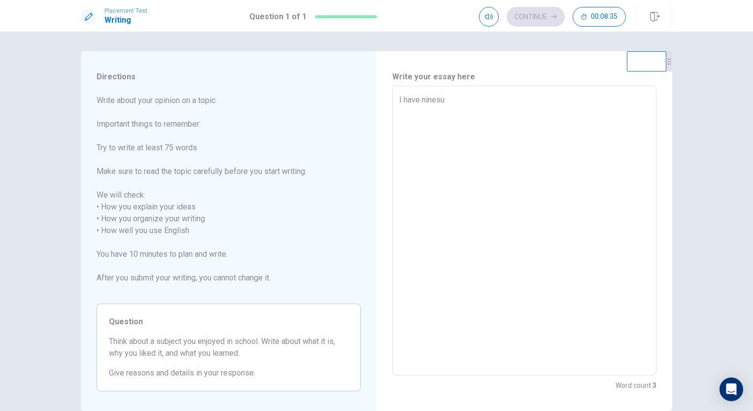
type textarea "I have ninesub"
type textarea "x"
type textarea "I have ninesubj"
type textarea "x"
type textarea "I have ninesubje"
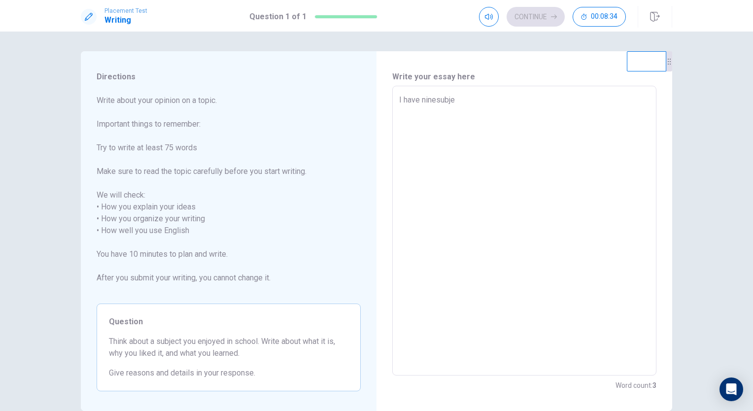
type textarea "x"
type textarea "I have ninesubjec"
type textarea "x"
type textarea "I have ninesubject"
type textarea "x"
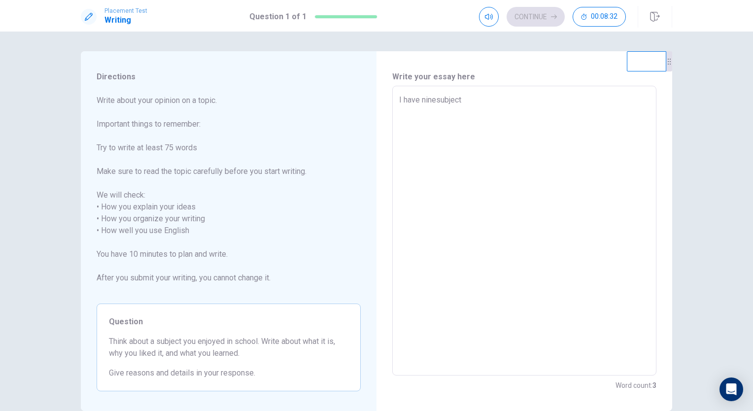
type textarea "I have ninesubjects"
type textarea "x"
type textarea "I have ninesubjects"
click at [433, 100] on textarea "I have ninesubjects" at bounding box center [524, 231] width 250 height 274
type textarea "x"
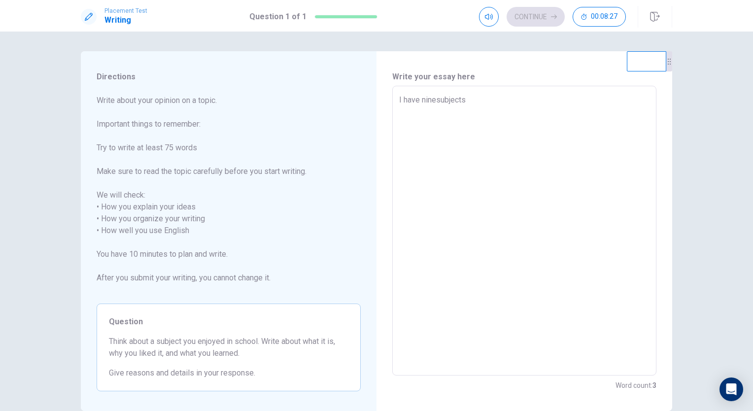
type textarea "I have nine subjects"
click at [470, 103] on textarea "I have nine subjects" at bounding box center [524, 231] width 250 height 274
type textarea "x"
type textarea "I have nine subjects"
type textarea "x"
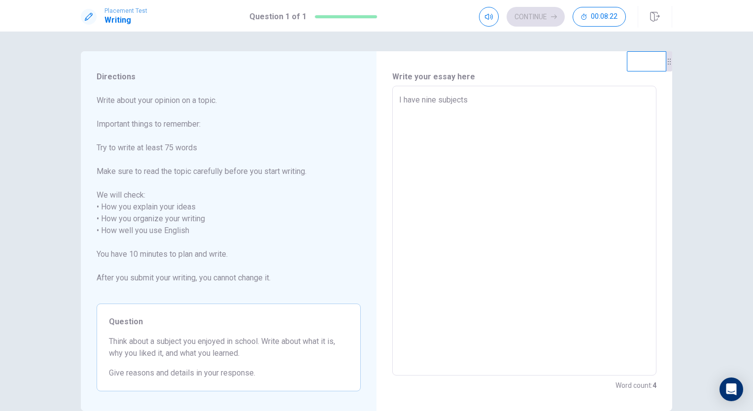
type textarea "I have nine subjects n"
type textarea "x"
type textarea "I have nine subjects ni"
type textarea "x"
type textarea "I have nine subjects n"
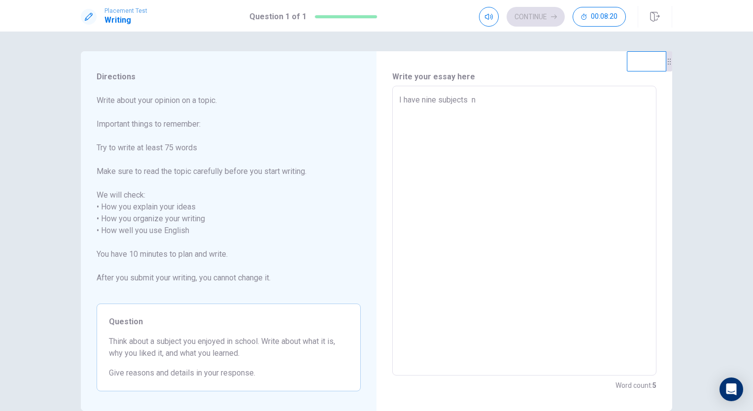
type textarea "x"
type textarea "I have nine subjects"
type textarea "x"
type textarea "I have nine subjects i"
type textarea "x"
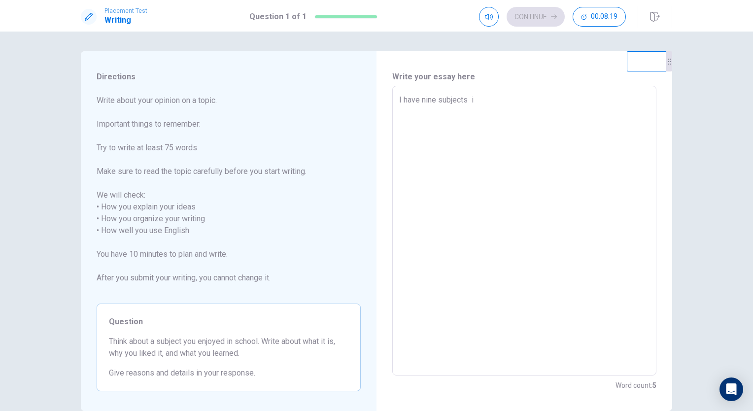
type textarea "I have nine subjects in"
type textarea "x"
type textarea "I have nine subjects in"
type textarea "x"
type textarea "I have nine subjects in m"
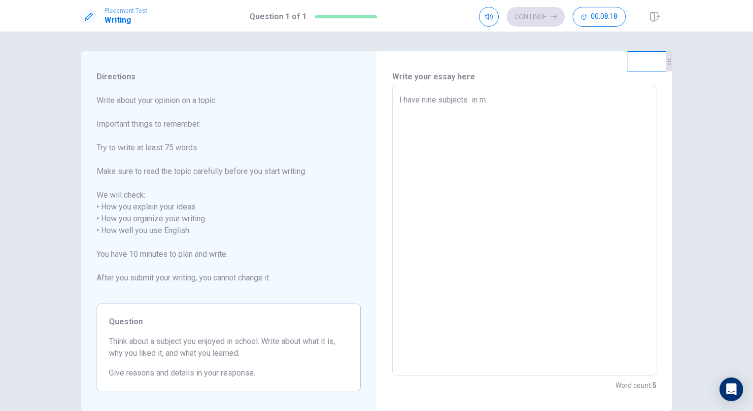
type textarea "x"
type textarea "I have nine subjects in my"
type textarea "x"
type textarea "I have nine subjects in my"
type textarea "x"
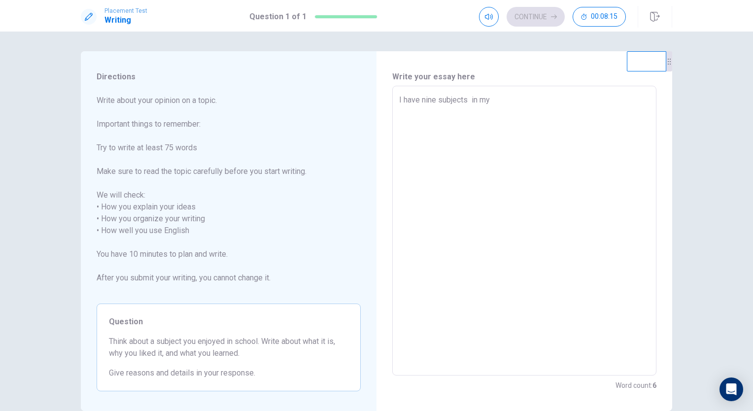
type textarea "I have nine subjects in my"
type textarea "x"
type textarea "I have nine subjects in my s"
type textarea "x"
type textarea "I have nine subjects in my sc"
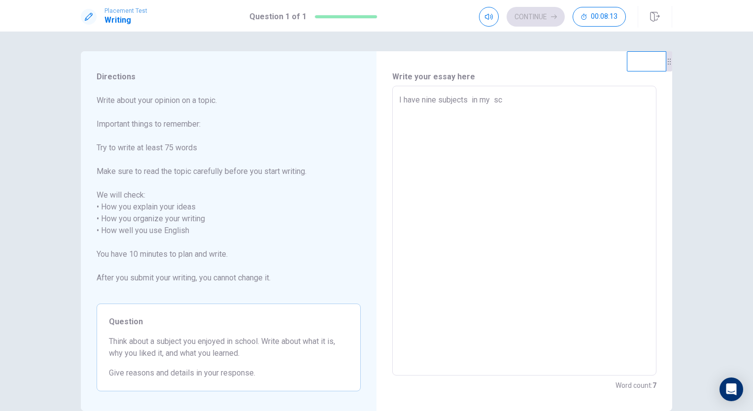
type textarea "x"
type textarea "I have nine subjects in my sch"
type textarea "x"
type textarea "I have nine subjects in my schh"
type textarea "x"
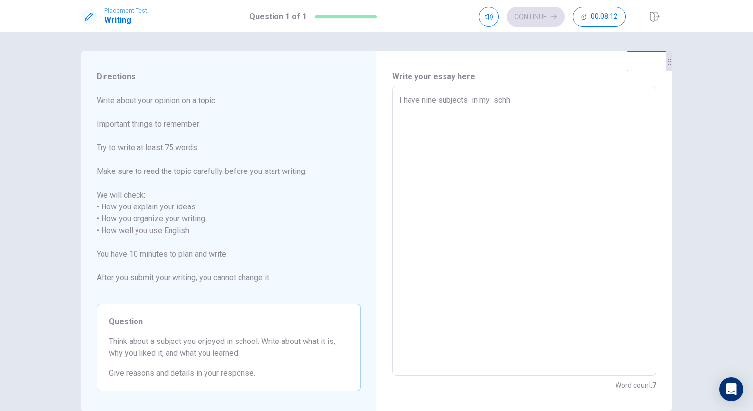
type textarea "I have nine subjects in my schho"
type textarea "x"
type textarea "I have nine subjects in my schh"
type textarea "x"
type textarea "I have nine subjects in my sch"
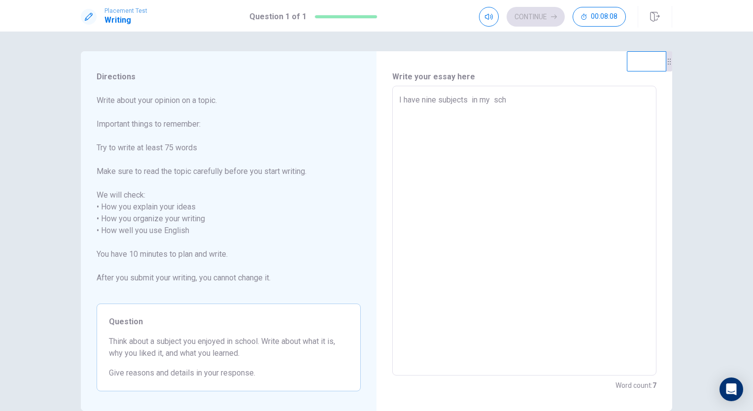
type textarea "x"
type textarea "I have nine subjects in my scho"
type textarea "x"
type textarea "I have nine subjects in my schoo"
type textarea "x"
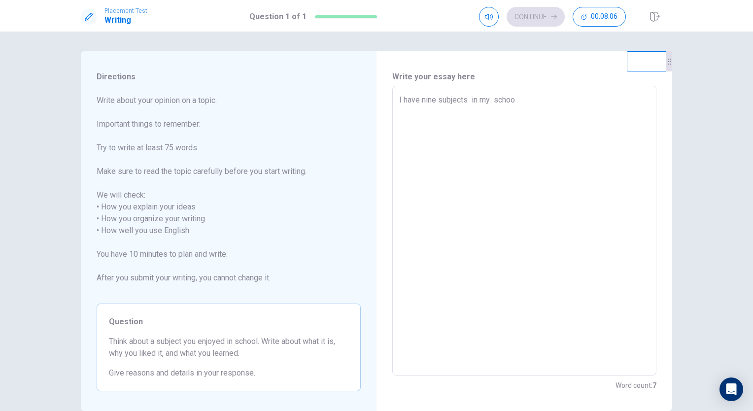
type textarea "I have nine subjects in my school"
type textarea "x"
type textarea "I have nine subjects in my school."
type textarea "x"
type textarea "I have nine subjects in my school.S"
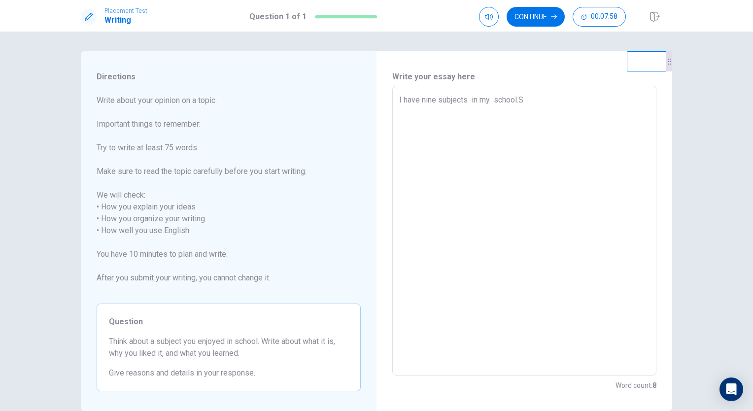
type textarea "x"
type textarea "I have nine subjects in my [DOMAIN_NAME]"
type textarea "x"
type textarea "I have nine subjects in my school.S"
type textarea "x"
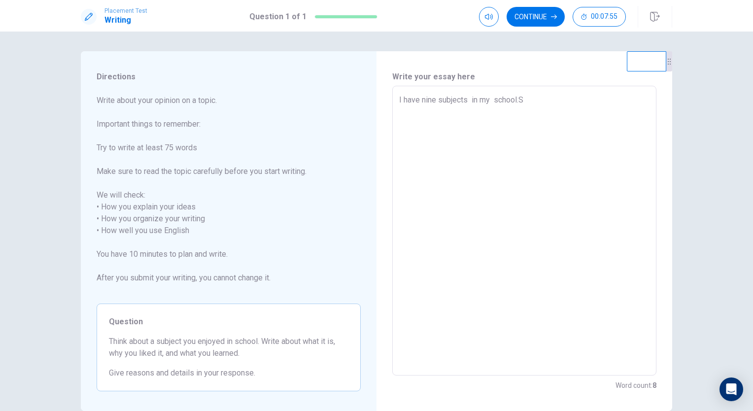
type textarea "I have nine subjects in my [DOMAIN_NAME]"
type textarea "x"
type textarea "I have nine subjects in my school.Sus"
type textarea "x"
type textarea "I have nine subjects in my school.Sush"
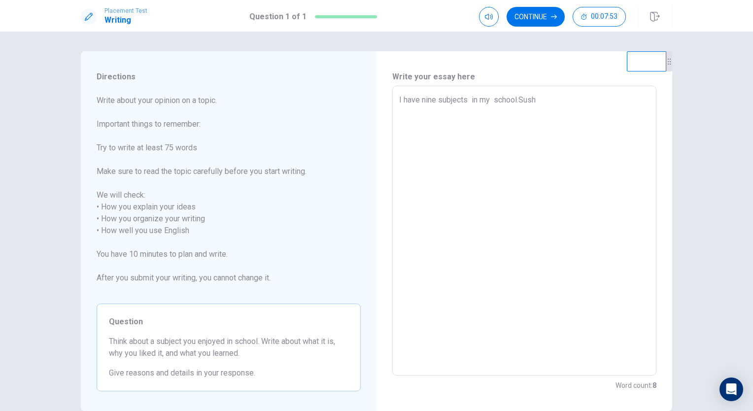
type textarea "x"
type textarea "I have nine subjects in my school.Sus"
type textarea "x"
type textarea "I have nine subjects in my [DOMAIN_NAME]"
type textarea "x"
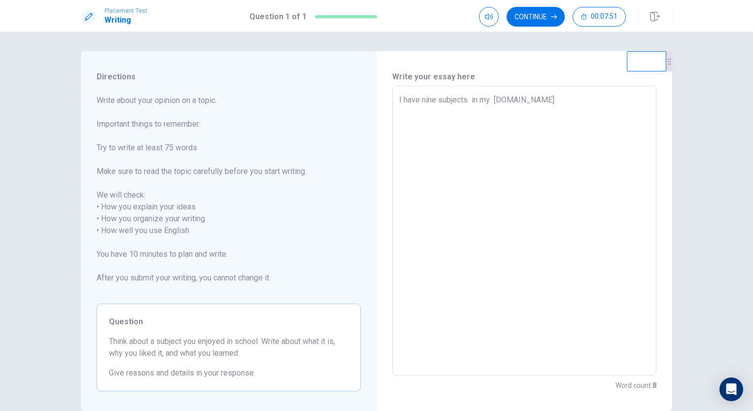
type textarea "I have nine subjects in my school.Suc"
type textarea "x"
type textarea "I have nine subjects in my school.Such"
type textarea "x"
type textarea "I have nine subjects in my school.Such"
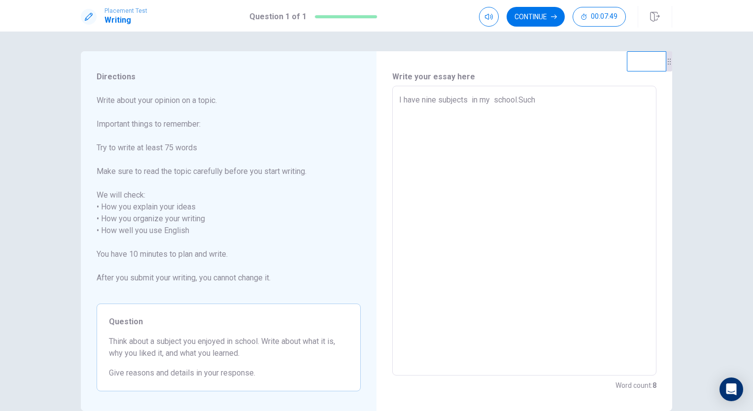
type textarea "x"
type textarea "I have nine subjects in my school.Such a"
type textarea "x"
type textarea "I have nine subjects in my school.Such as"
type textarea "x"
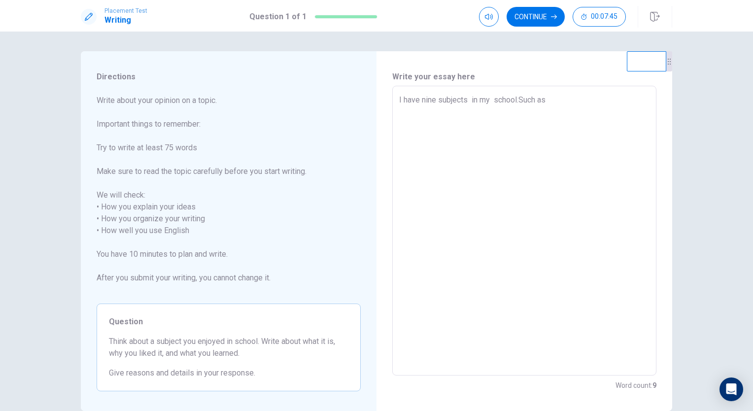
type textarea "I have nine subjects in my school.Such as:"
type textarea "x"
type textarea "I have nine subjects in my school.Such as:b"
type textarea "x"
type textarea "I have nine subjects in my school.Such as:bu"
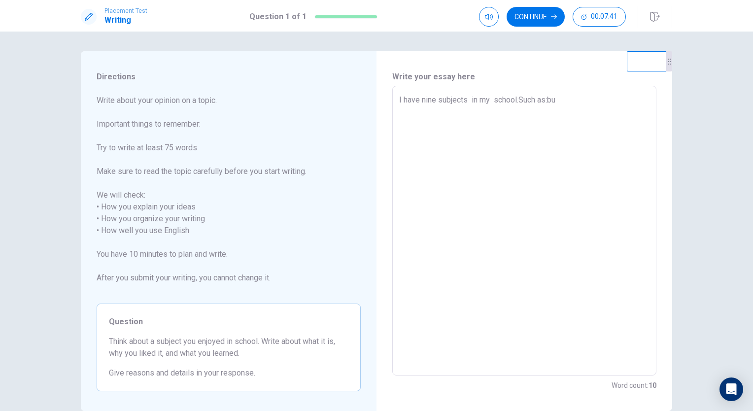
type textarea "x"
type textarea "I have nine subjects in my school.Such as:bus"
type textarea "x"
type textarea "I have nine subjects in my school.Such as:busi"
type textarea "x"
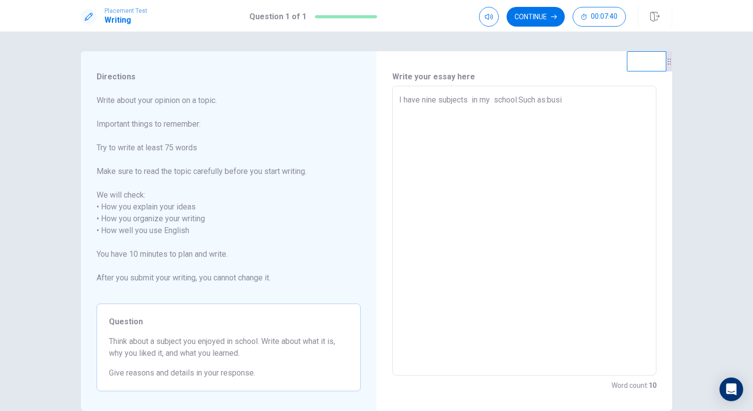
type textarea "I have nine subjects in my school.Such as:busin"
type textarea "x"
type textarea "I have nine subjects in my school.Such as:busine"
type textarea "x"
type textarea "I have nine subjects in my school.Such as:businen"
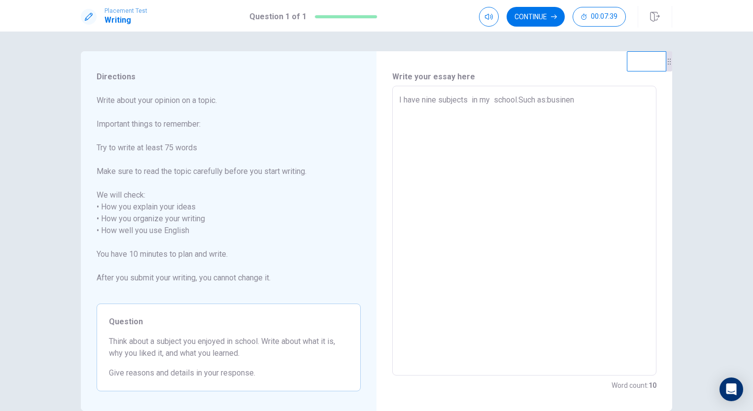
type textarea "x"
type textarea "I have nine subjects in my school.Such as:busine"
type textarea "x"
type textarea "I have nine subjects in my school.Such as:busines"
type textarea "x"
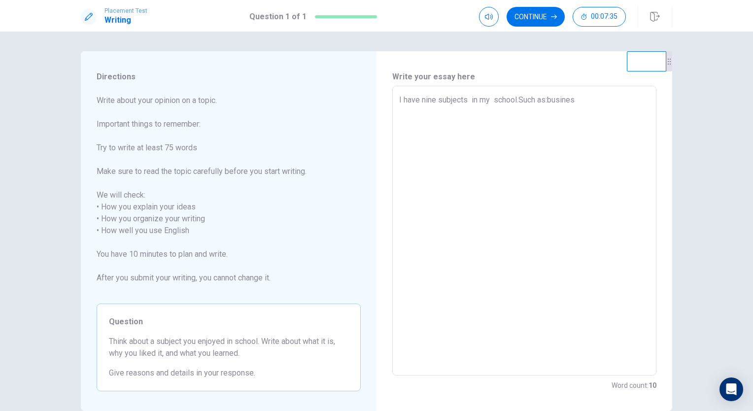
type textarea "I have nine subjects in my school.Such as:business"
click at [550, 100] on textarea "I have nine subjects in my school.Such as:business" at bounding box center [524, 231] width 250 height 274
type textarea "x"
type textarea "I have nine subjects in my school.Such as:usiness"
type textarea "x"
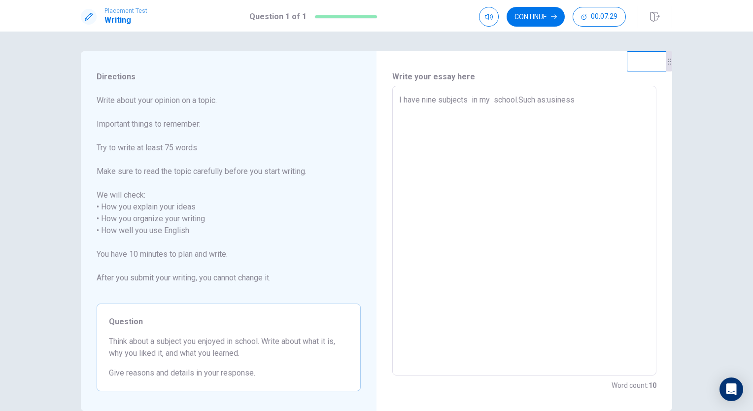
type textarea "I have nine subjects in my school.Such as:business"
type textarea "x"
type textarea "I have nine subjects in my school.Such as:usiness"
type textarea "x"
type textarea "I have nine subjects in my school.Such as:Business"
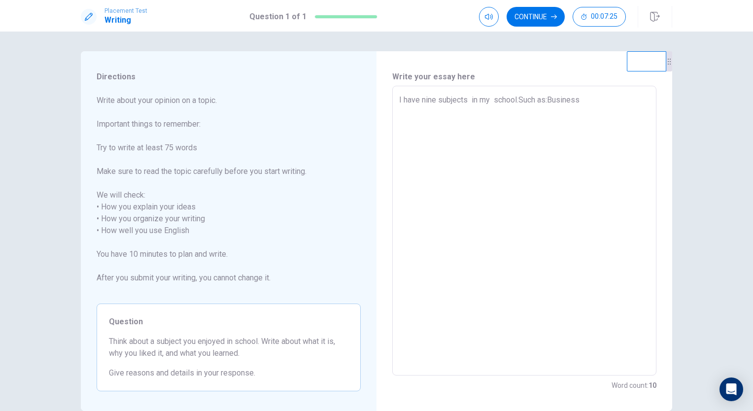
click at [585, 99] on textarea "I have nine subjects in my school.Such as:Business" at bounding box center [524, 231] width 250 height 274
type textarea "x"
type textarea "I have nine subjects in my school.Such as:Business,"
type textarea "x"
type textarea "I have nine subjects in my school.Such as:Business,S"
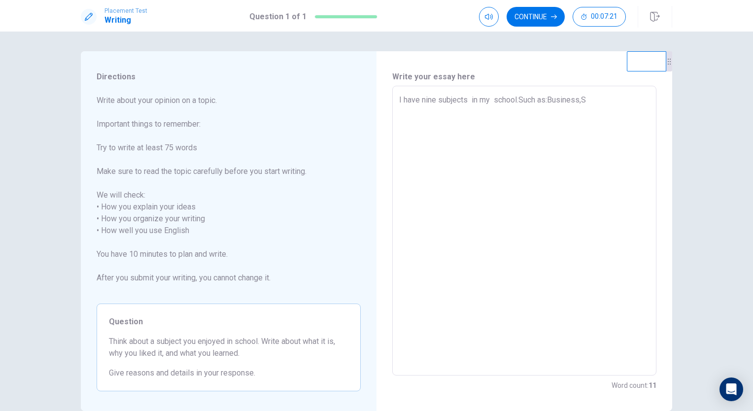
type textarea "x"
type textarea "I have nine subjects in my school.Such as:Business,Sc"
type textarea "x"
type textarea "I have nine subjects in my school.Such as:Business,Sci"
type textarea "x"
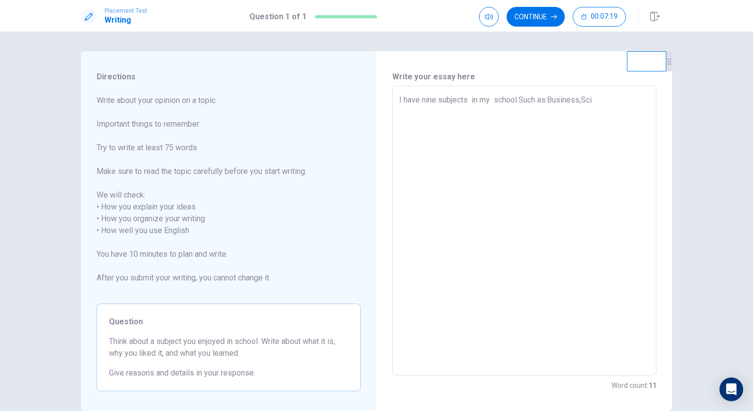
type textarea "I have nine subjects in my school.Such as:Business,Scin"
type textarea "x"
type textarea "I have nine subjects in my school.Such as:Business,Scine"
type textarea "x"
type textarea "I have nine subjects in my school.Such as:Business,Scines"
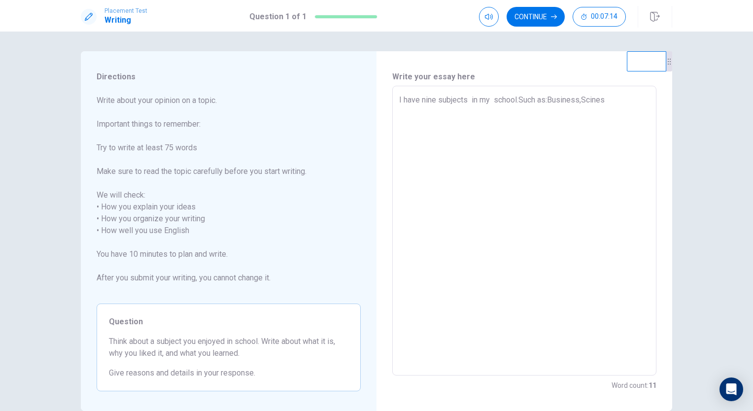
type textarea "x"
type textarea "I have nine subjects in my school.Such as:Business,Scines,"
type textarea "x"
type textarea "I have nine subjects in my school.Such as:Business,Scines,s"
type textarea "x"
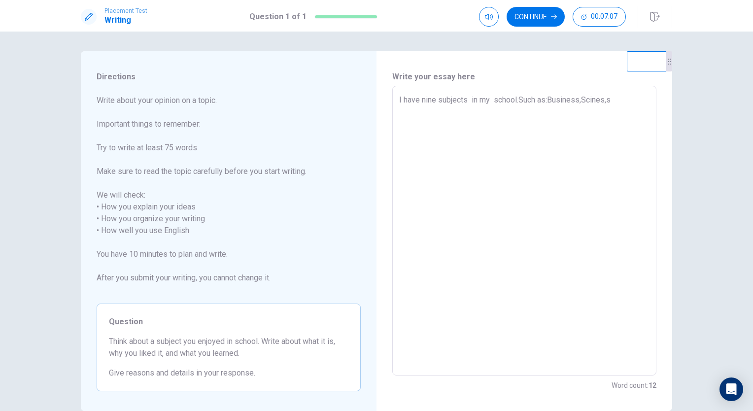
type textarea "I have nine subjects in my school.Such as:Business,Scines,sw"
type textarea "x"
type textarea "I have nine subjects in my school.Such as:Business,Scines,s"
type textarea "x"
type textarea "I have nine subjects in my school.Such as:Business,Scines,"
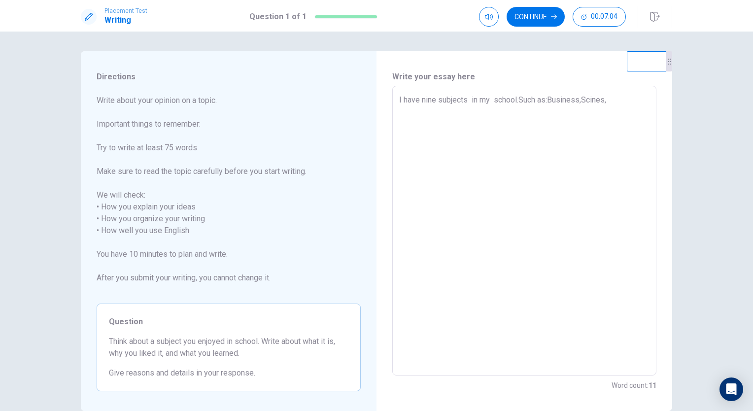
type textarea "x"
type textarea "I have nine subjects in my school.Such as:Business,Scines,S"
type textarea "x"
type textarea "I have nine subjects in my school.Such as:Business,Scines,Sw"
type textarea "x"
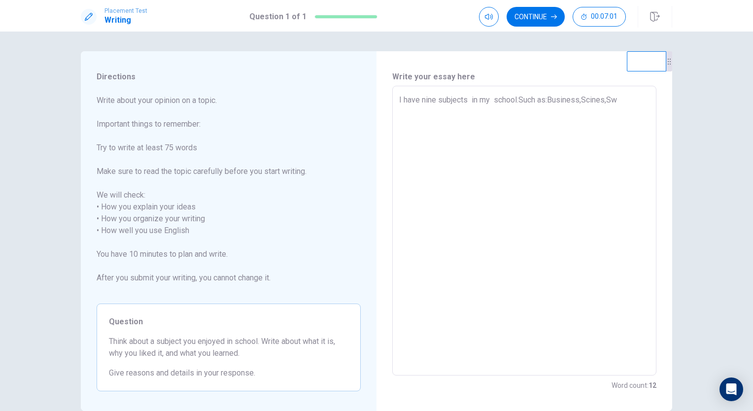
type textarea "I have nine subjects in my school.Such as:Business,Scines,Swi"
type textarea "x"
type textarea "I have nine subjects in my school.Such as:Business,Scines,Swim"
type textarea "x"
type textarea "I have nine subjects in my school.Such as:Business,Scines,[PERSON_NAME]"
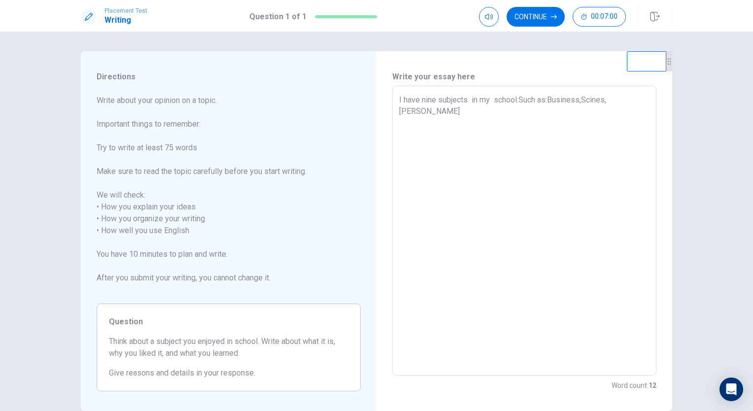
type textarea "x"
type textarea "I have nine subjects in my school.Such as:Business,Scines,Swimmi"
type textarea "x"
type textarea "I have nine subjects in my school.Such as:Business,Scines,Swimmin"
type textarea "x"
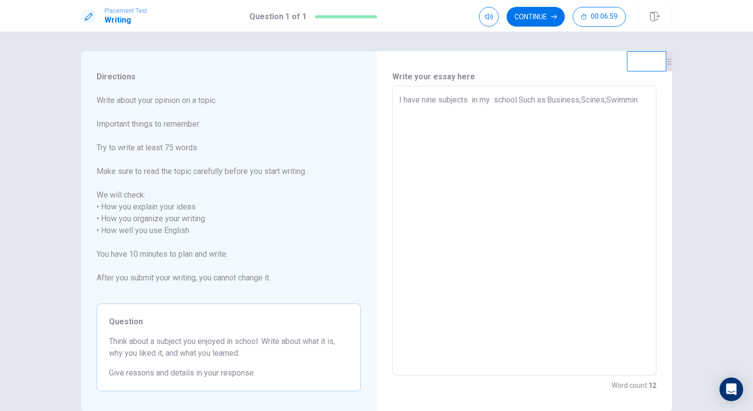
type textarea "I have nine subjects in my school.Such as:Business,Scines,Swimming"
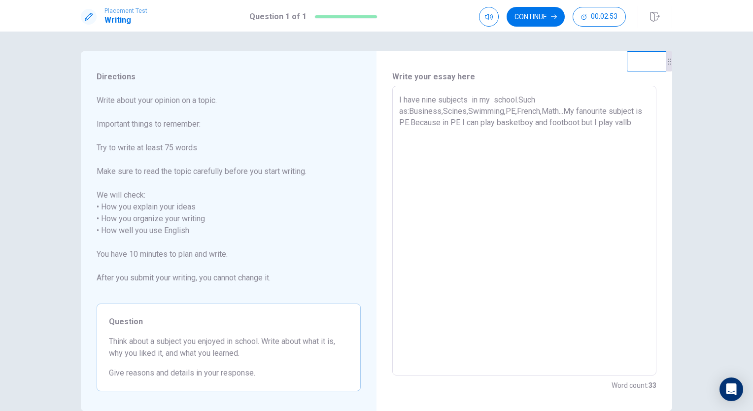
click at [537, 122] on textarea "I have nine subjects in my school.Such as:Business,Scines,Swimming,PE,French,Ma…" at bounding box center [524, 231] width 250 height 274
click at [643, 121] on textarea "I have nine subjects in my school.Such as:Business,Scines,Swimming,PE,French,Ma…" at bounding box center [524, 231] width 250 height 274
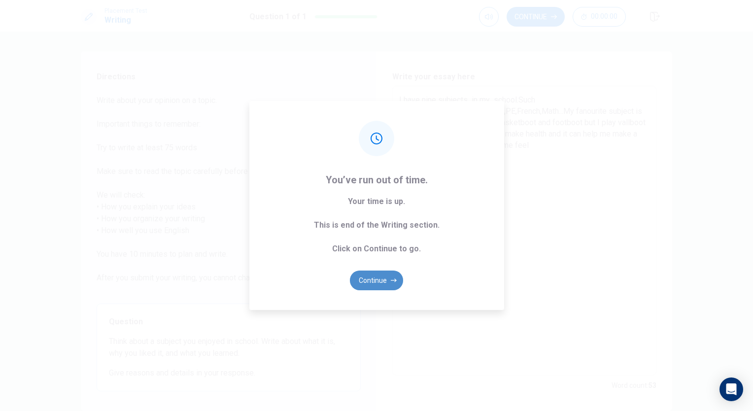
click at [383, 280] on button "Continue" at bounding box center [376, 281] width 53 height 20
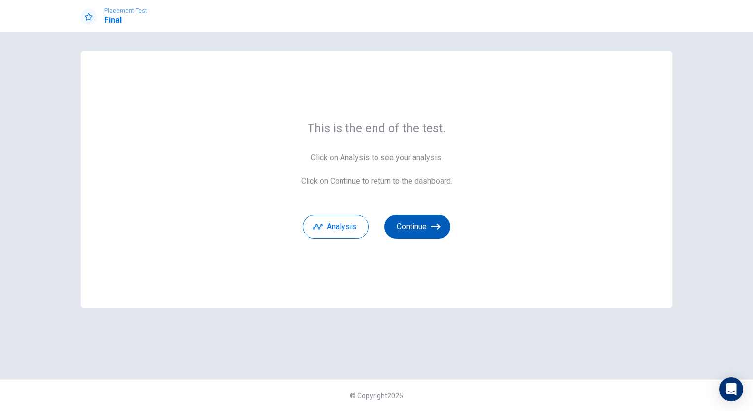
click at [414, 238] on button "Continue" at bounding box center [418, 227] width 66 height 24
